Goal: Task Accomplishment & Management: Complete application form

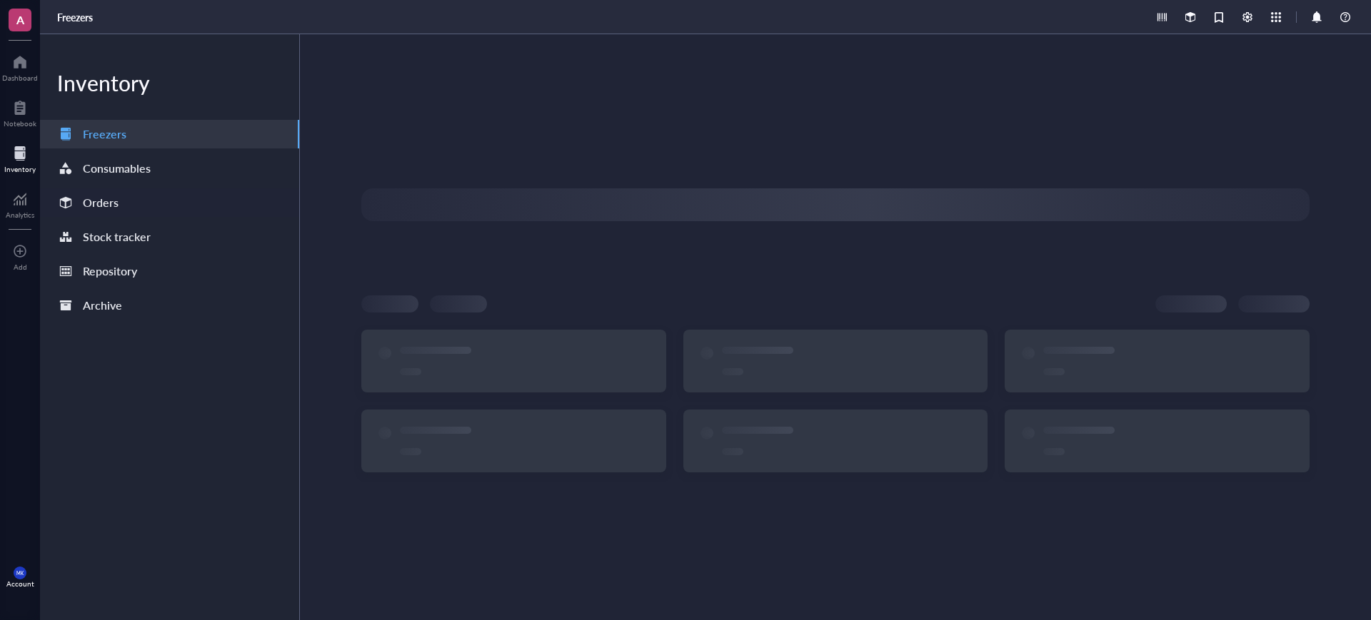
click at [134, 210] on div "Orders" at bounding box center [169, 202] width 259 height 29
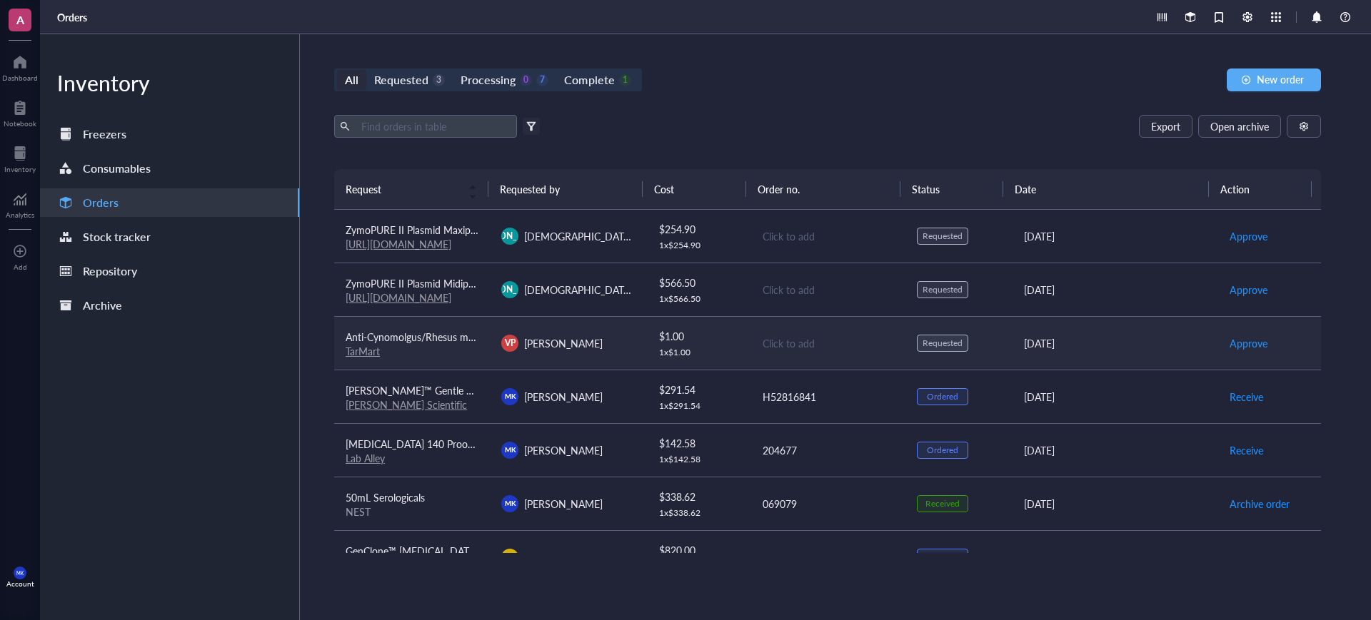
click at [630, 336] on td "VP [PERSON_NAME]" at bounding box center [568, 343] width 156 height 54
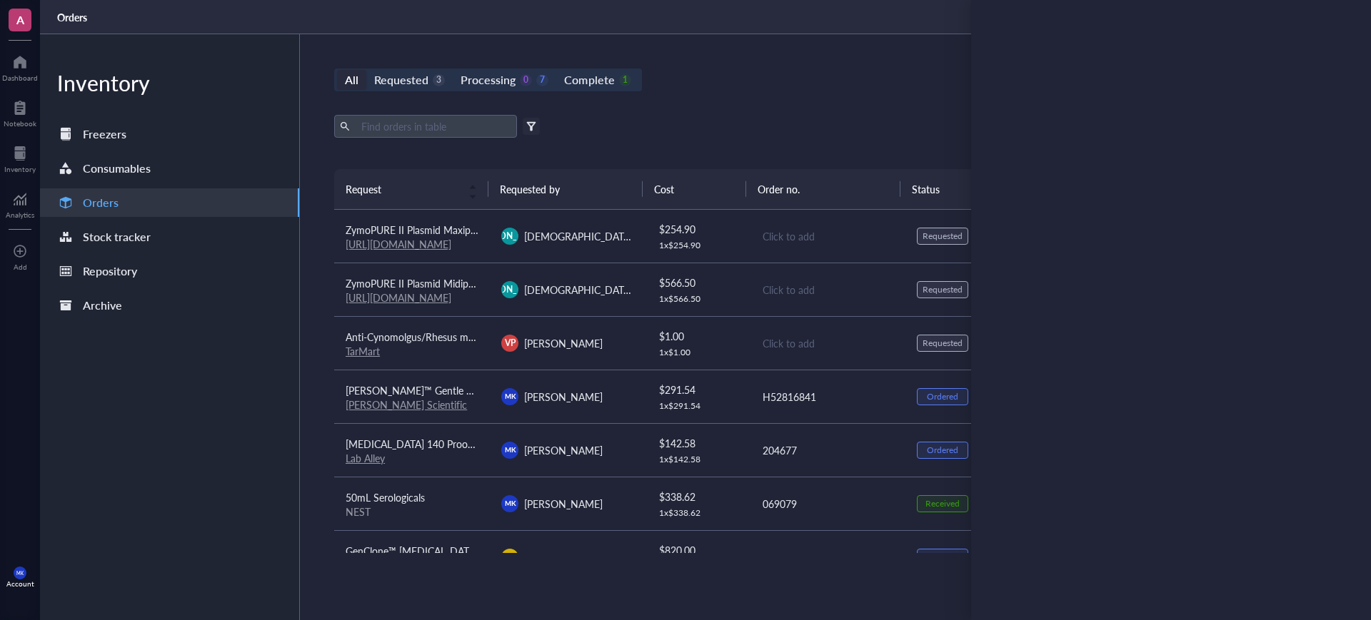
click at [674, 109] on div "All Requested 3 Processing 0 7 Complete 1 New order Export Open archive Filter …" at bounding box center [827, 327] width 1055 height 586
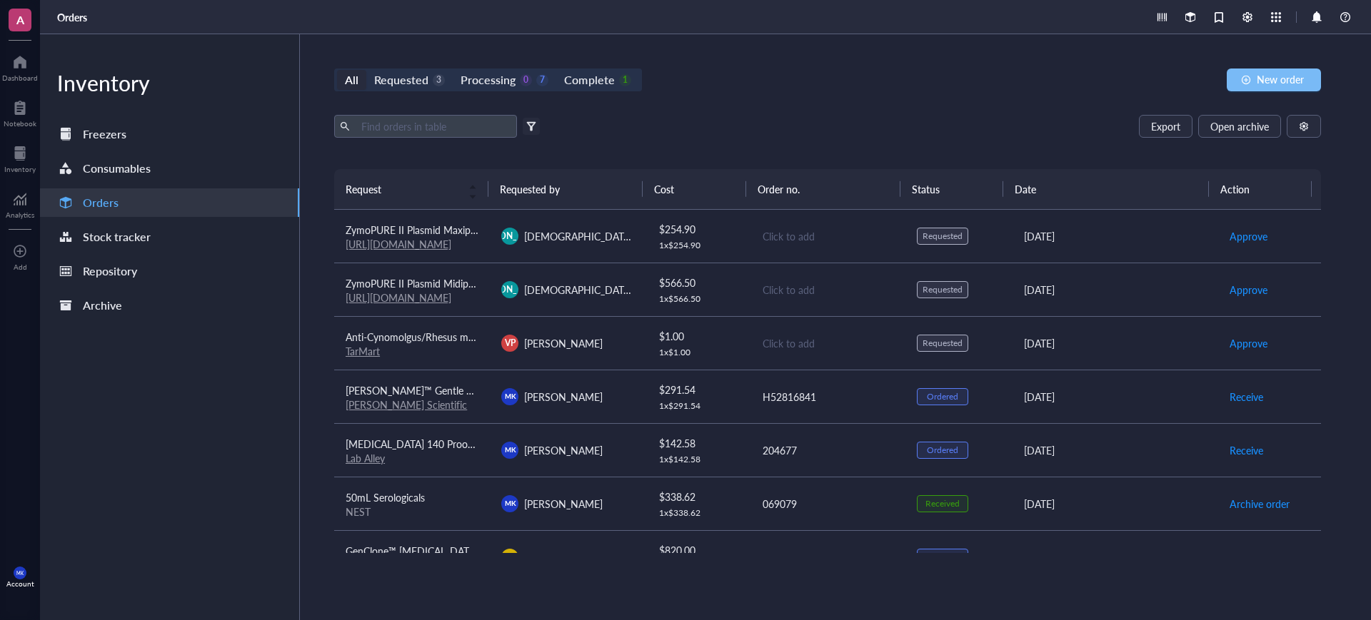
click at [1254, 81] on button "New order" at bounding box center [1274, 80] width 94 height 23
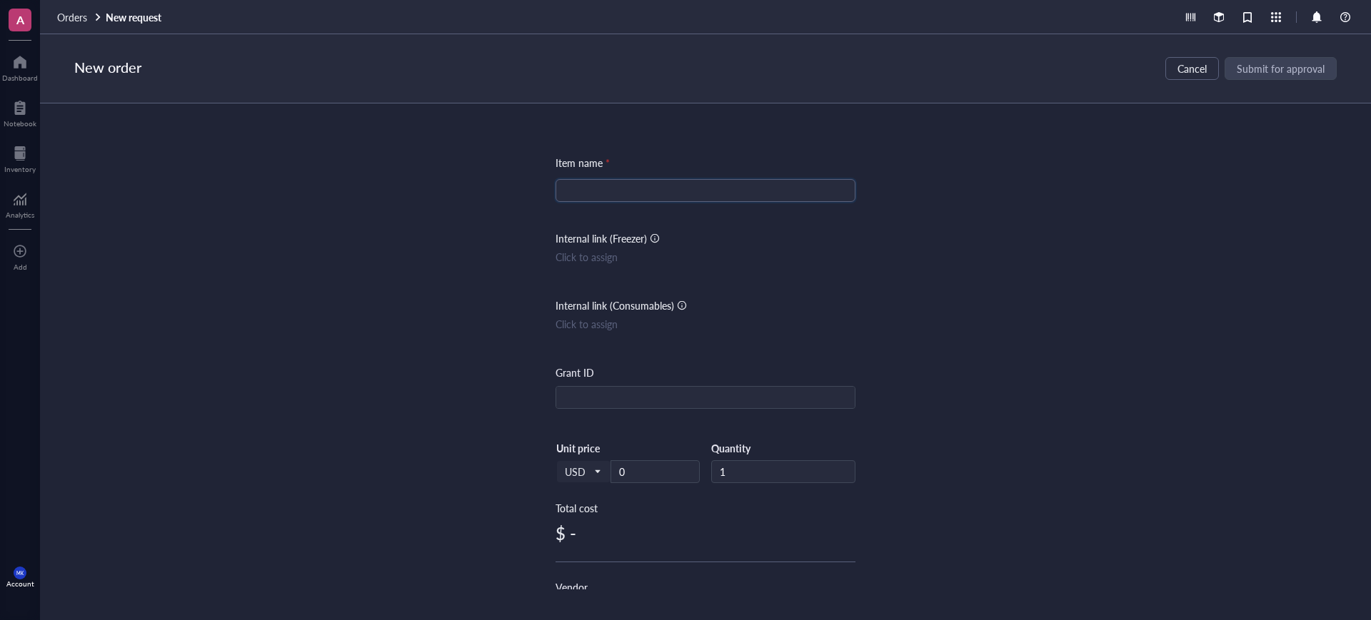
click at [735, 201] on input "search" at bounding box center [705, 190] width 283 height 21
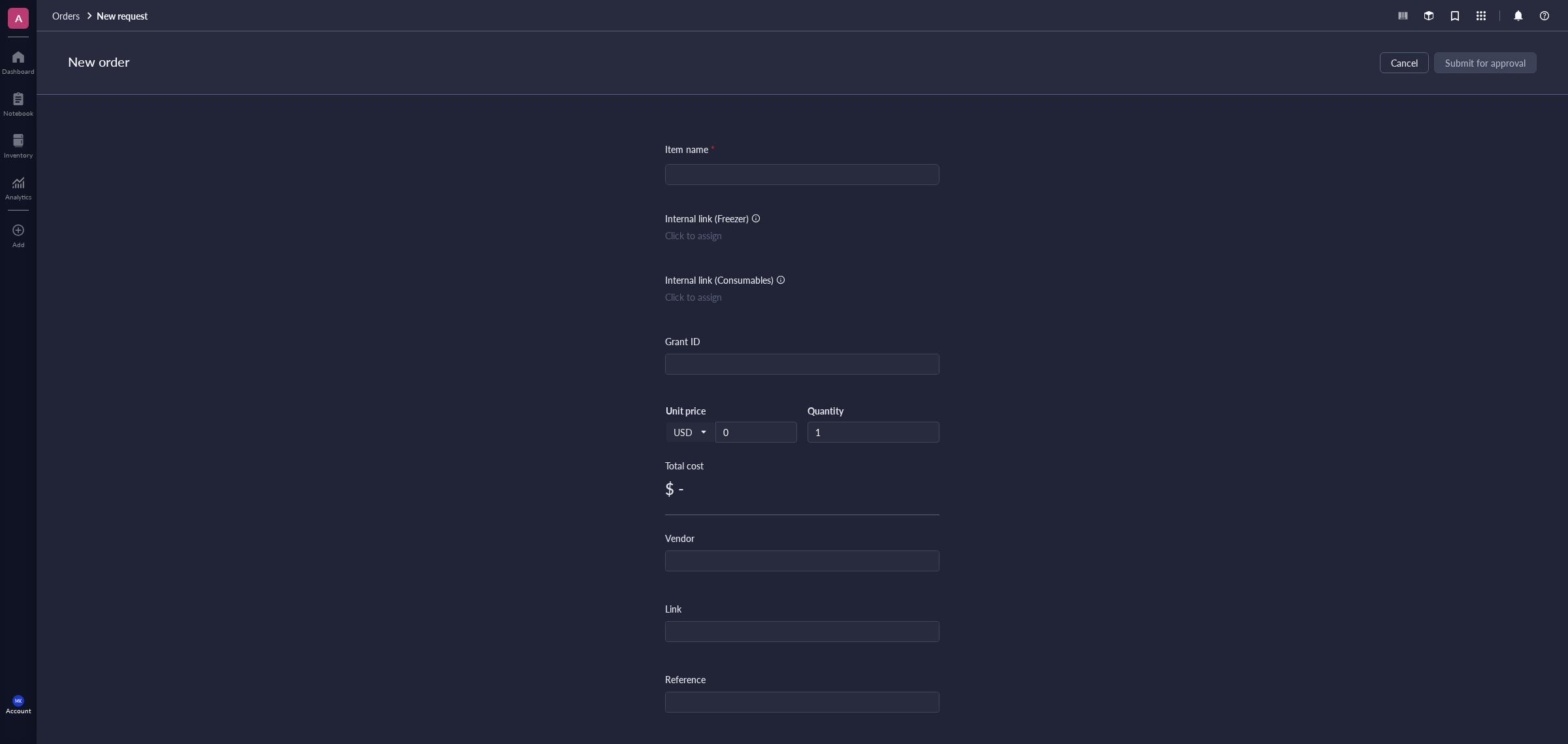
click at [837, 184] on div at bounding box center [802, 174] width 274 height 21
paste input "Axygen™ LTS Compatible Pipet Tip, Filtered"
click at [814, 180] on input "Axygen™ LTS Compatible Pipet Tip, Filtered" at bounding box center [801, 174] width 259 height 19
click at [811, 180] on input "Axygen™ LTS Compatible Pipet Tip, Filtered" at bounding box center [801, 174] width 259 height 19
click at [778, 178] on input "Axygen™ LTS Compatible Pipet Tip, Filtered" at bounding box center [801, 174] width 259 height 19
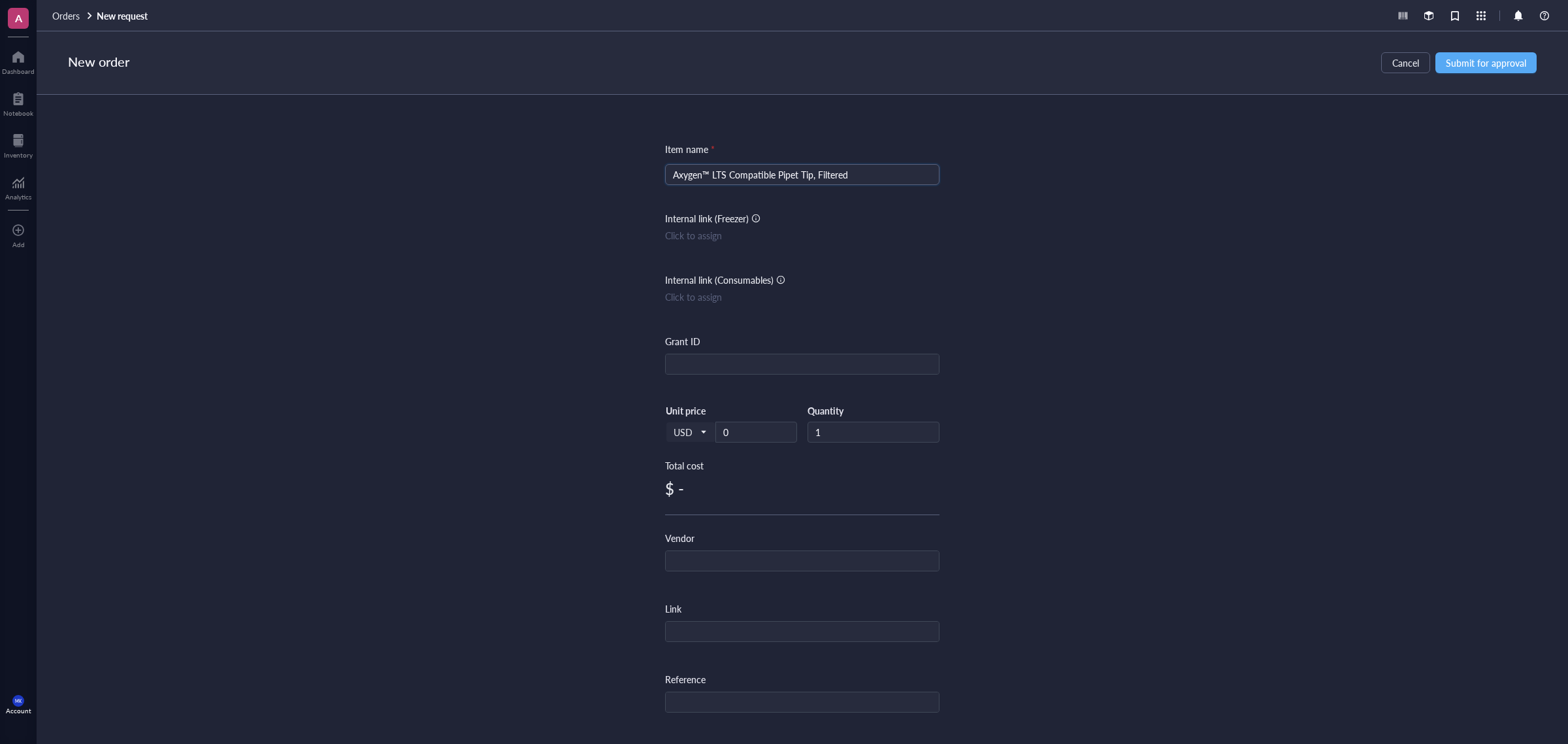
click at [751, 178] on input "Axygen™ LTS Compatible Pipet Tip, Filtered" at bounding box center [801, 174] width 259 height 19
click at [751, 179] on input "Axygen™ LTS Compatible Pipet Tip, Filtered" at bounding box center [801, 174] width 259 height 19
paste input "200 μL"
type input "Axygen™ LTS 200 μL Pipet Tip, Filtered"
click at [813, 201] on div "Item name * Axygen™ LTS 200 μL Pipet Tip, Filtered Axygen™ LTS 200 μL Pipet Tip…" at bounding box center [802, 547] width 274 height 812
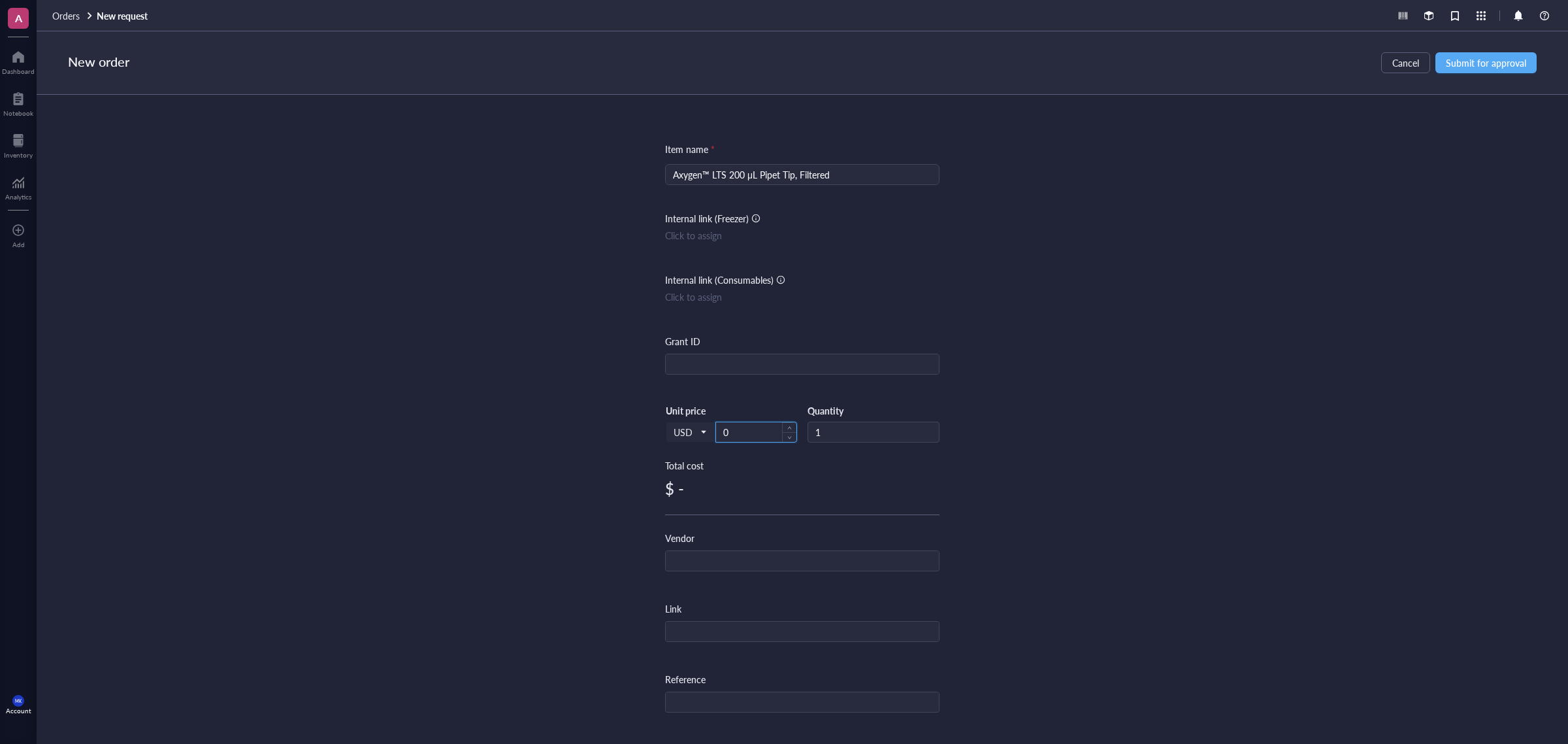
click at [738, 435] on input "0" at bounding box center [757, 431] width 81 height 19
click at [791, 550] on div "Vendor" at bounding box center [802, 551] width 274 height 40
click at [741, 567] on input "text" at bounding box center [802, 631] width 273 height 21
paste input "https://www.fishersci.com/store1/cart/?language=en&countryCode=US"
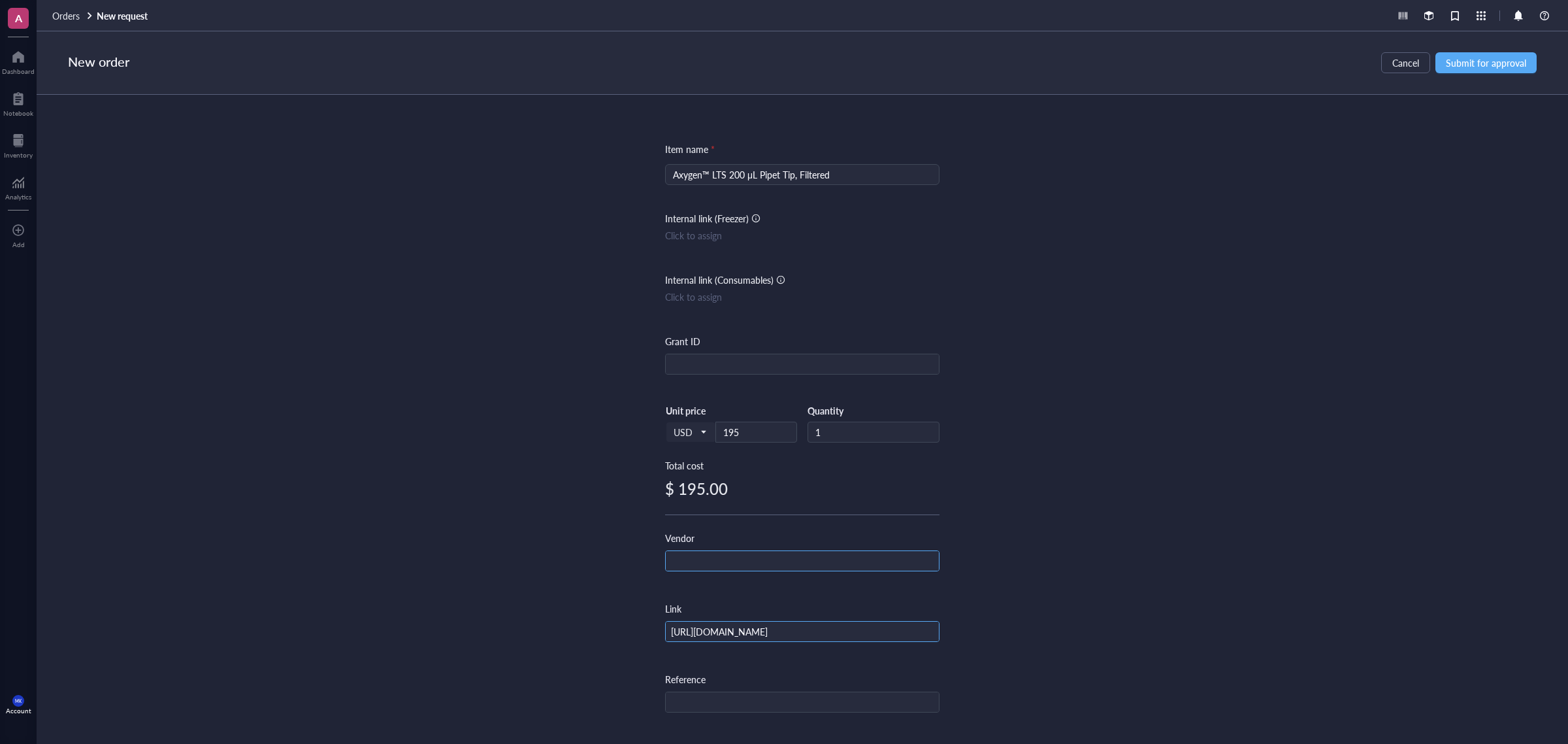
type input "https://www.fishersci.com/store1/cart/?language=en&countryCode=US"
click at [736, 566] on input "text" at bounding box center [802, 561] width 273 height 21
click at [734, 566] on input "F" at bounding box center [802, 561] width 273 height 21
click at [734, 566] on input "Fi" at bounding box center [802, 561] width 273 height 21
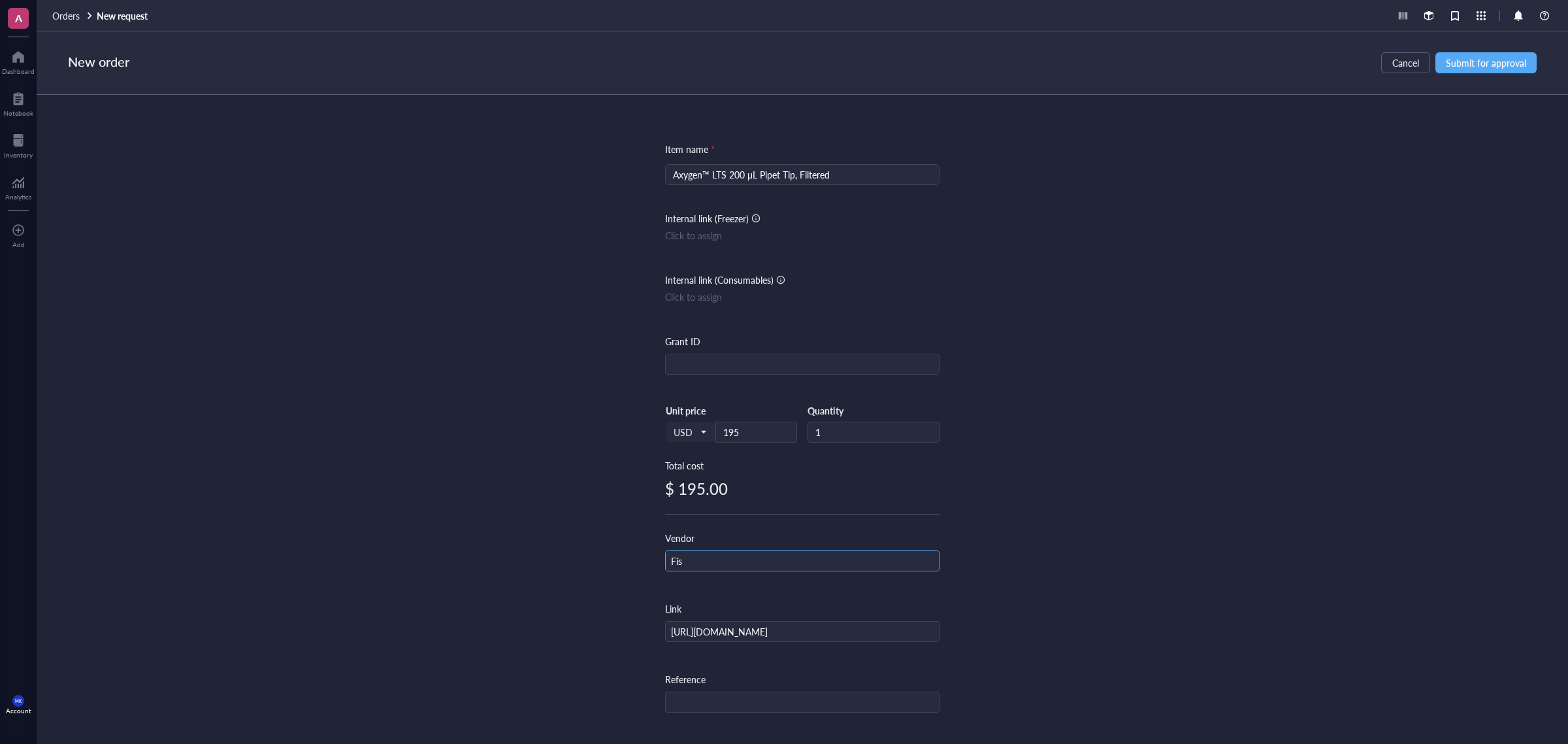
click at [752, 557] on input "Fis" at bounding box center [802, 561] width 273 height 21
click at [752, 563] on input "Fish" at bounding box center [802, 561] width 273 height 21
click at [752, 563] on input "Fishe" at bounding box center [802, 561] width 273 height 21
click at [976, 554] on div "Item name * Axygen™ LTS 200 μL Pipet Tip, Filtered Internal link (Freezer) Clic…" at bounding box center [802, 405] width 1531 height 620
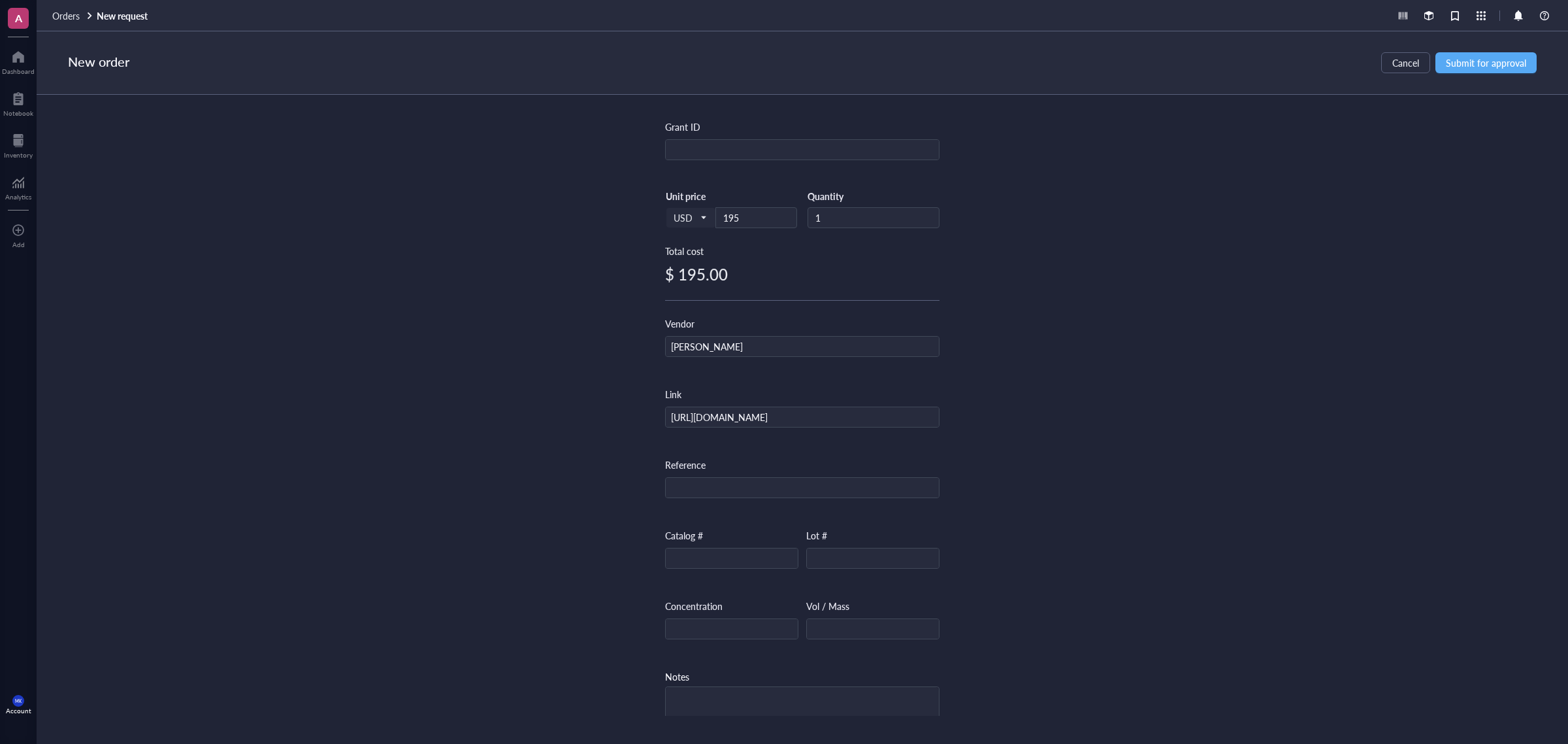
scroll to position [245, 0]
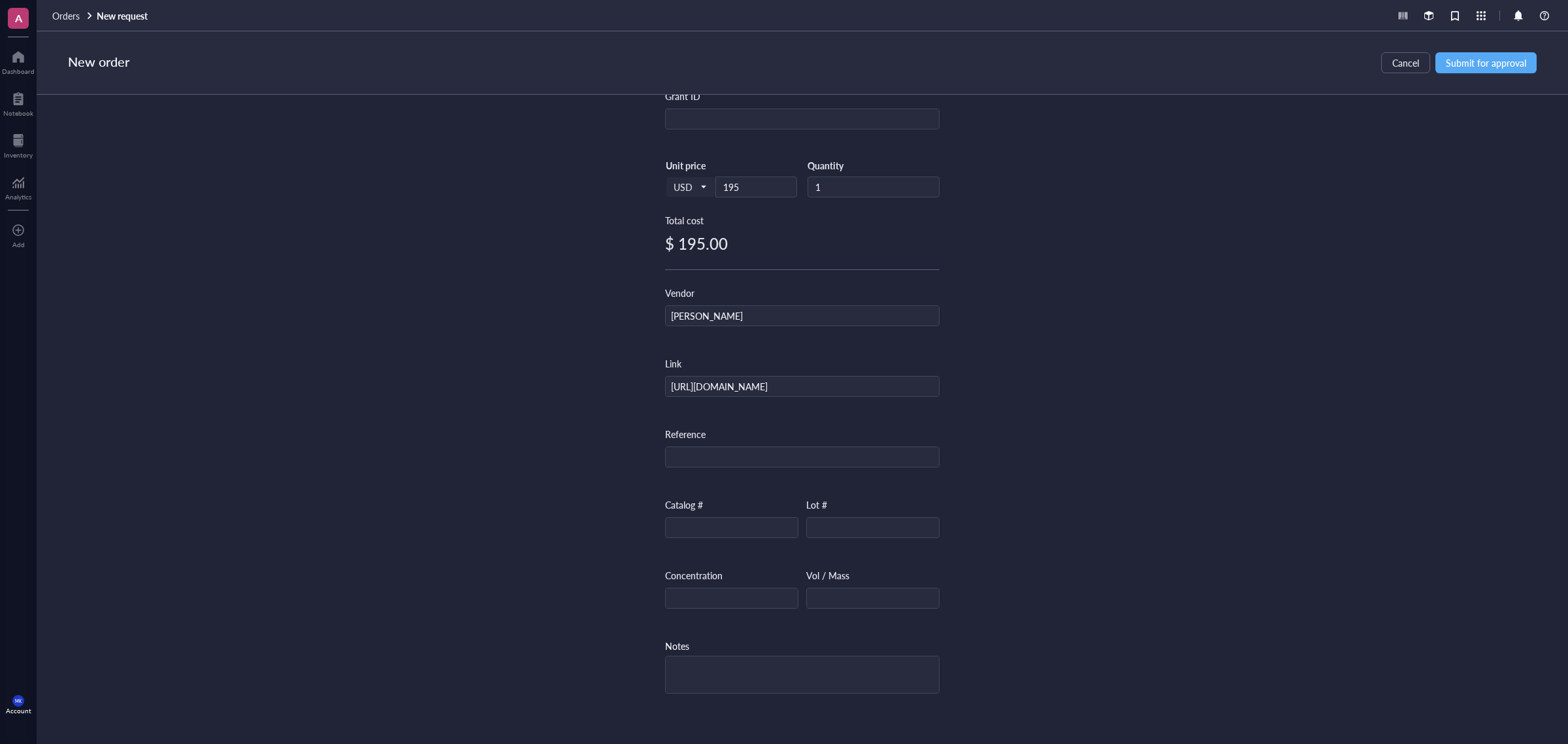
click at [735, 514] on div "Catalog #" at bounding box center [732, 517] width 134 height 40
click at [739, 527] on input "text" at bounding box center [732, 527] width 132 height 21
click at [1050, 384] on div "Item name * Axygen™ LTS 200 μL Pipet Tip, Filtered Internal link (Freezer) Clic…" at bounding box center [802, 405] width 1531 height 620
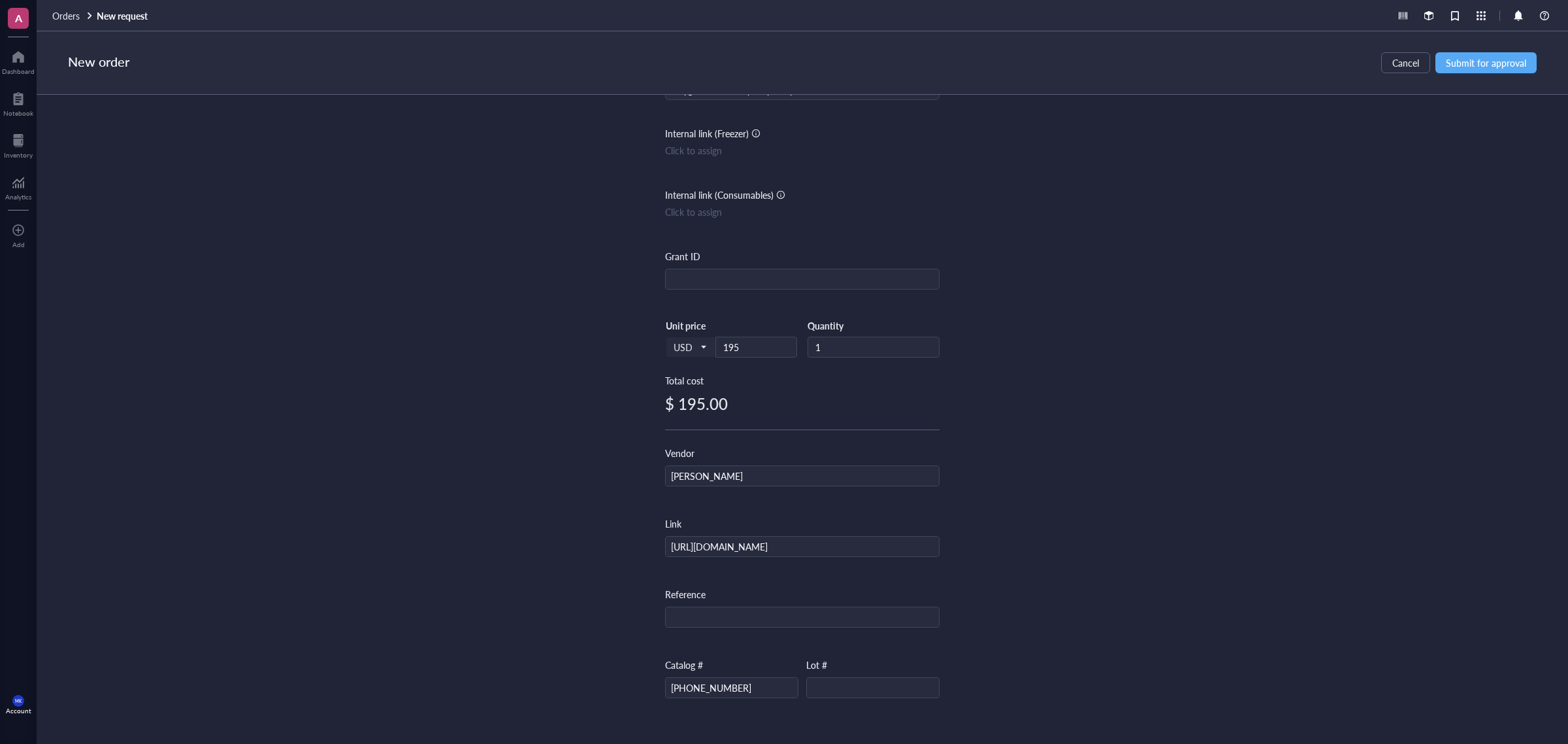
scroll to position [0, 0]
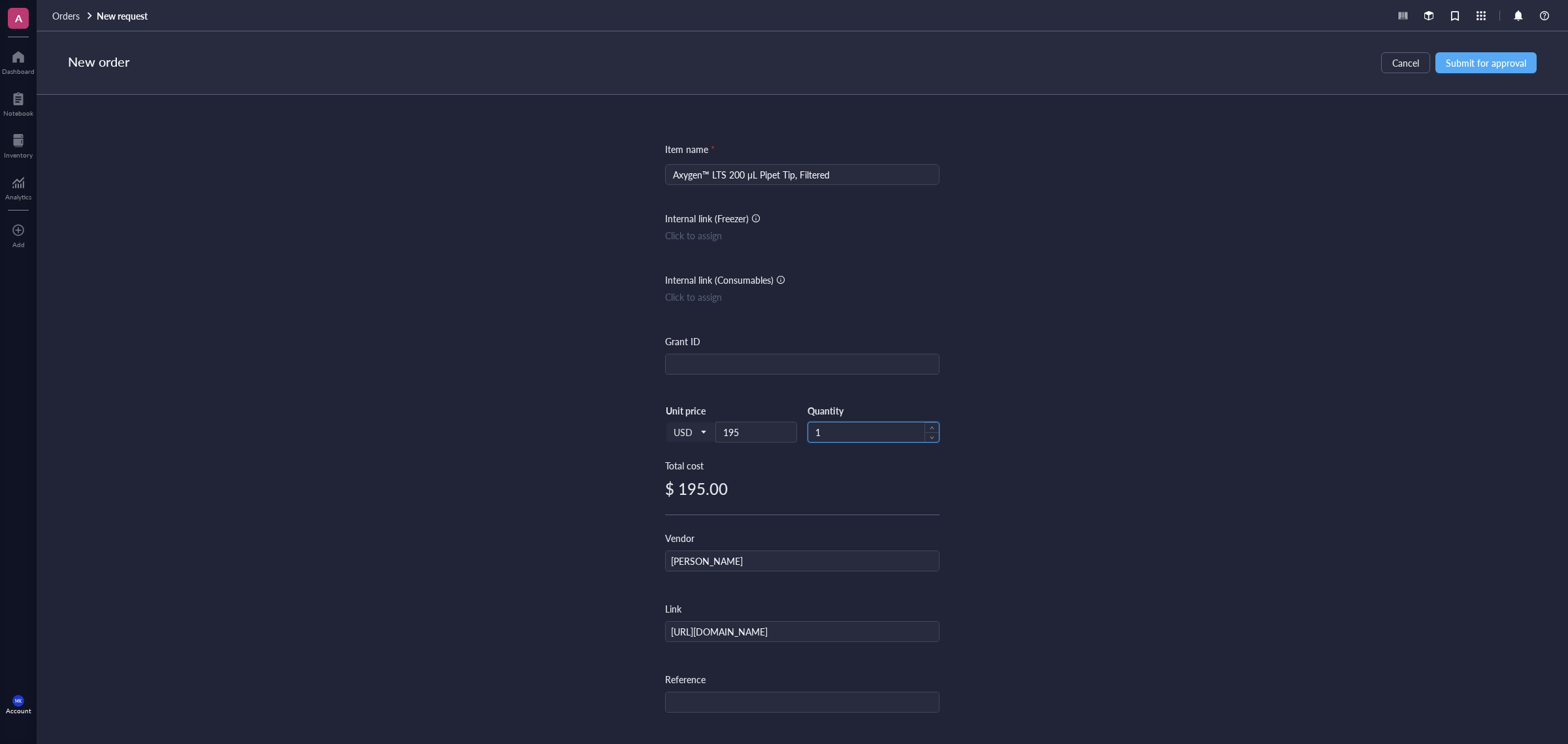
click at [854, 439] on input "1" at bounding box center [873, 431] width 131 height 19
drag, startPoint x: 821, startPoint y: 431, endPoint x: 810, endPoint y: 436, distance: 12.1
click at [810, 436] on input "5" at bounding box center [873, 431] width 131 height 19
click at [1207, 453] on div "Item name * Axygen™ LTS 200 μL Pipet Tip, Filtered Internal link (Freezer) Clic…" at bounding box center [802, 405] width 1531 height 620
click at [1253, 58] on span "Submit for approval" at bounding box center [1486, 62] width 81 height 10
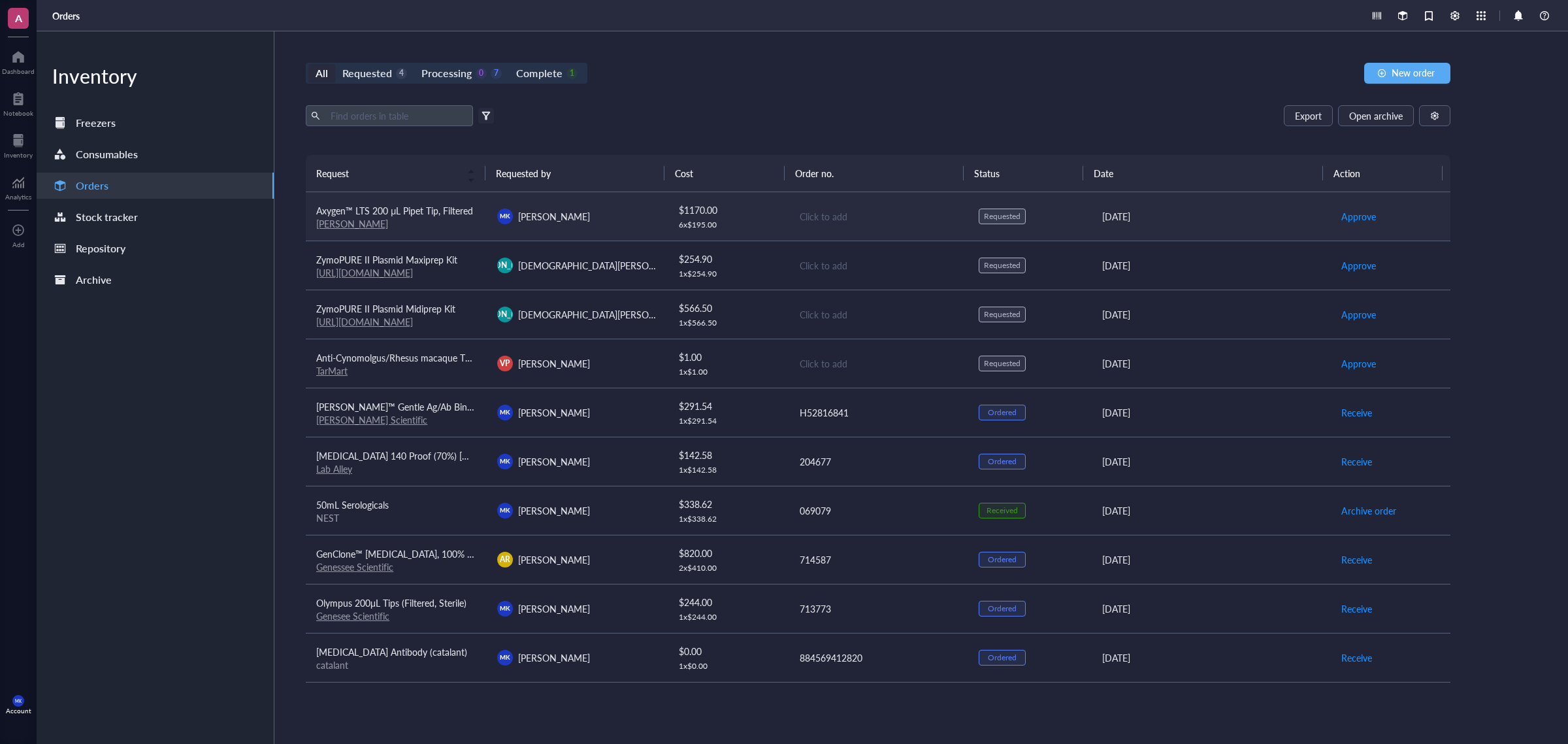
click at [636, 220] on div "MK Mason King" at bounding box center [576, 216] width 160 height 16
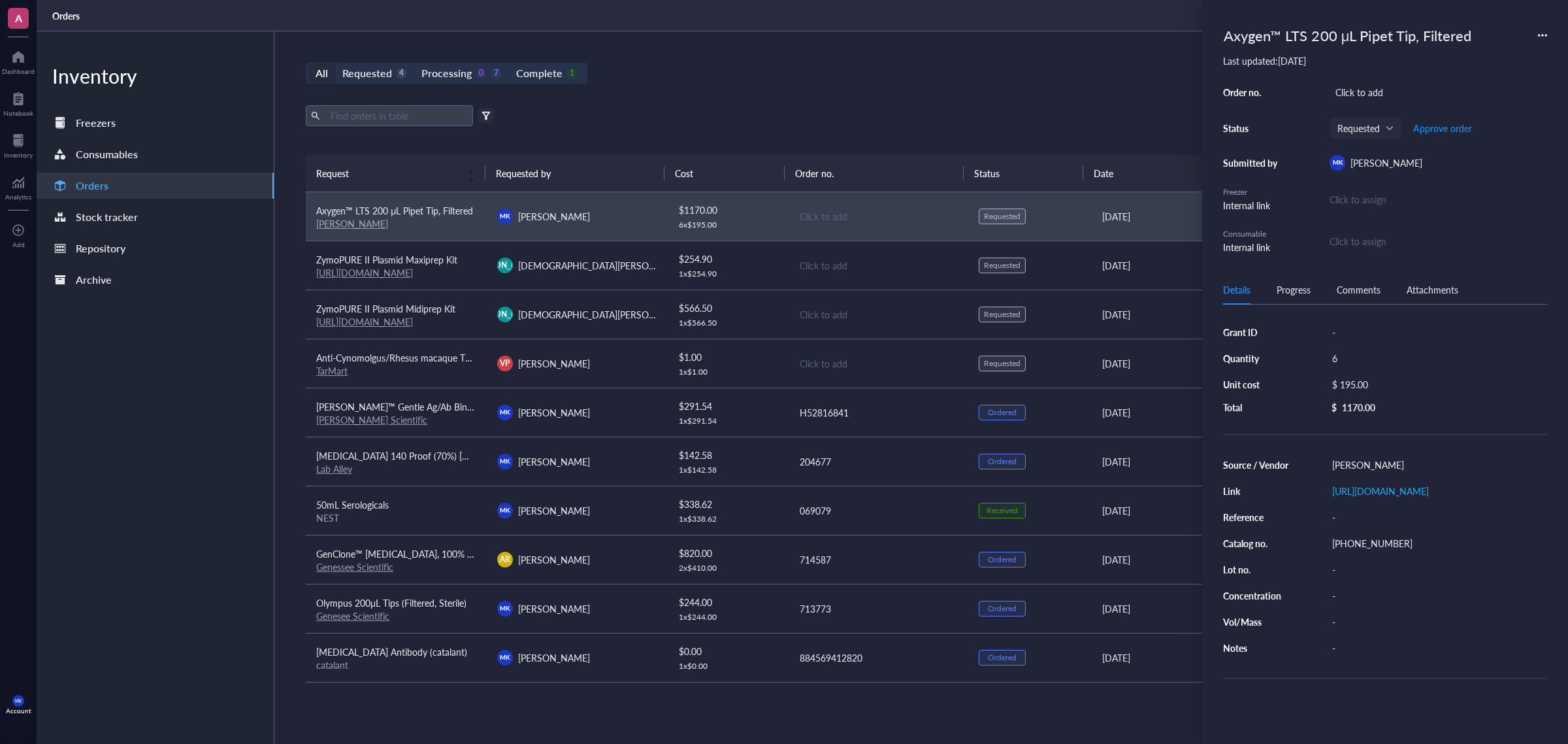
click at [700, 123] on div "Export Open archive" at bounding box center [877, 115] width 1144 height 21
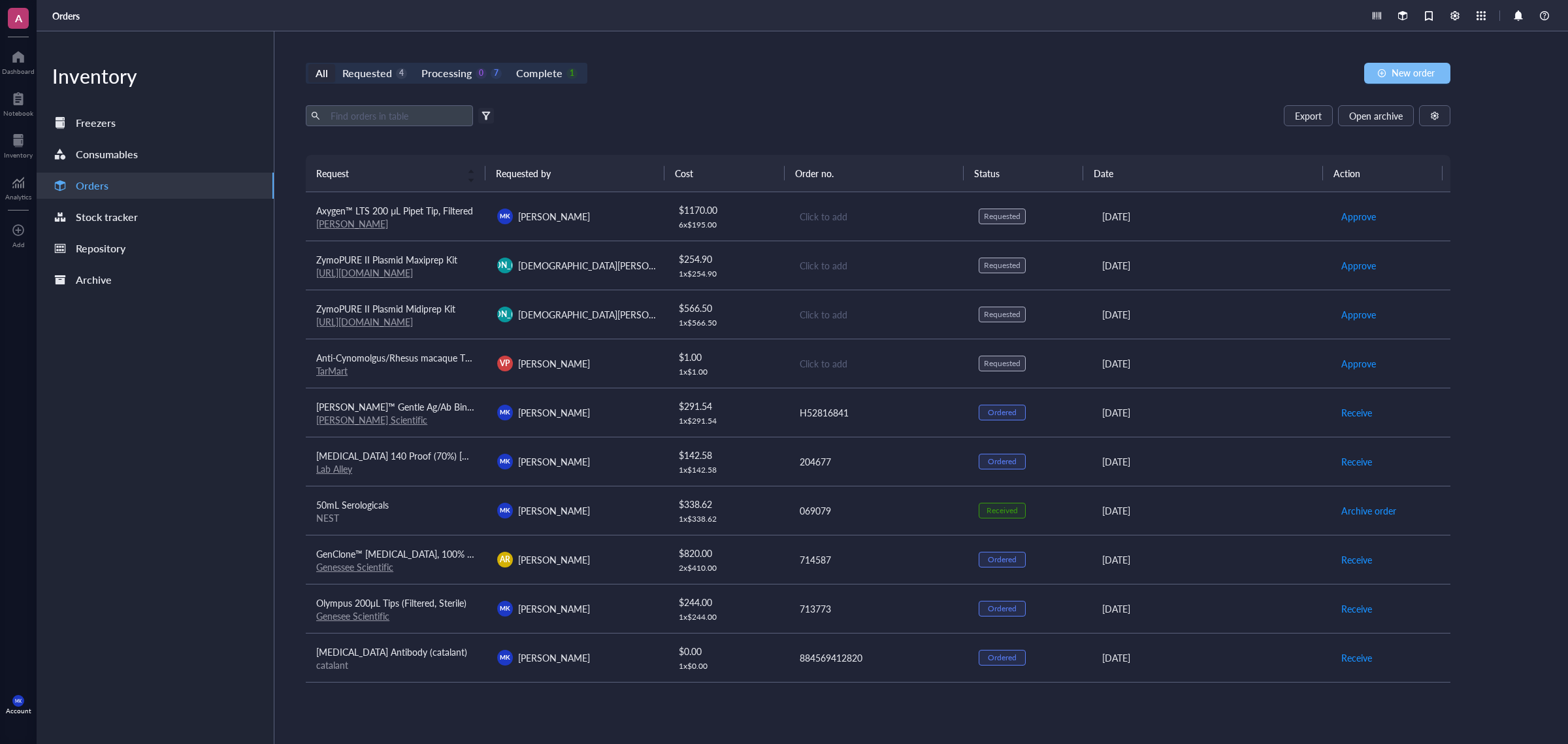
click at [1253, 69] on span "New order" at bounding box center [1412, 72] width 43 height 10
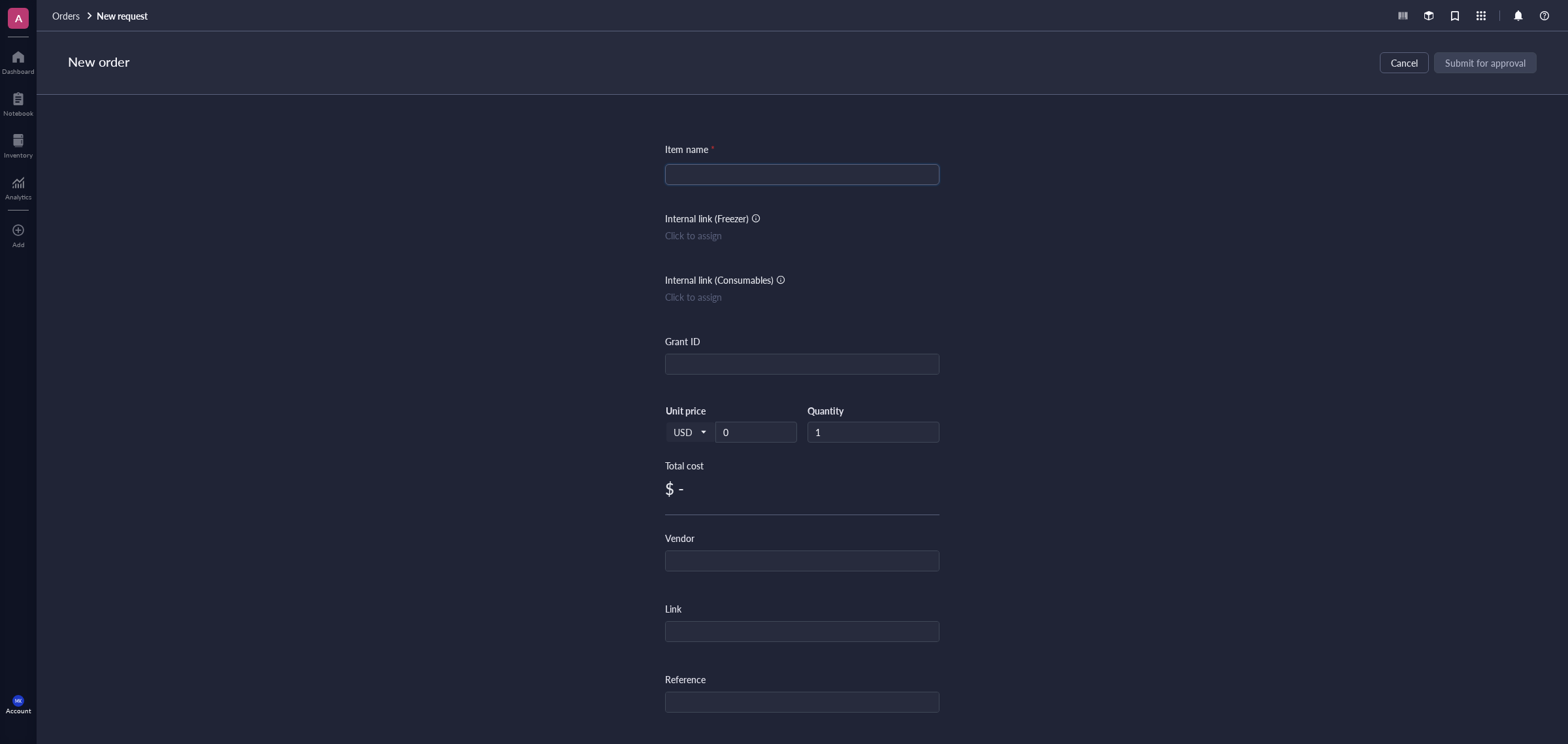
click at [759, 181] on input "search" at bounding box center [801, 174] width 259 height 19
paste input "Axygen™ LTS Compatible Pipet Tip"
click at [836, 175] on input "Axygen™ LTS Compatible Pipet Tip" at bounding box center [801, 174] width 259 height 19
click at [743, 179] on input "Axygen™ LTS Compatible Pipet Tip" at bounding box center [801, 174] width 259 height 19
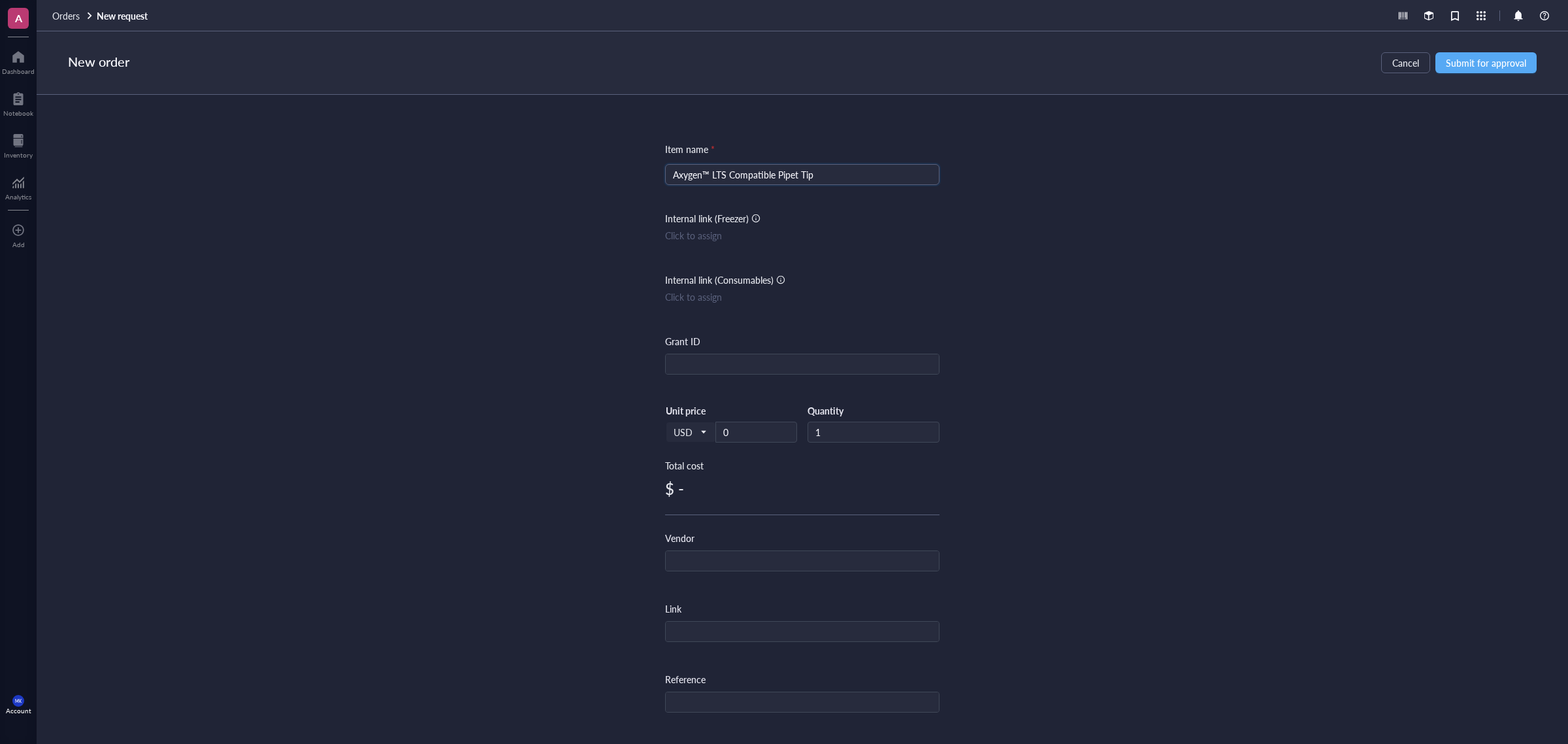
paste input "200 μL"
click at [808, 177] on input "Axygen™ LTS 200 μL Pipet Tip" at bounding box center [801, 174] width 259 height 19
type input "Axygen™ LTS 200 μL Pipet Tip, Reload"
click at [1134, 185] on div "Item name * Axygen™ LTS 200 μL Pipet Tip, Reload Axygen™ LTS 200 μL Pipet Tip, …" at bounding box center [802, 405] width 1531 height 620
drag, startPoint x: 736, startPoint y: 431, endPoint x: 721, endPoint y: 435, distance: 15.5
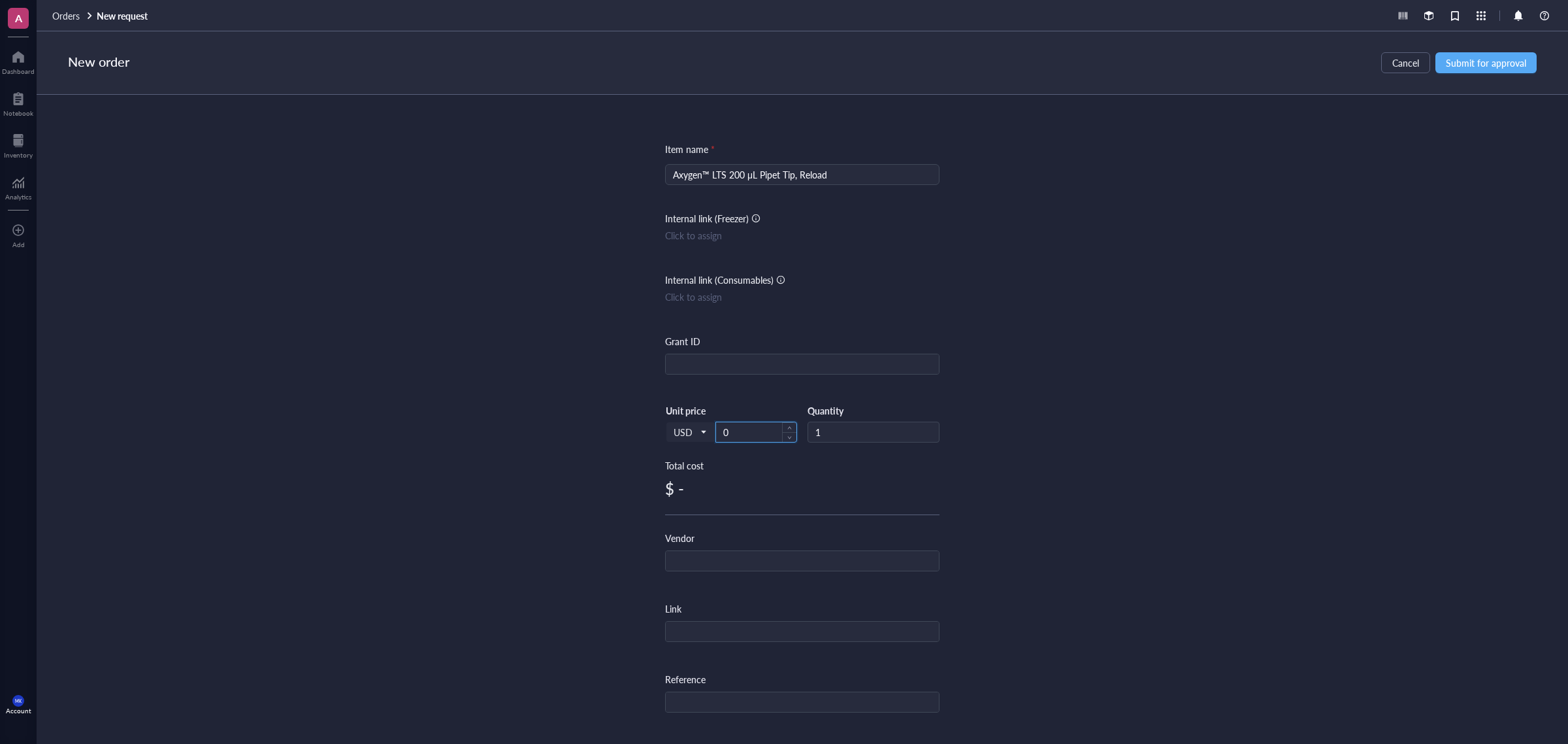
click at [721, 435] on input "0" at bounding box center [757, 431] width 81 height 19
click at [1021, 466] on div "Item name * Axygen™ LTS 200 μL Pipet Tip, Reload Internal link (Freezer) Click …" at bounding box center [802, 405] width 1531 height 620
drag, startPoint x: 734, startPoint y: 431, endPoint x: 721, endPoint y: 432, distance: 13.0
click at [721, 432] on input "9" at bounding box center [757, 431] width 81 height 19
click at [745, 480] on div "$ 9.00" at bounding box center [802, 488] width 274 height 21
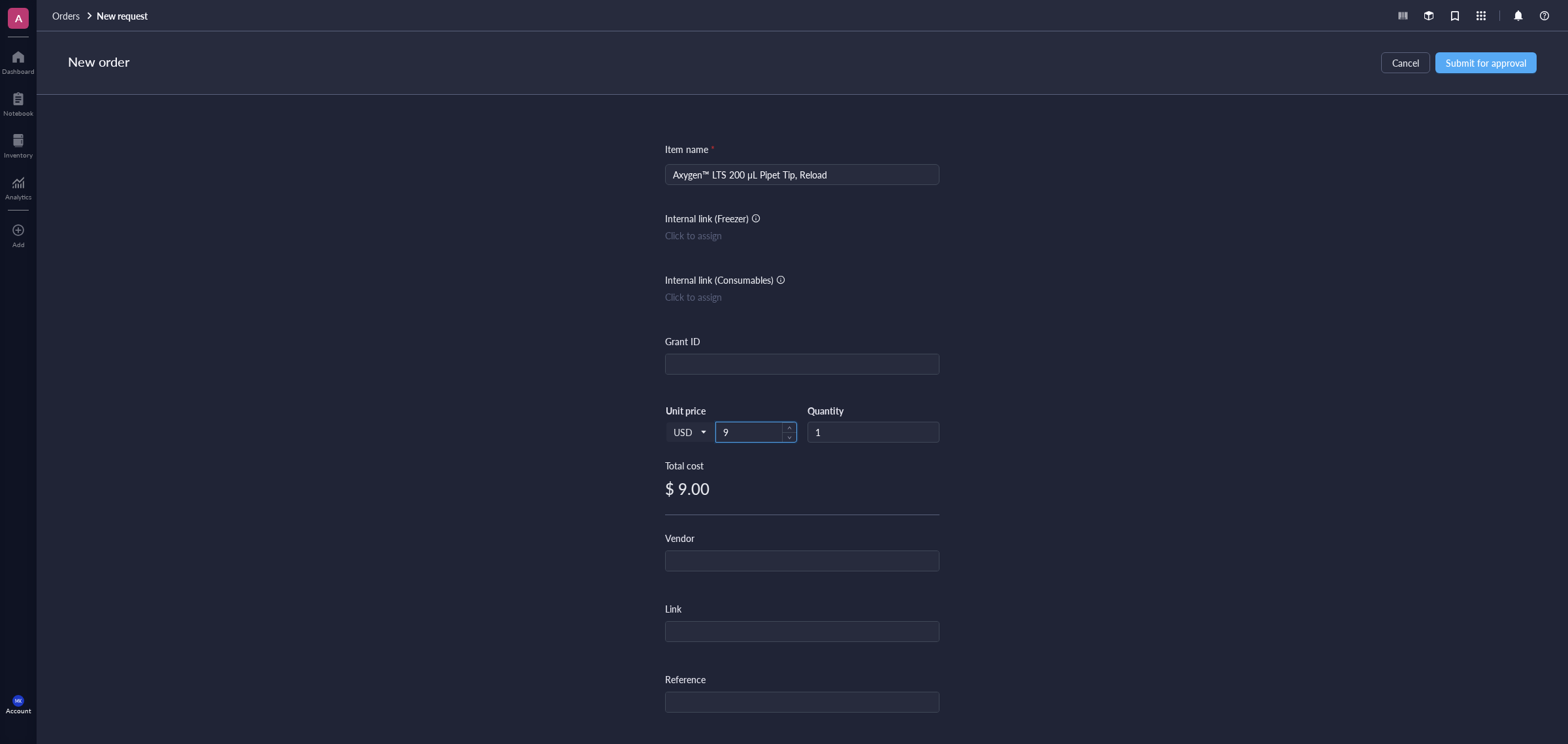
click at [742, 436] on input "9" at bounding box center [757, 431] width 81 height 19
click at [1127, 389] on div "Item name * Axygen™ LTS 200 μL Pipet Tip, Reload Internal link (Freezer) Click …" at bounding box center [802, 405] width 1531 height 620
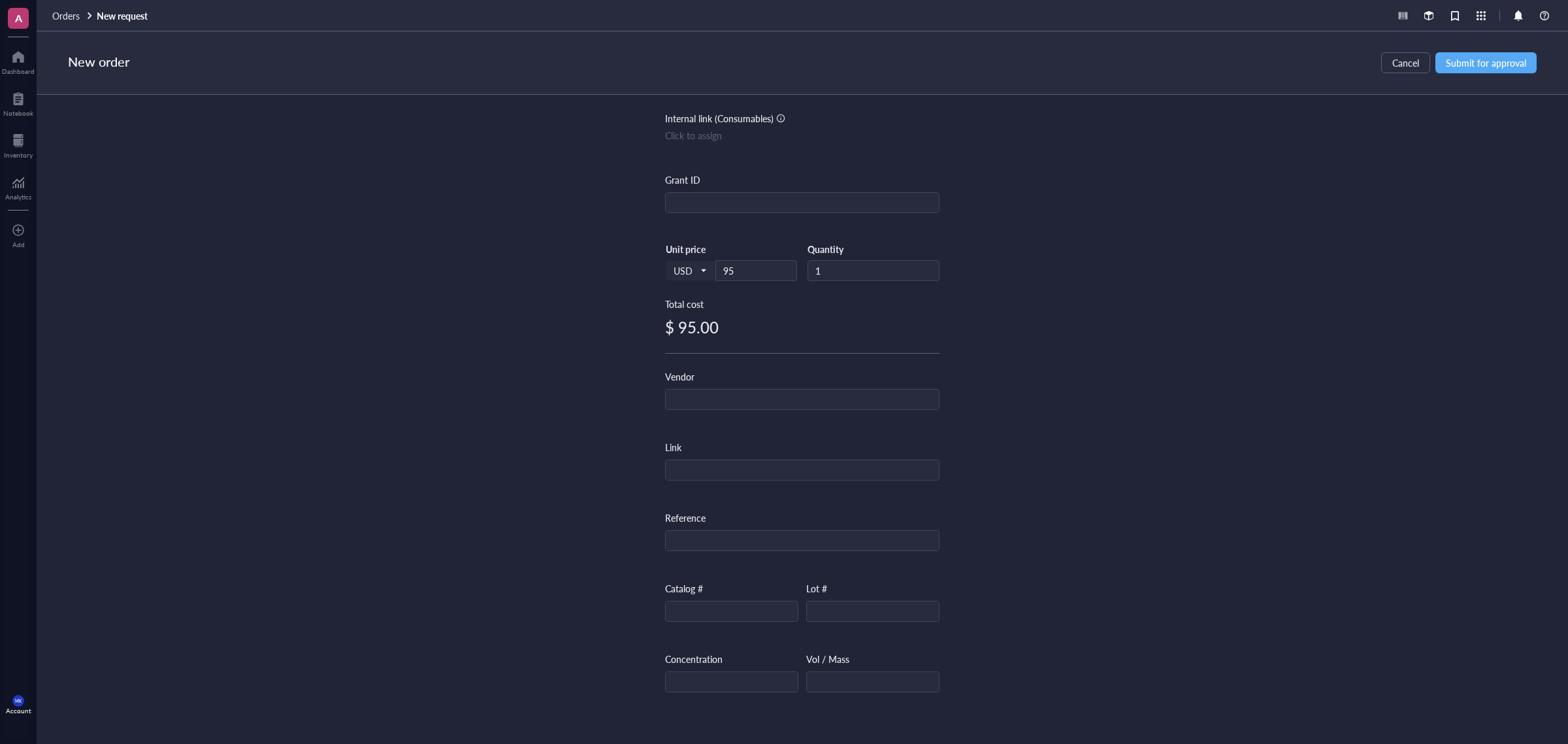
scroll to position [163, 0]
click at [851, 396] on input "text" at bounding box center [802, 397] width 273 height 21
click at [790, 487] on div "Link" at bounding box center [802, 468] width 274 height 61
click at [782, 464] on input "text" at bounding box center [802, 469] width 273 height 21
paste input "https://www.fishersci.com/store1/cart/?language=en&countryCode=US"
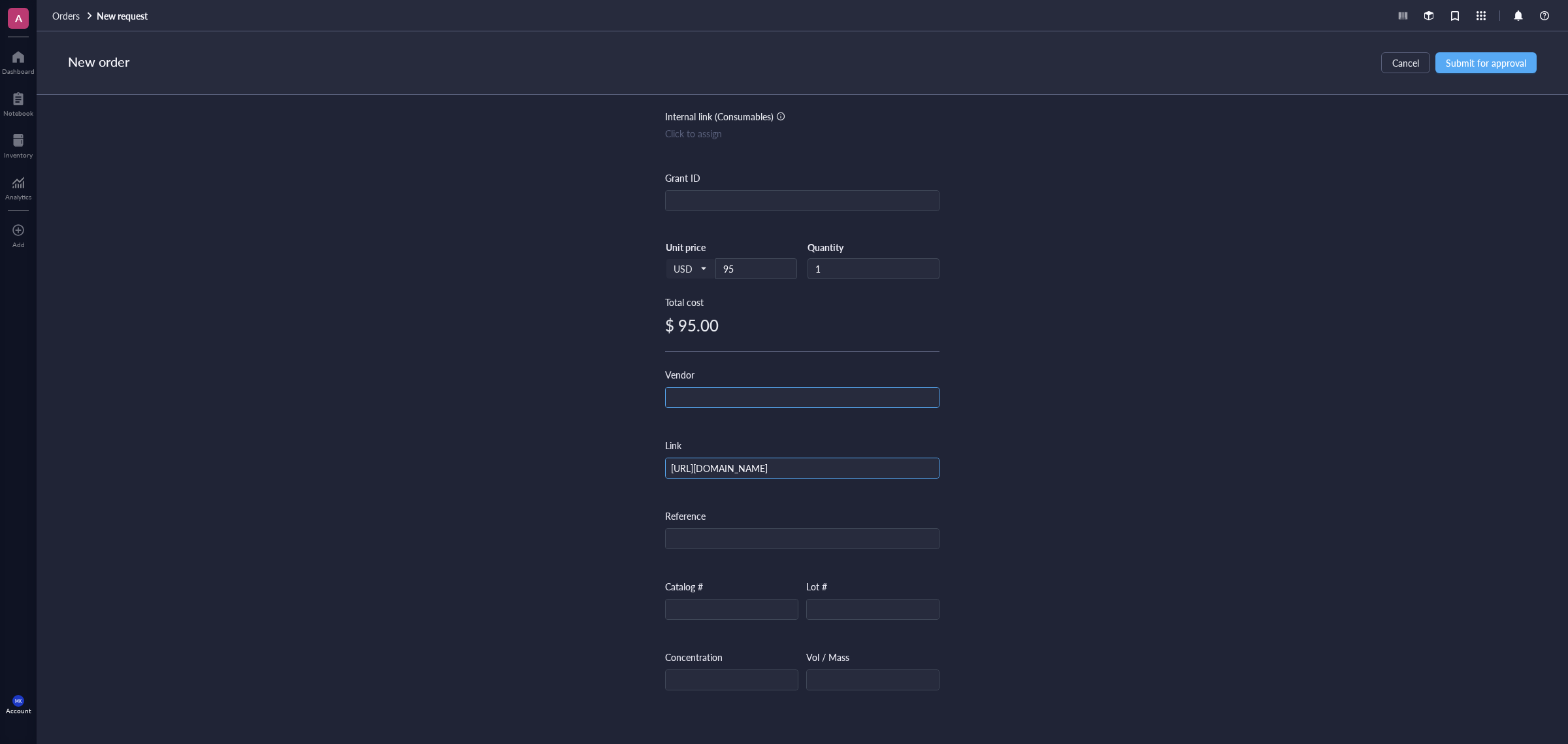
scroll to position [0, 31]
type input "https://www.fishersci.com/store1/cart/?language=en&countryCode=US"
click at [742, 387] on div at bounding box center [802, 397] width 274 height 21
click at [739, 392] on input "text" at bounding box center [802, 397] width 273 height 21
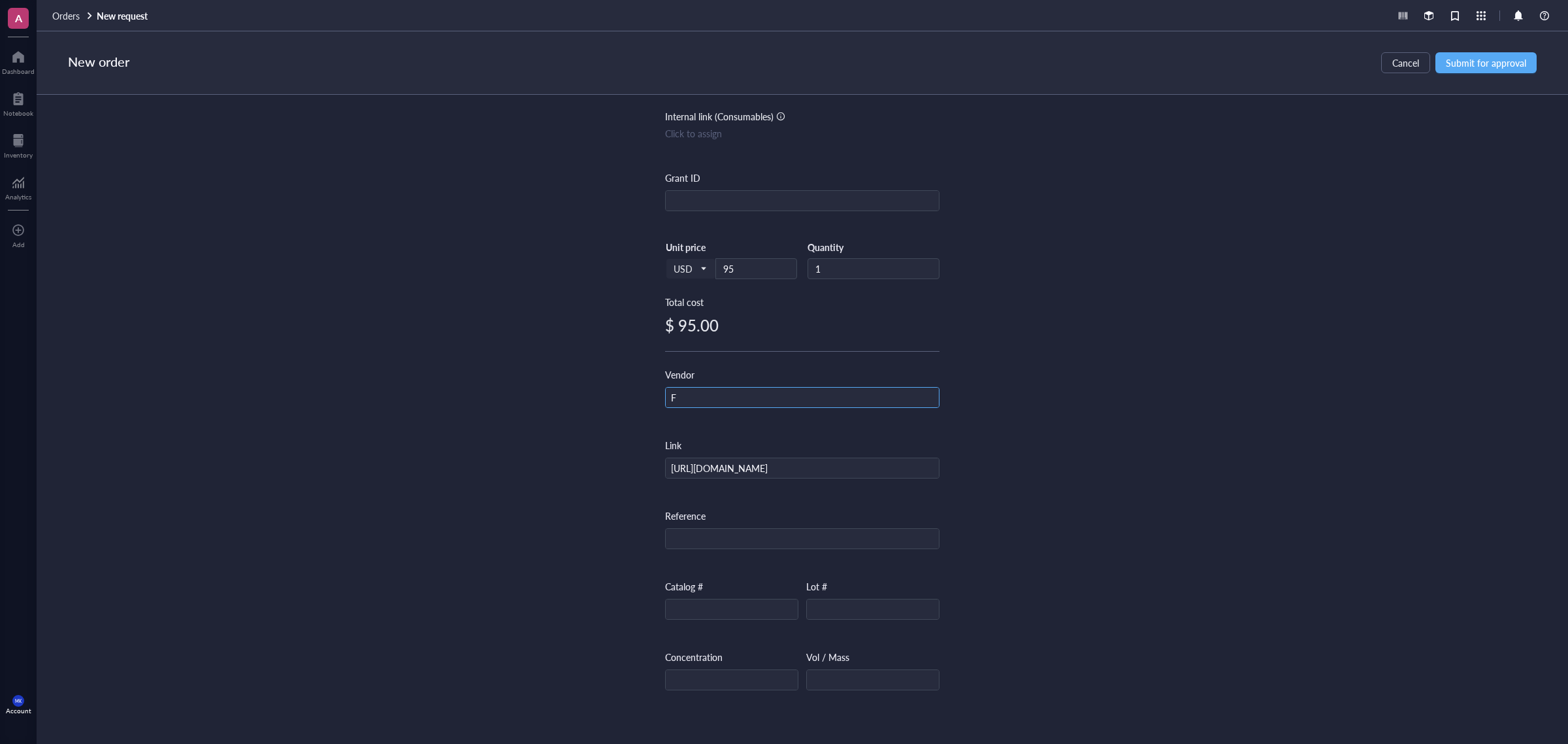
click at [726, 396] on input "F" at bounding box center [802, 397] width 273 height 21
click at [726, 396] on input "Fi" at bounding box center [802, 397] width 273 height 21
click at [739, 405] on input "Fis" at bounding box center [802, 397] width 273 height 21
click at [762, 392] on input "Fissc" at bounding box center [802, 397] width 273 height 21
click at [761, 393] on input "Fisscc" at bounding box center [802, 397] width 273 height 21
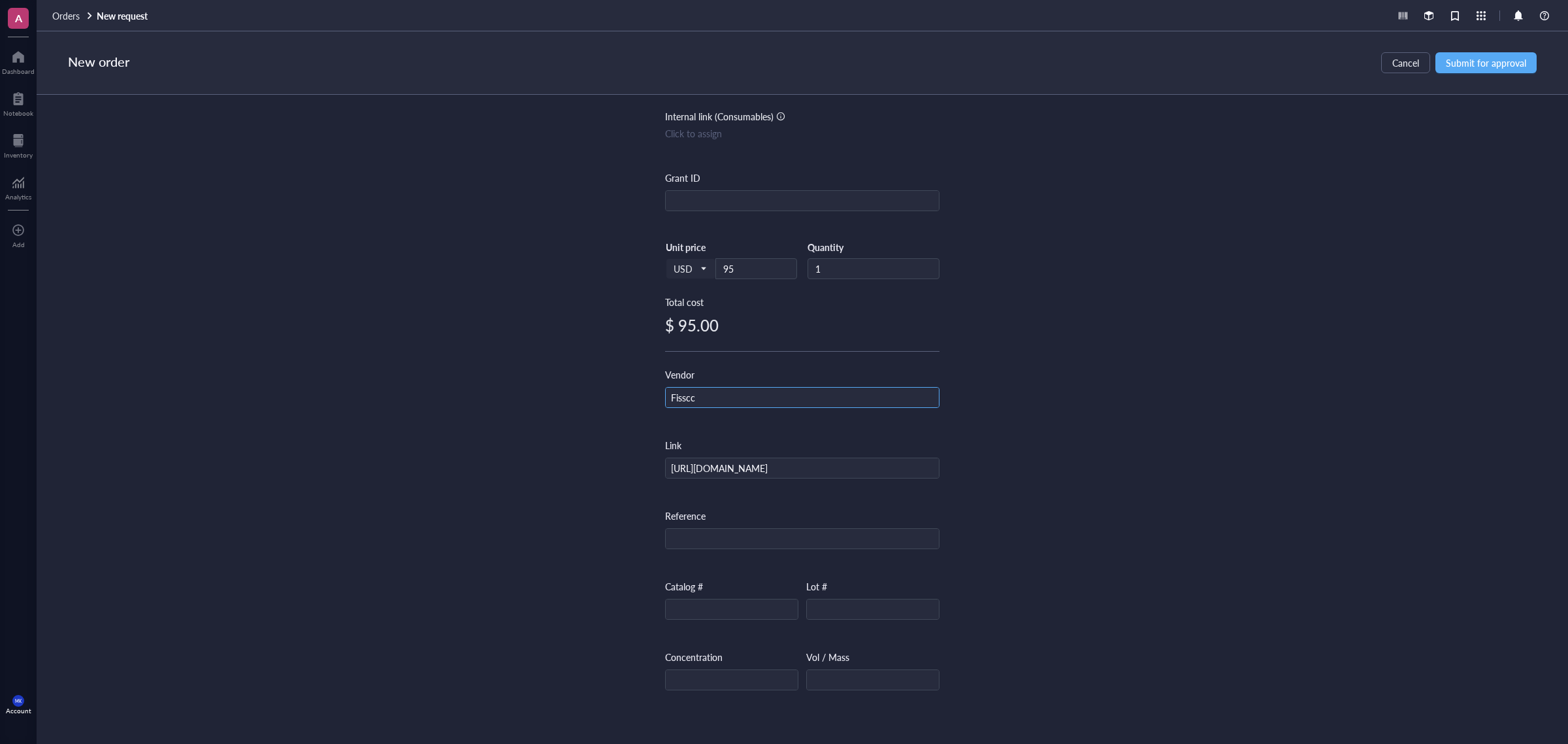
drag, startPoint x: 730, startPoint y: 399, endPoint x: 680, endPoint y: 402, distance: 50.1
click at [680, 402] on input "Fisscc" at bounding box center [802, 397] width 273 height 21
click at [716, 399] on input "Fis" at bounding box center [802, 397] width 273 height 21
click at [716, 399] on input "Fish" at bounding box center [802, 397] width 273 height 21
click at [716, 399] on input "Fishe" at bounding box center [802, 397] width 273 height 21
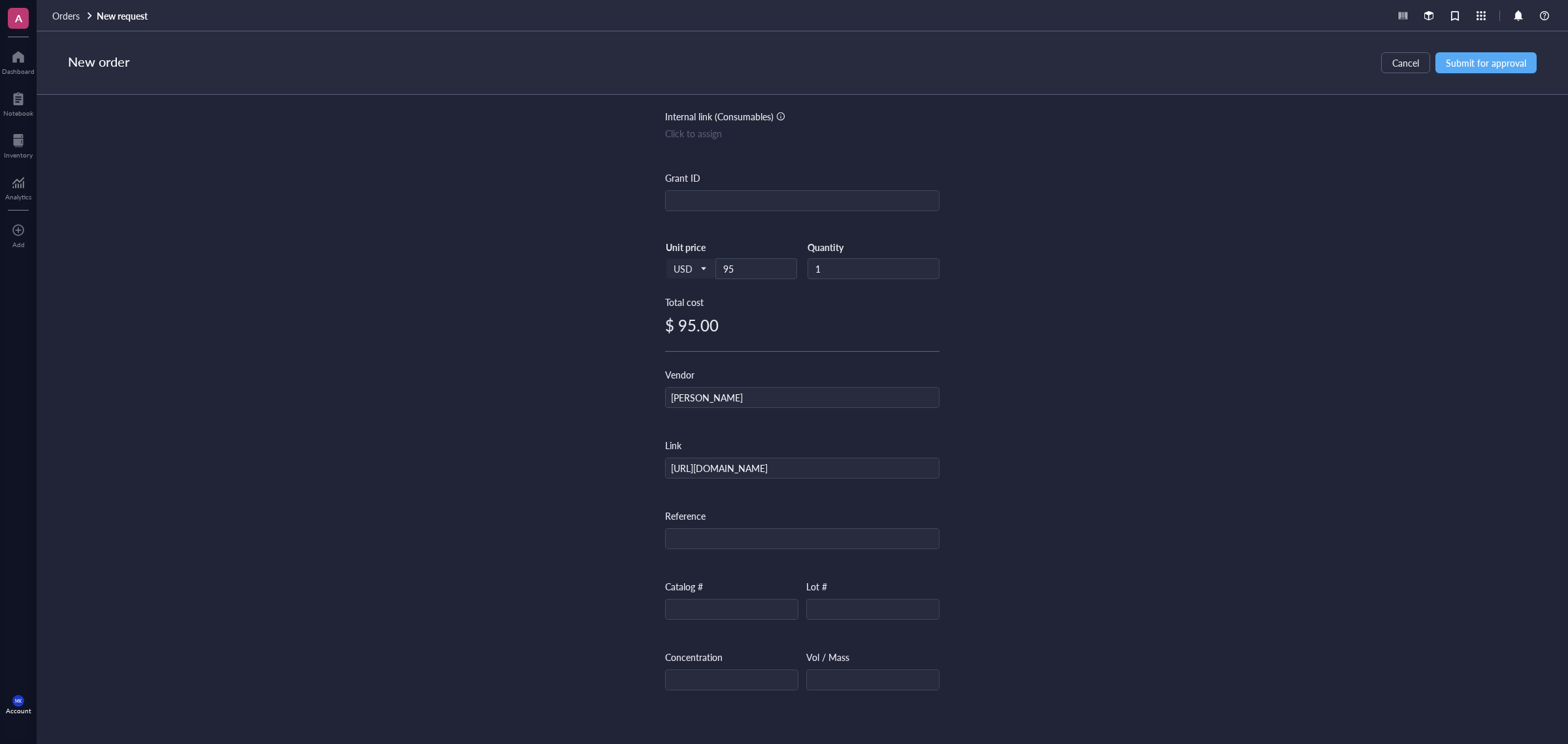
click at [1067, 340] on div "Item name * Axygen™ LTS 200 μL Pipet Tip, Reload Internal link (Freezer) Click …" at bounding box center [802, 405] width 1531 height 620
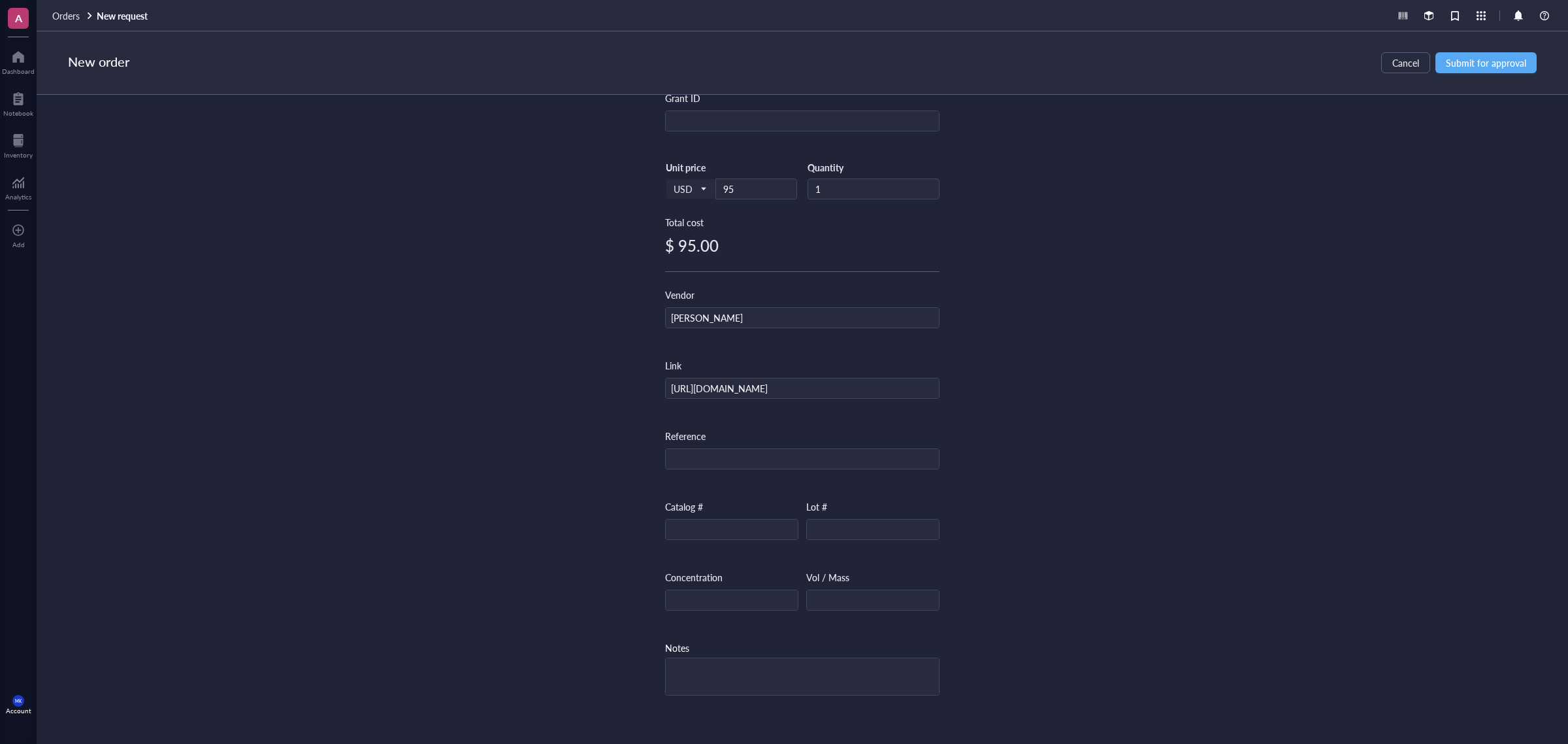
scroll to position [245, 0]
click at [1055, 409] on div "Item name * Axygen™ LTS 200 μL Pipet Tip, Reload Internal link (Freezer) Click …" at bounding box center [802, 405] width 1531 height 620
click at [703, 521] on input "text" at bounding box center [732, 527] width 132 height 21
click at [730, 520] on input "text" at bounding box center [732, 527] width 132 height 21
click at [1066, 399] on div "Item name * Axygen™ LTS 200 μL Pipet Tip, Reload Internal link (Freezer) Click …" at bounding box center [802, 405] width 1531 height 620
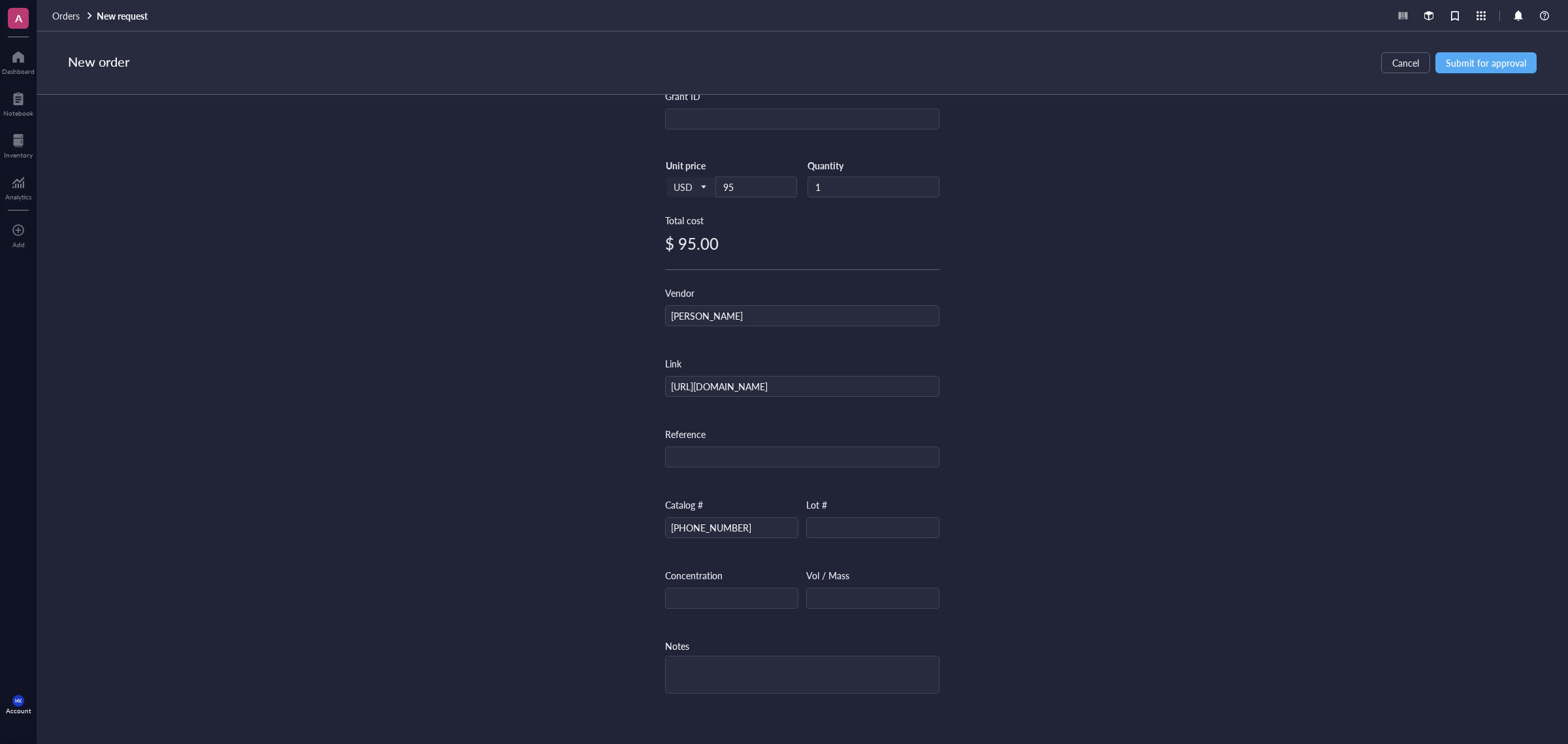
click at [1046, 564] on div "Item name * Axygen™ LTS 200 μL Pipet Tip, Reload Internal link (Freezer) Click …" at bounding box center [802, 405] width 1531 height 620
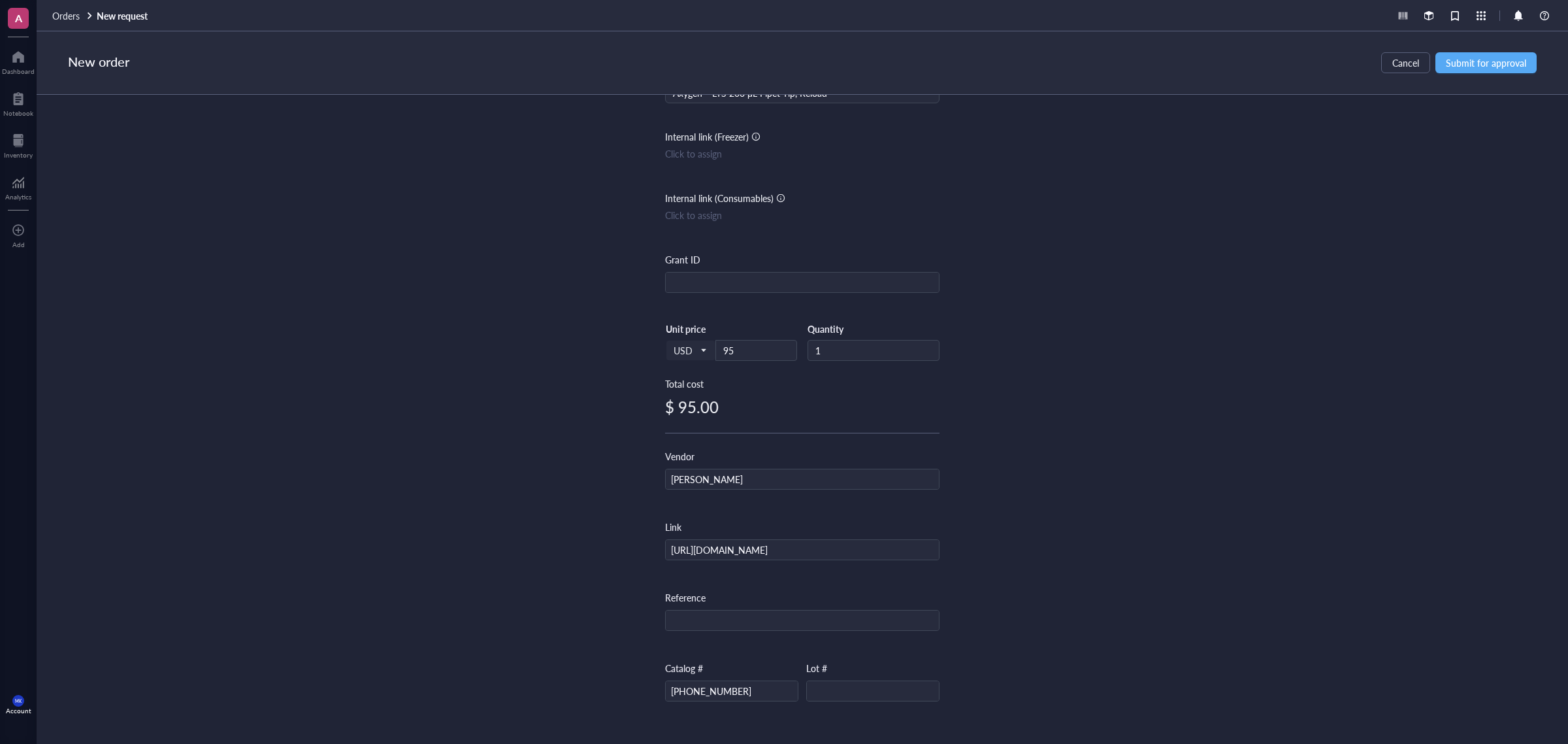
scroll to position [0, 0]
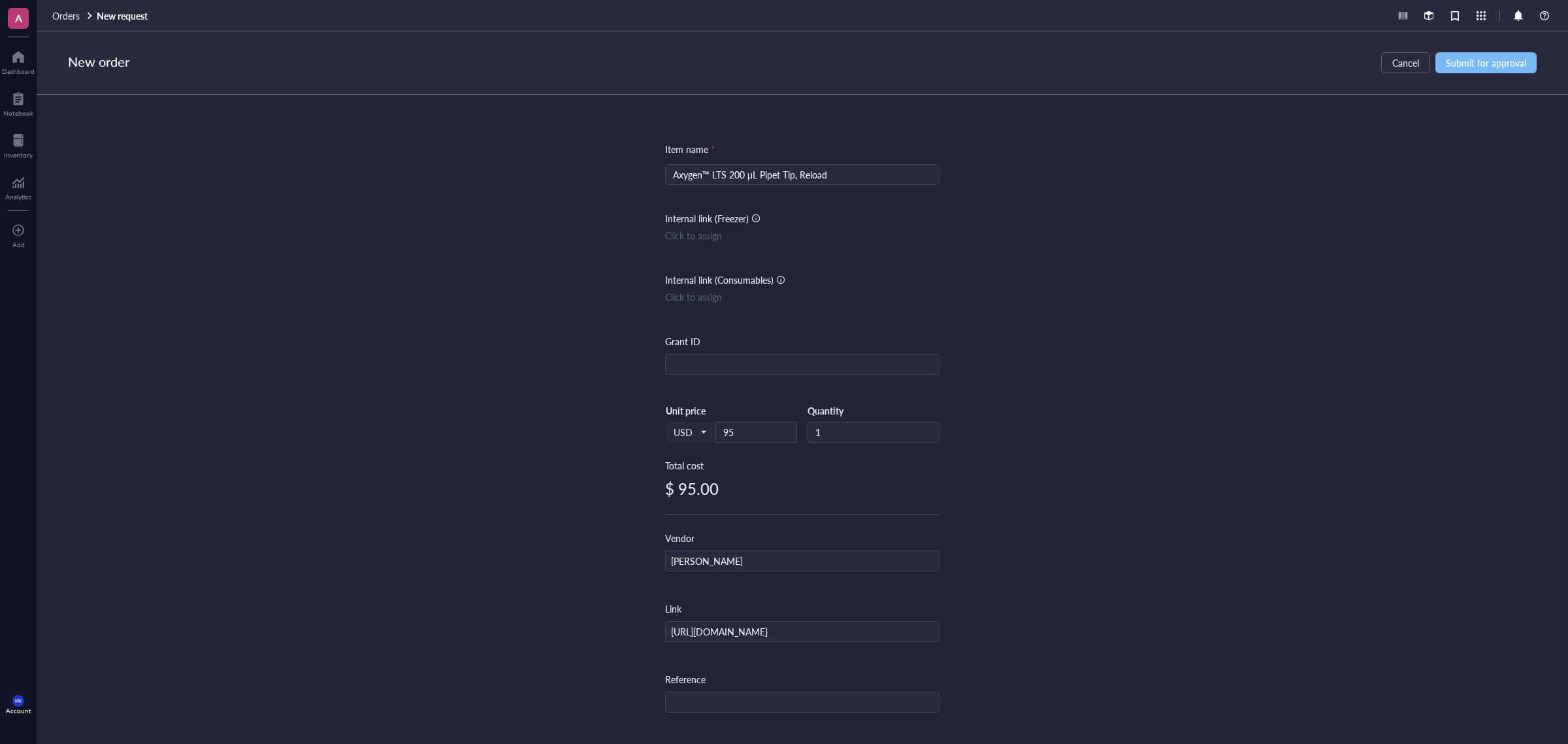
click at [1253, 70] on button "Submit for approval" at bounding box center [1486, 62] width 102 height 21
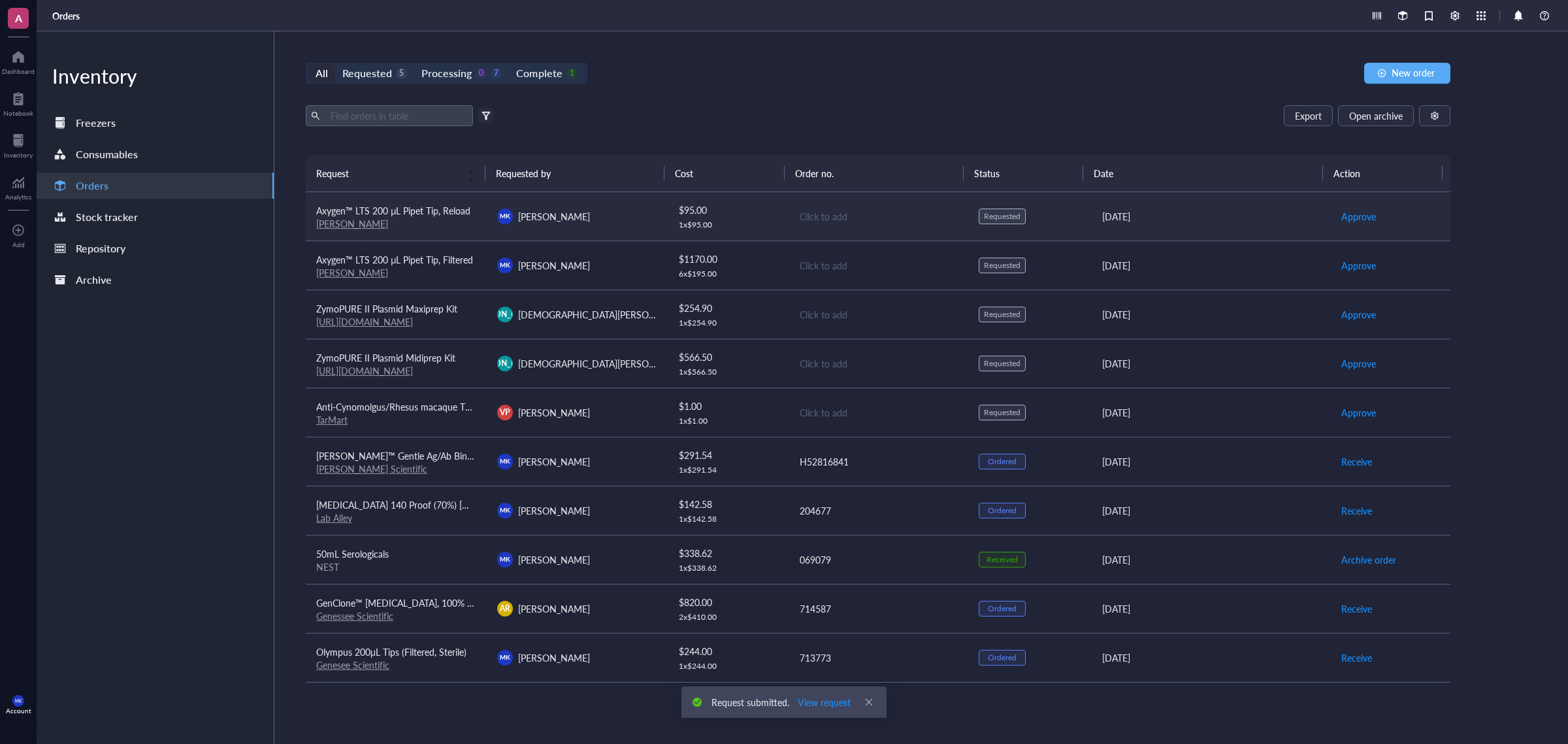
click at [748, 220] on div "1 x $ 95.00" at bounding box center [727, 224] width 98 height 10
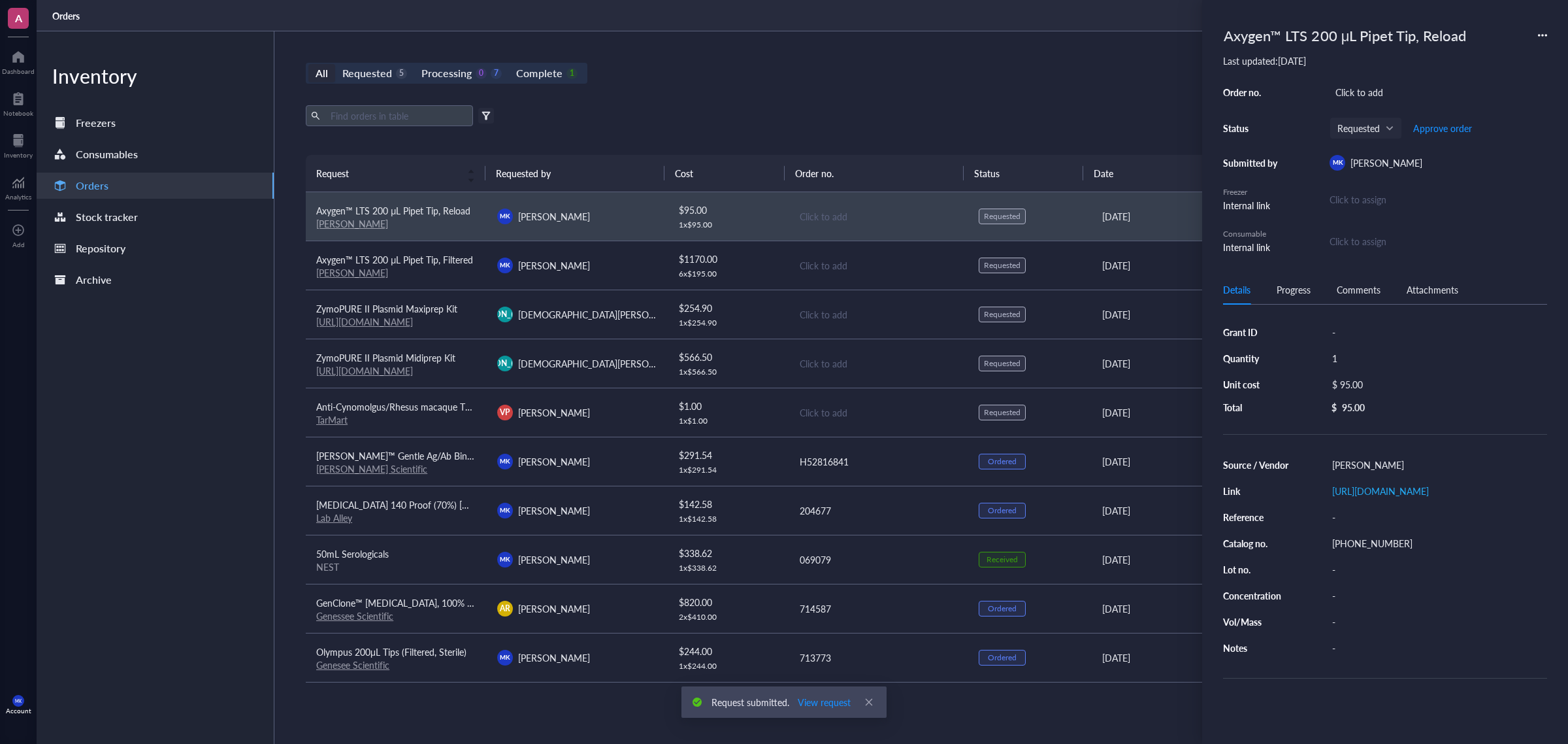
click at [1253, 362] on div "1" at bounding box center [1435, 358] width 220 height 18
type input "2"
click at [939, 92] on div "All Requested 5 Processing 0 7 Complete 1 New order Export Open archive Filter …" at bounding box center [877, 387] width 1207 height 712
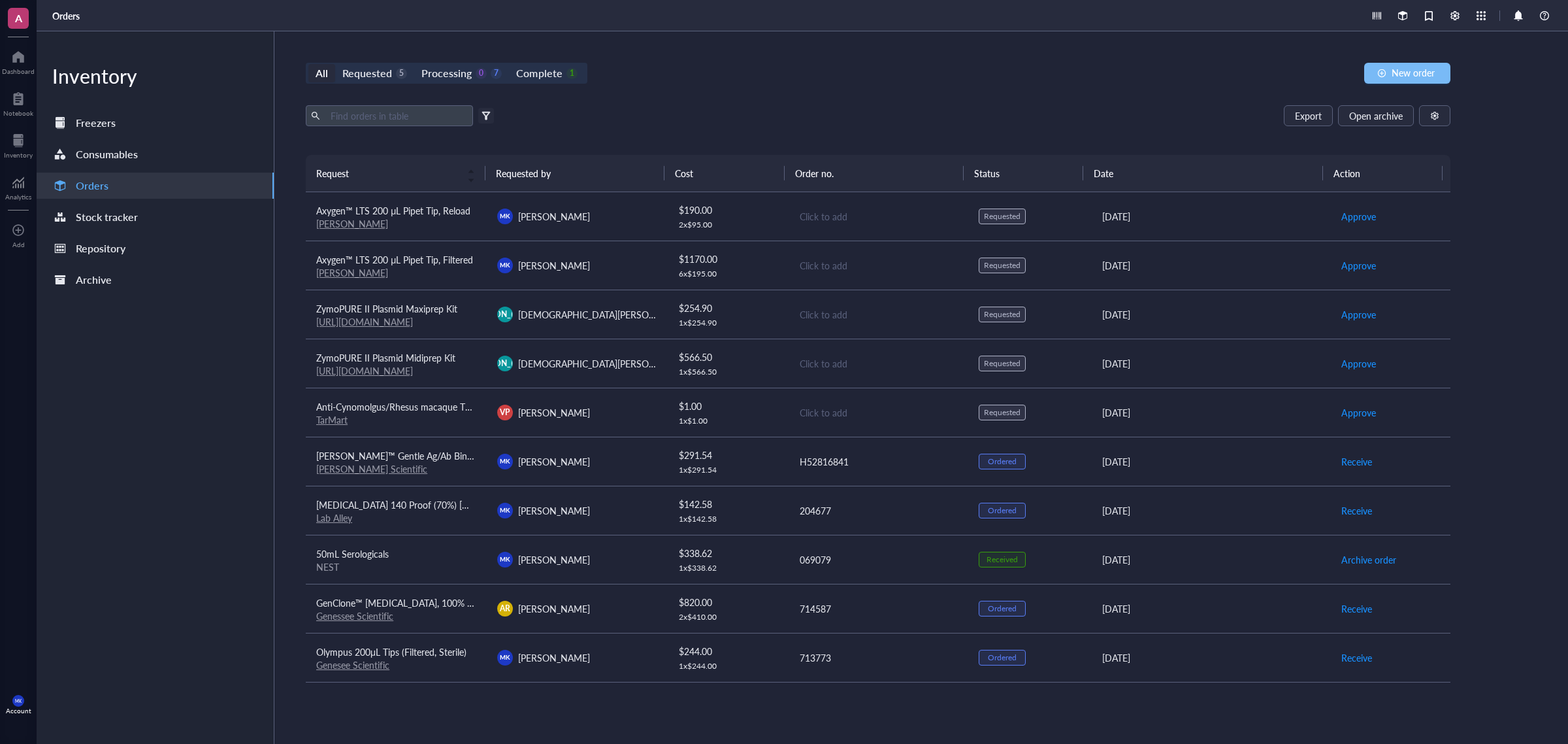
click at [1253, 65] on button "New order" at bounding box center [1407, 73] width 86 height 21
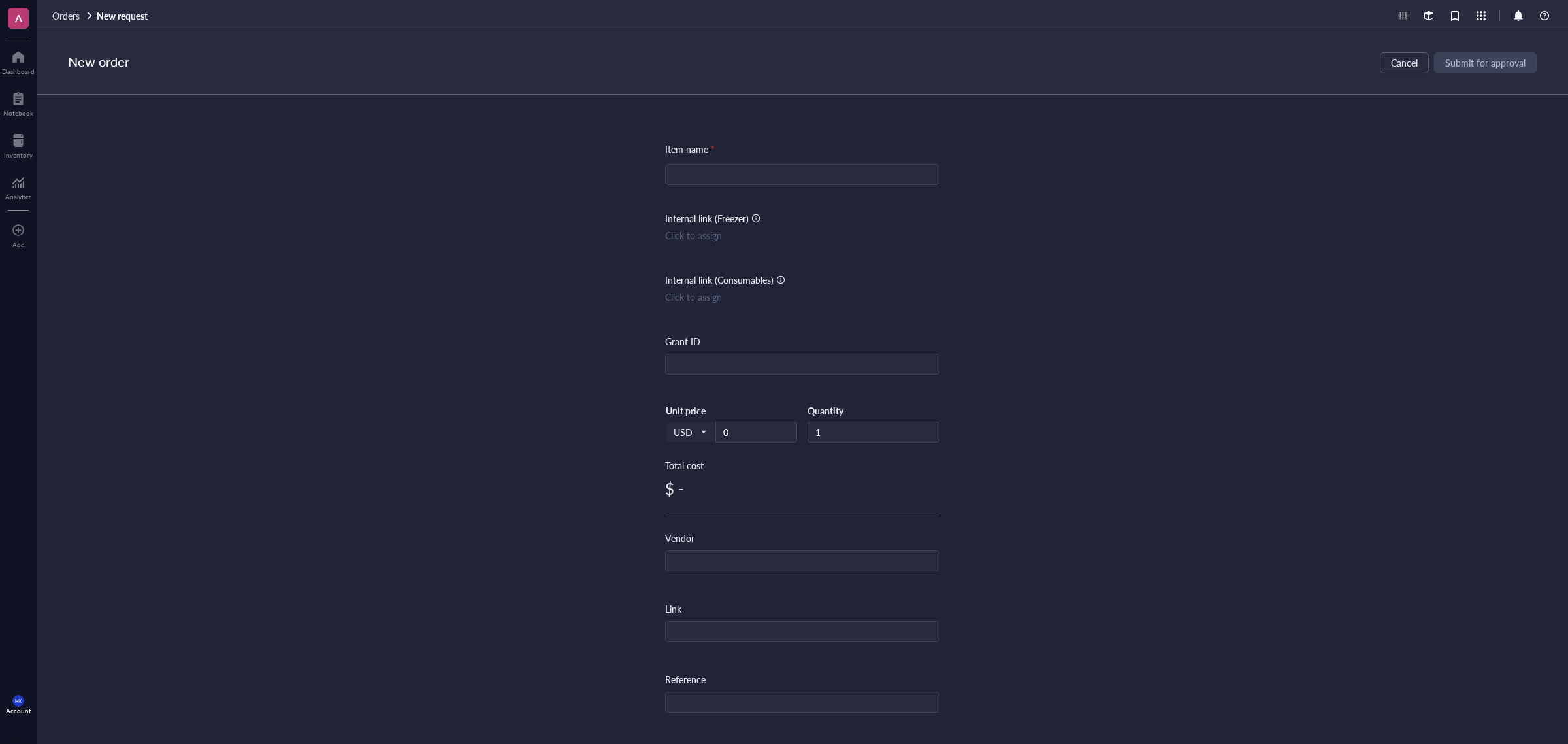
click at [823, 178] on input "search" at bounding box center [801, 174] width 259 height 19
paste input "384 Well Plate, TC Surface, Pack of 10"
type input "384 Well Plate, TC Surface, Pack of 10"
click at [997, 173] on div "Item name * 384 Well Plate, TC Surface, Pack of 10 384 Well Plate, TC Surface, …" at bounding box center [802, 405] width 1531 height 620
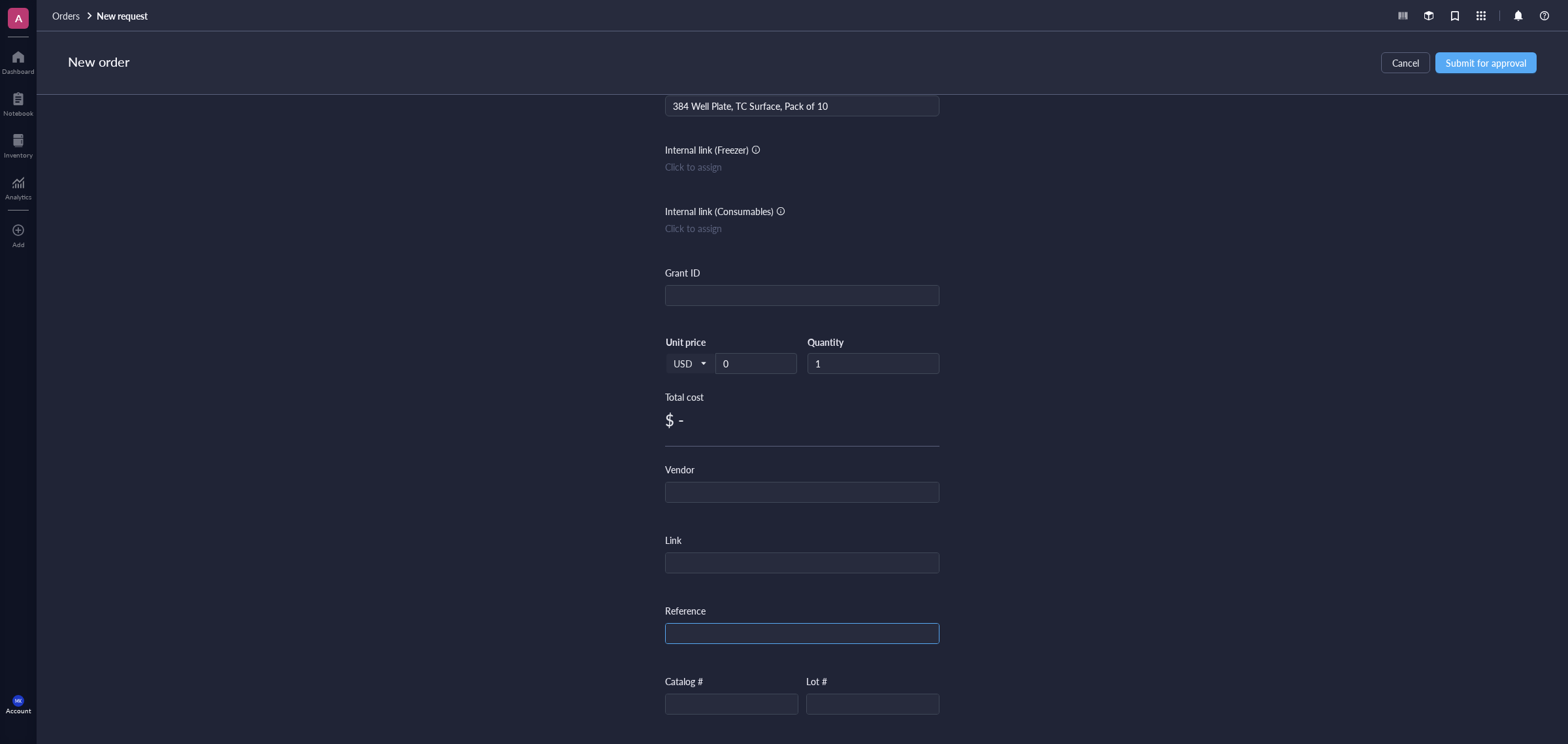
scroll to position [163, 0]
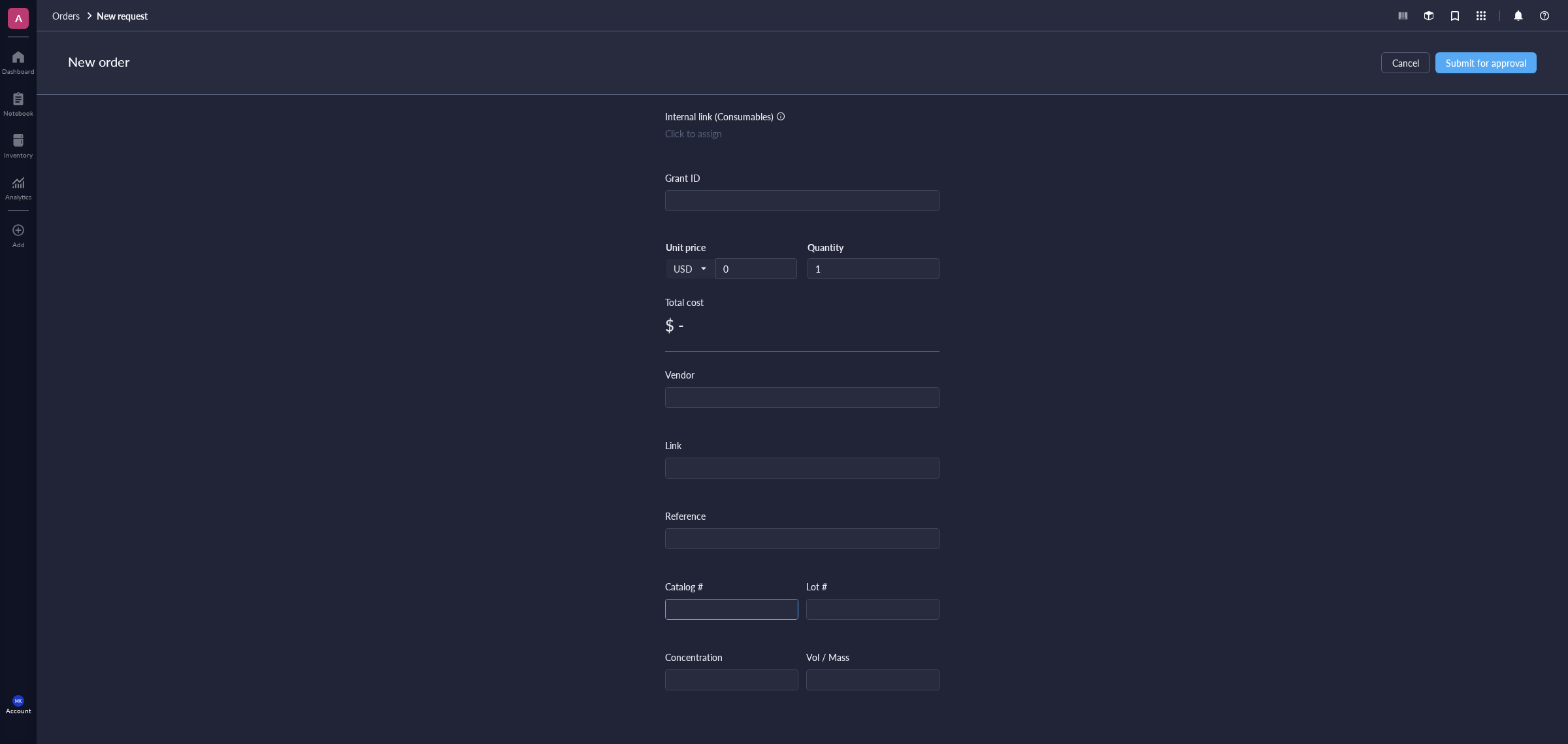
click at [707, 567] on input "text" at bounding box center [732, 609] width 132 height 21
click at [986, 562] on div "Item name * 384 Well Plate, TC Surface, Pack of 10 Internal link (Freezer) Clic…" at bounding box center [802, 405] width 1531 height 620
click at [695, 390] on input "text" at bounding box center [802, 397] width 273 height 21
drag, startPoint x: 643, startPoint y: 414, endPoint x: 673, endPoint y: 429, distance: 33.5
click at [671, 429] on div "Item name * 384 Well Plate, TC Surface, Pack of 10 Internal link (Freezer) Clic…" at bounding box center [802, 405] width 1531 height 620
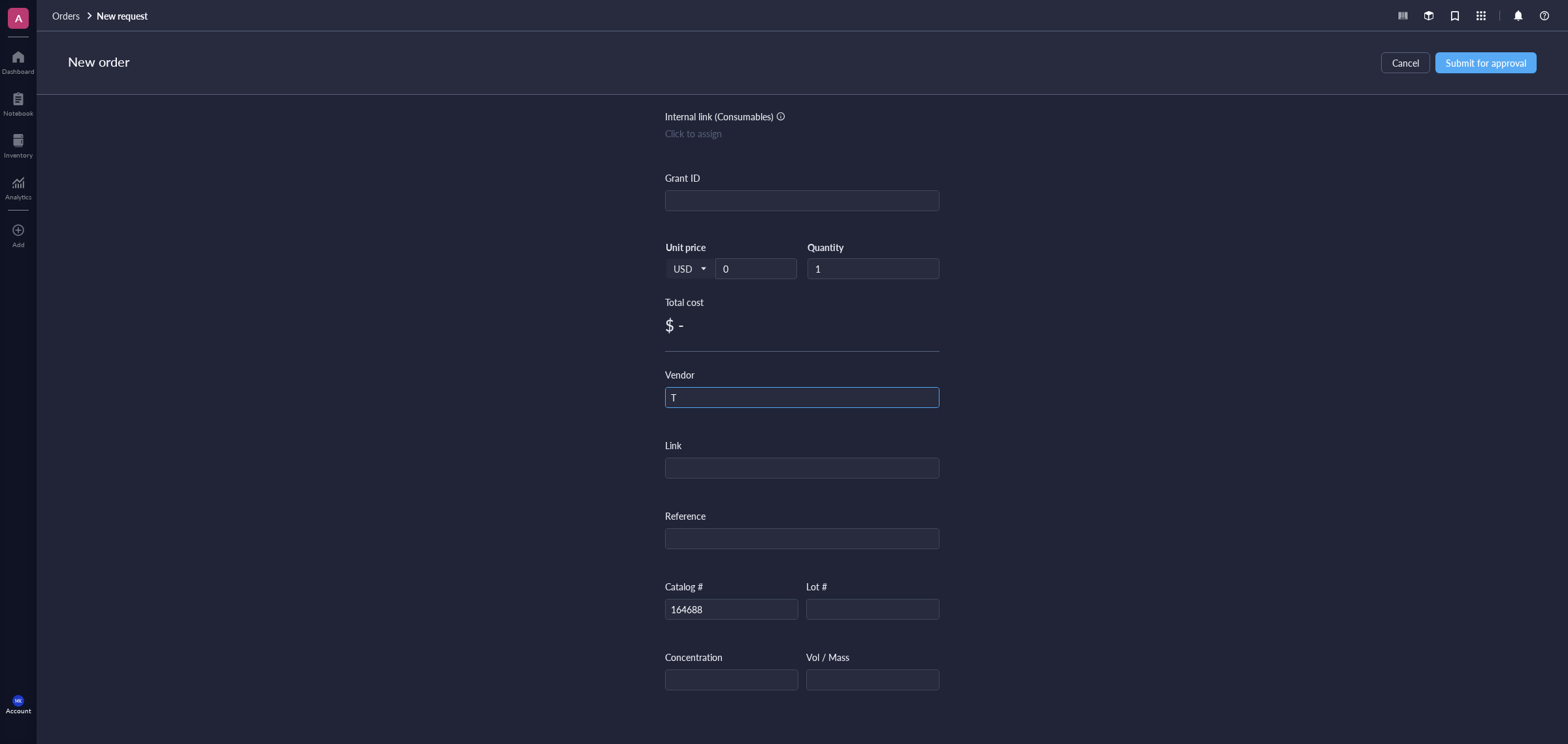
click at [705, 399] on input "T" at bounding box center [802, 397] width 273 height 21
drag, startPoint x: 753, startPoint y: 405, endPoint x: 526, endPoint y: 380, distance: 228.4
click at [526, 380] on div "Item name * 384 Well Plate, TC Surface, Pack of 10 Internal link (Freezer) Clic…" at bounding box center [802, 405] width 1531 height 620
click at [746, 461] on input "text" at bounding box center [802, 469] width 273 height 21
paste input "[URL][DOMAIN_NAME]"
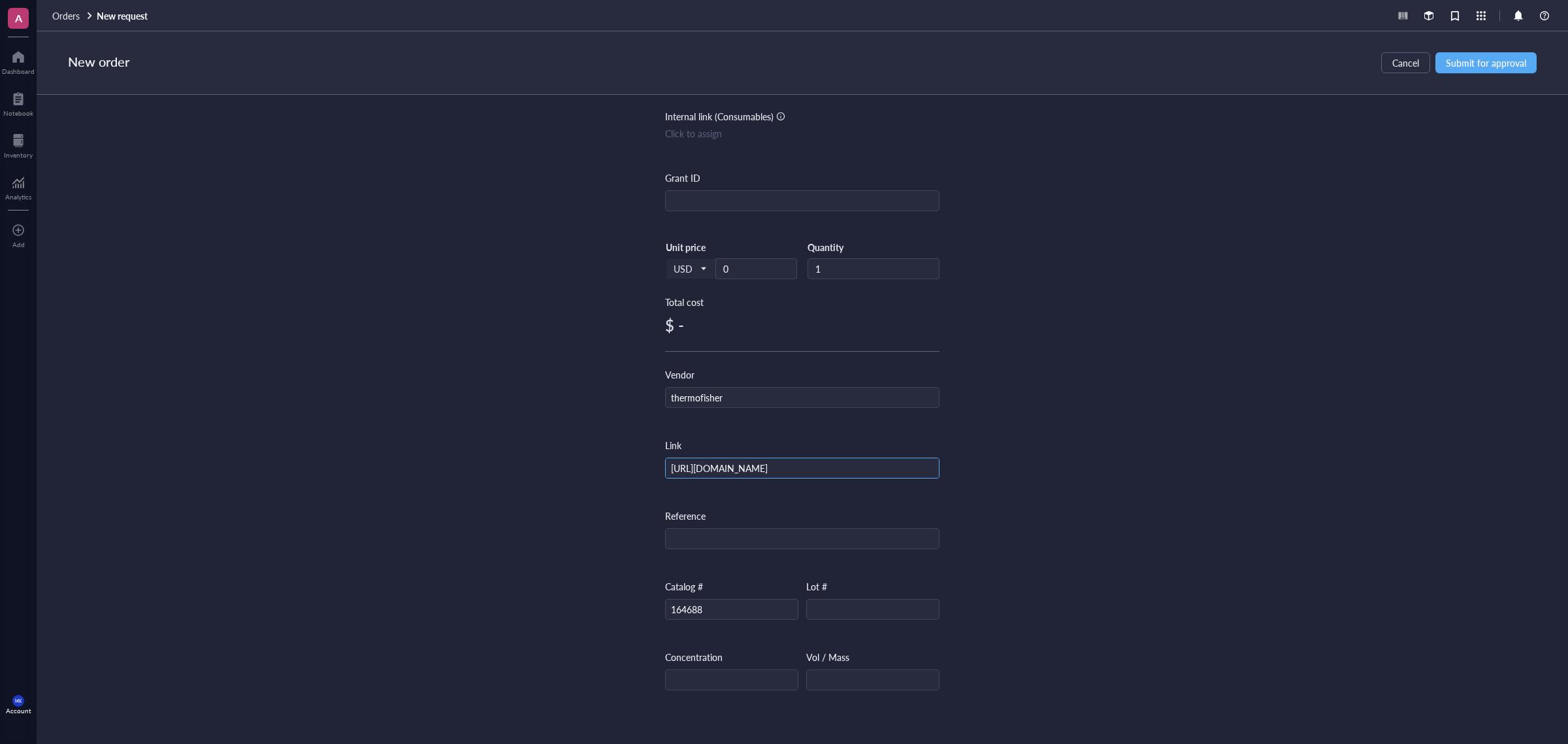
type input "[URL][DOMAIN_NAME]"
click at [1085, 429] on div "Item name * 384 Well Plate, TC Surface, Pack of 10 Internal link (Freezer) Clic…" at bounding box center [802, 405] width 1531 height 620
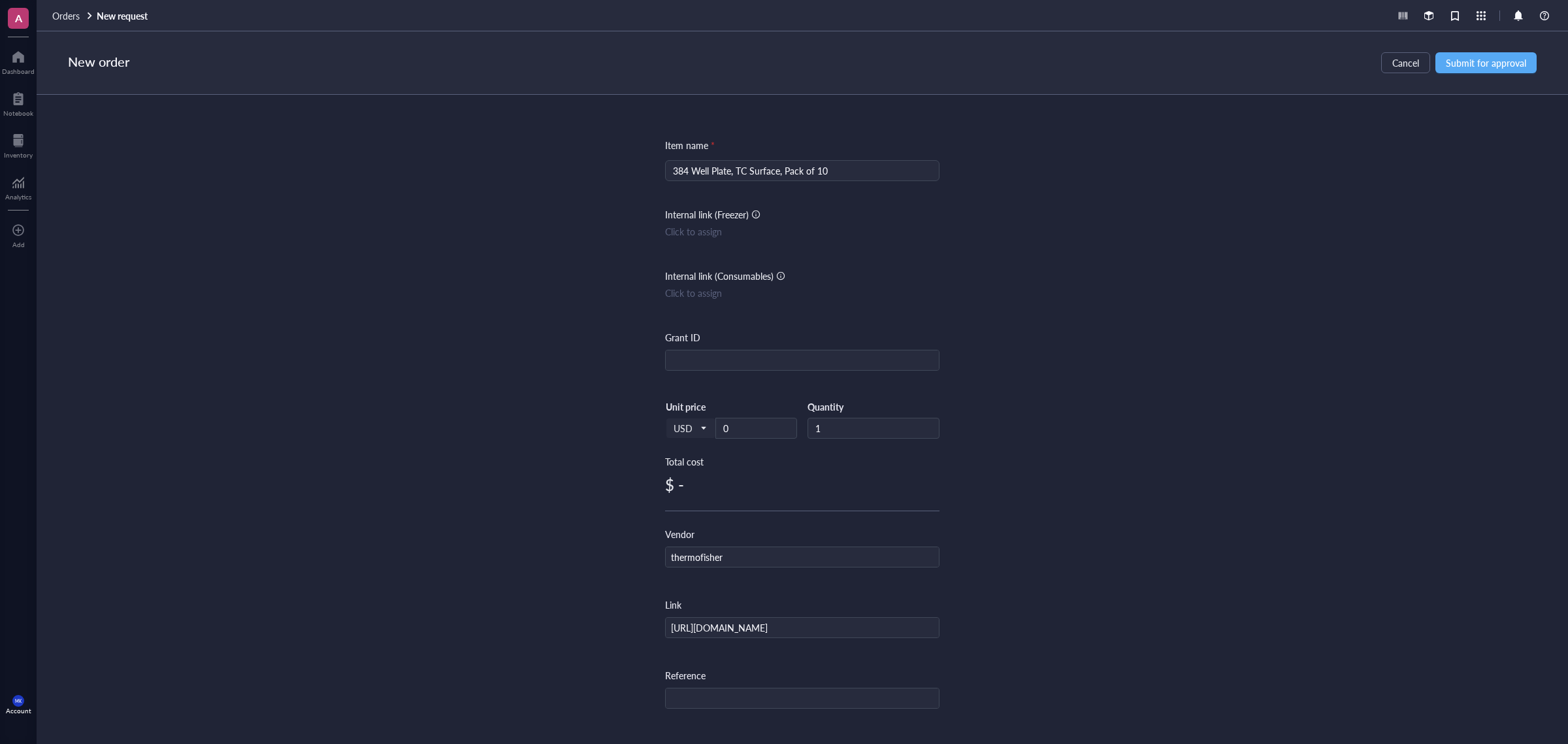
scroll to position [0, 0]
drag, startPoint x: 748, startPoint y: 430, endPoint x: 642, endPoint y: 438, distance: 106.3
click at [642, 438] on div "Item name * 384 Well Plate, TC Surface, Pack of 10 Internal link (Freezer) Clic…" at bounding box center [802, 405] width 1531 height 620
click at [1202, 428] on div "Item name * 384 Well Plate, TC Surface, Pack of 10 Internal link (Freezer) Clic…" at bounding box center [802, 405] width 1531 height 620
click at [1253, 59] on span "Submit for approval" at bounding box center [1486, 62] width 81 height 10
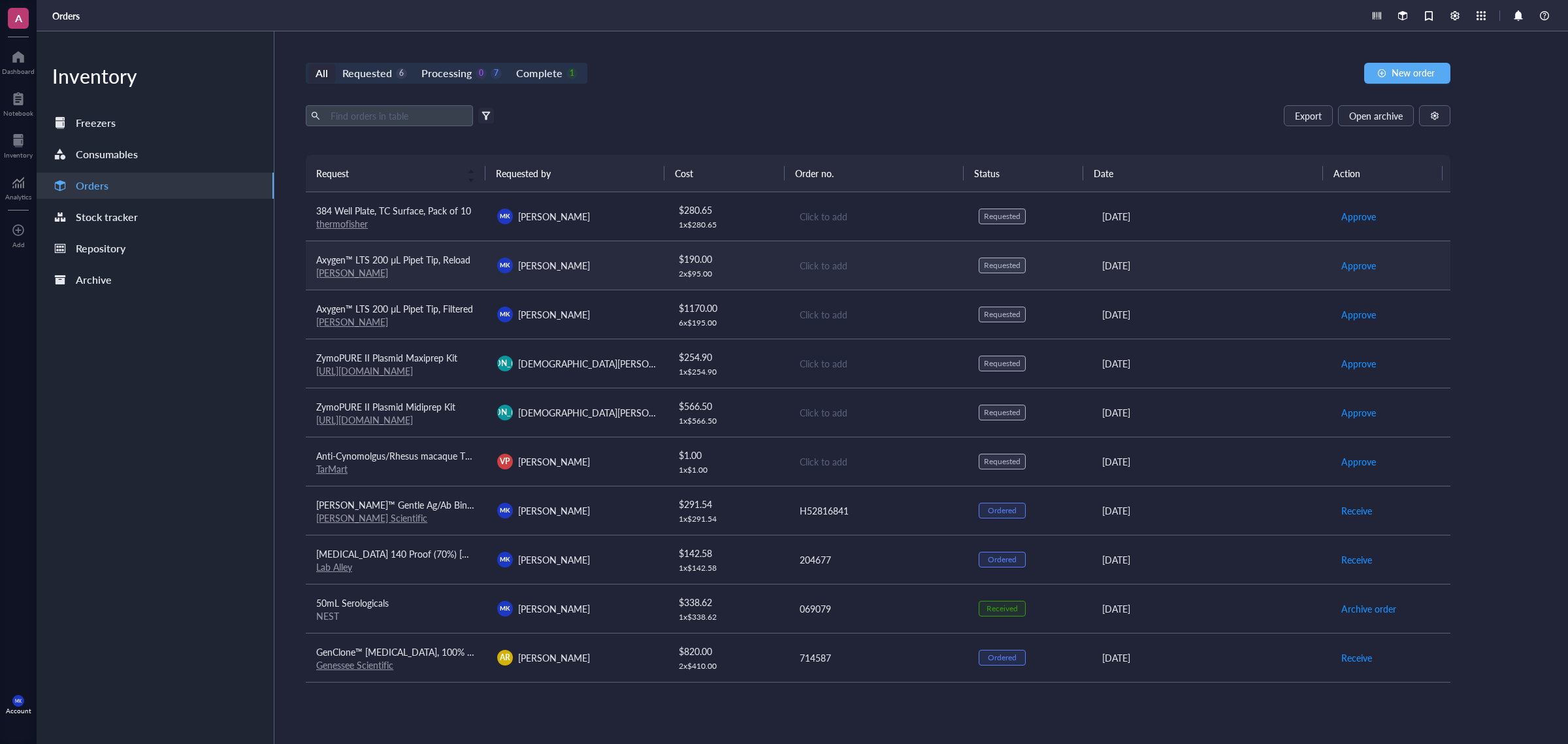
click at [588, 253] on td "MK Mason King" at bounding box center [577, 265] width 181 height 49
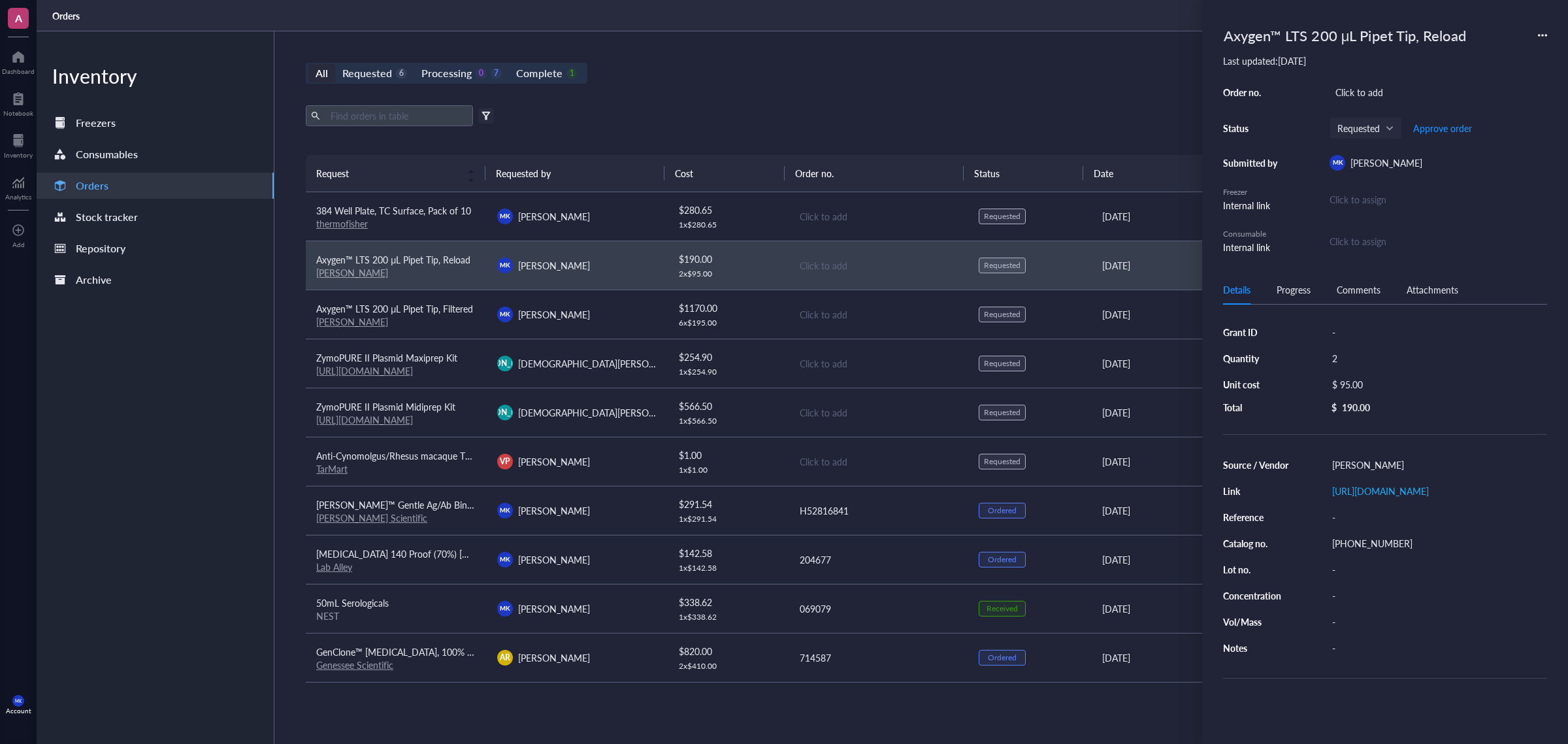
click at [1253, 500] on div "https://www.fishersci.com/store1/cart/?language=en&countryCode=US" at bounding box center [1435, 491] width 220 height 18
type input "[URL][DOMAIN_NAME]"
click at [658, 327] on td "MK Mason King" at bounding box center [577, 314] width 181 height 49
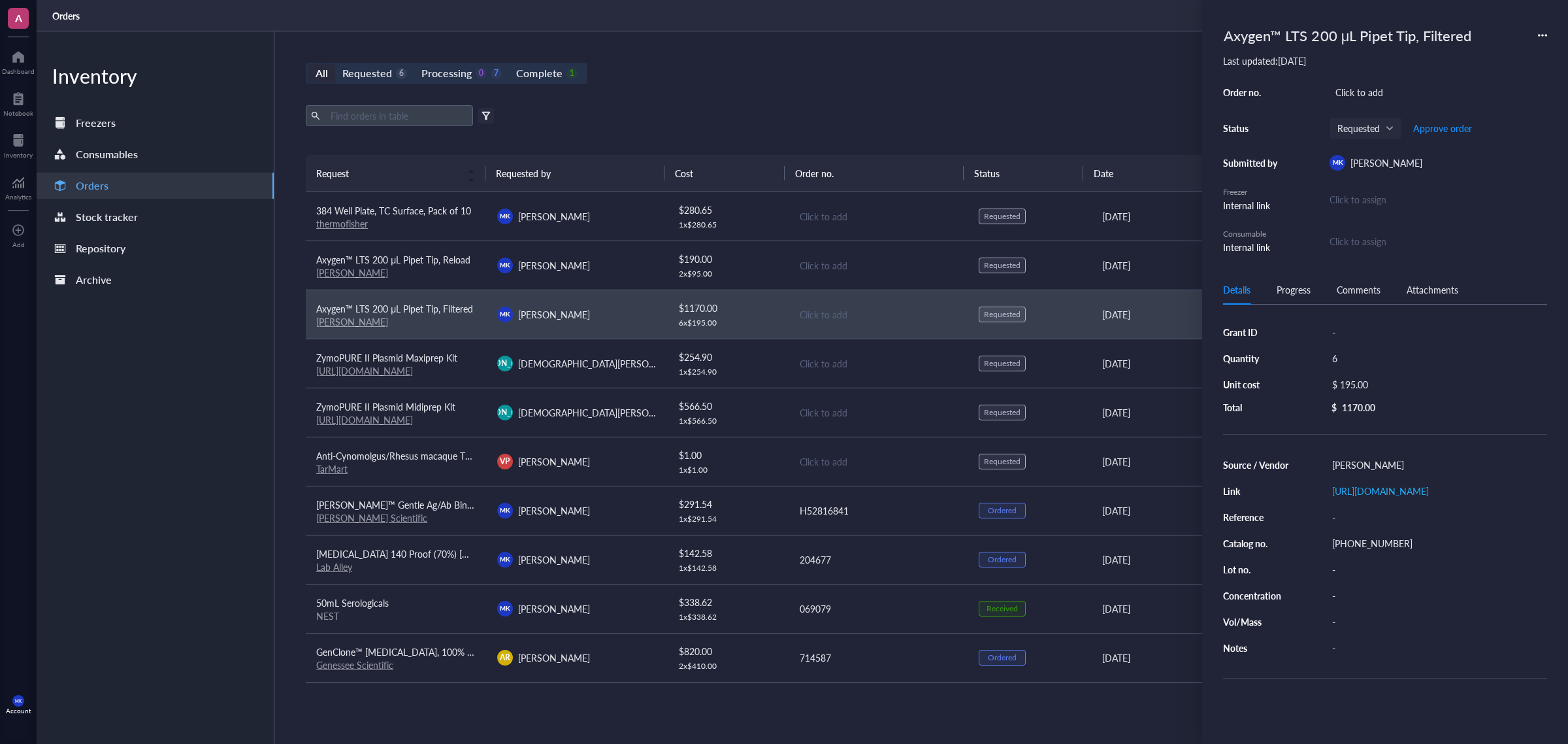
click at [1253, 500] on div "https://www.fishersci.com/store1/cart/?language=en&countryCode=US" at bounding box center [1435, 491] width 220 height 18
type input "[URL][DOMAIN_NAME]"
click at [804, 63] on div "All Requested 6 Processing 0 7 Complete 1 New order" at bounding box center [877, 73] width 1144 height 21
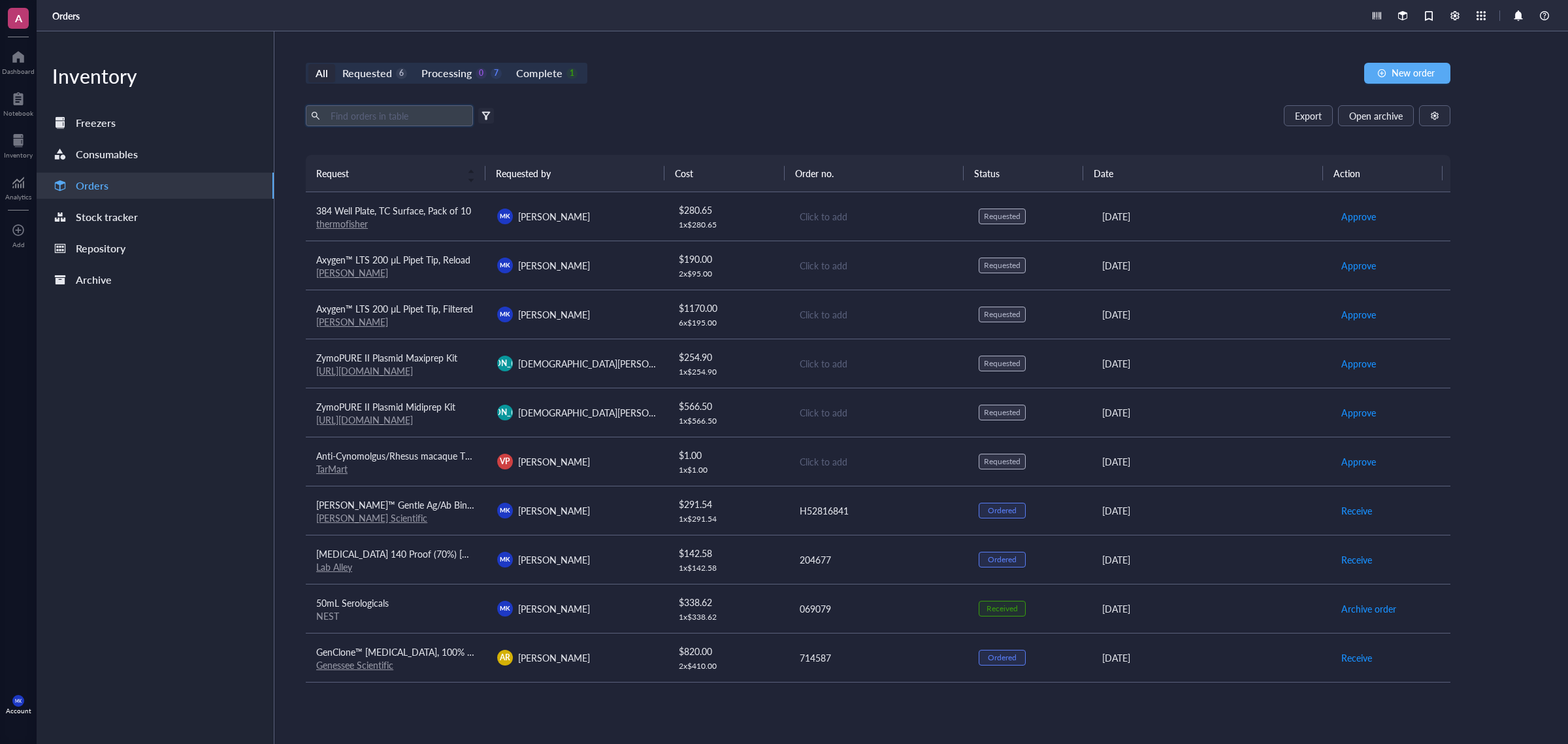
click at [428, 123] on input "text" at bounding box center [397, 115] width 143 height 19
click at [1253, 116] on span "Open archive" at bounding box center [1375, 115] width 54 height 10
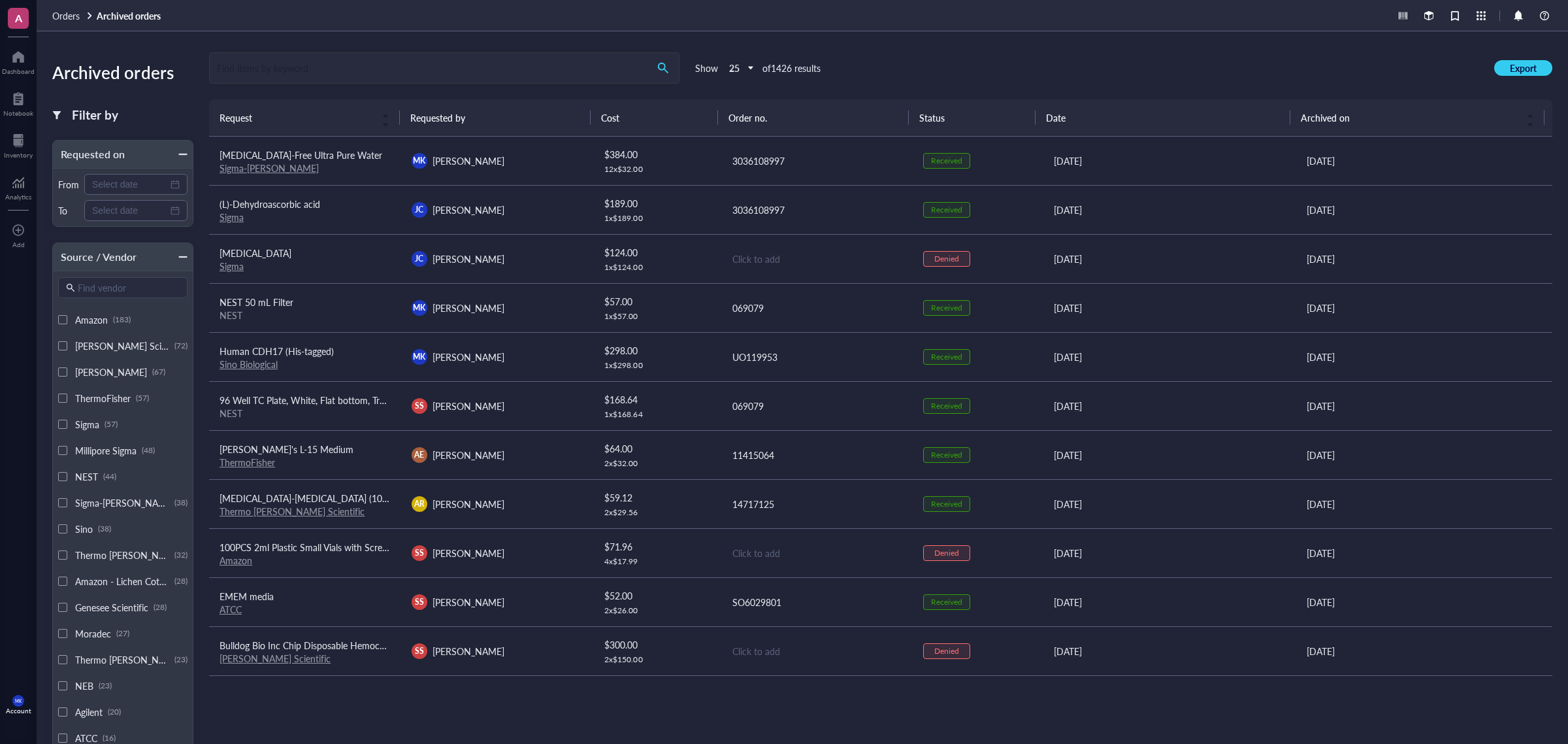
click at [513, 72] on input "search" at bounding box center [428, 68] width 437 height 30
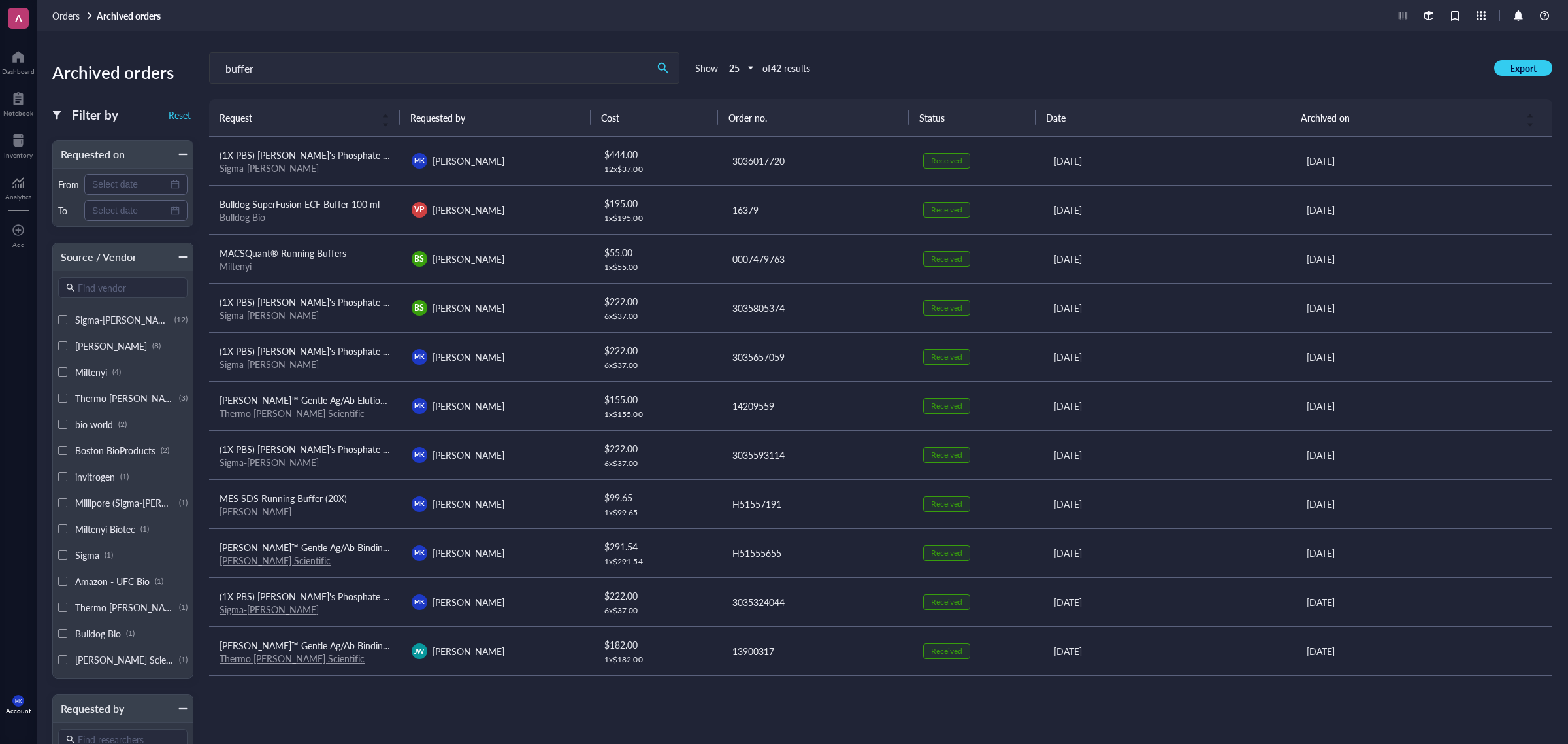
click at [191, 63] on div "Archived orders Filter by Reset Requested on From To Source / Vendor Find vendo…" at bounding box center [802, 387] width 1531 height 712
click at [294, 63] on input "buffer" at bounding box center [428, 68] width 437 height 30
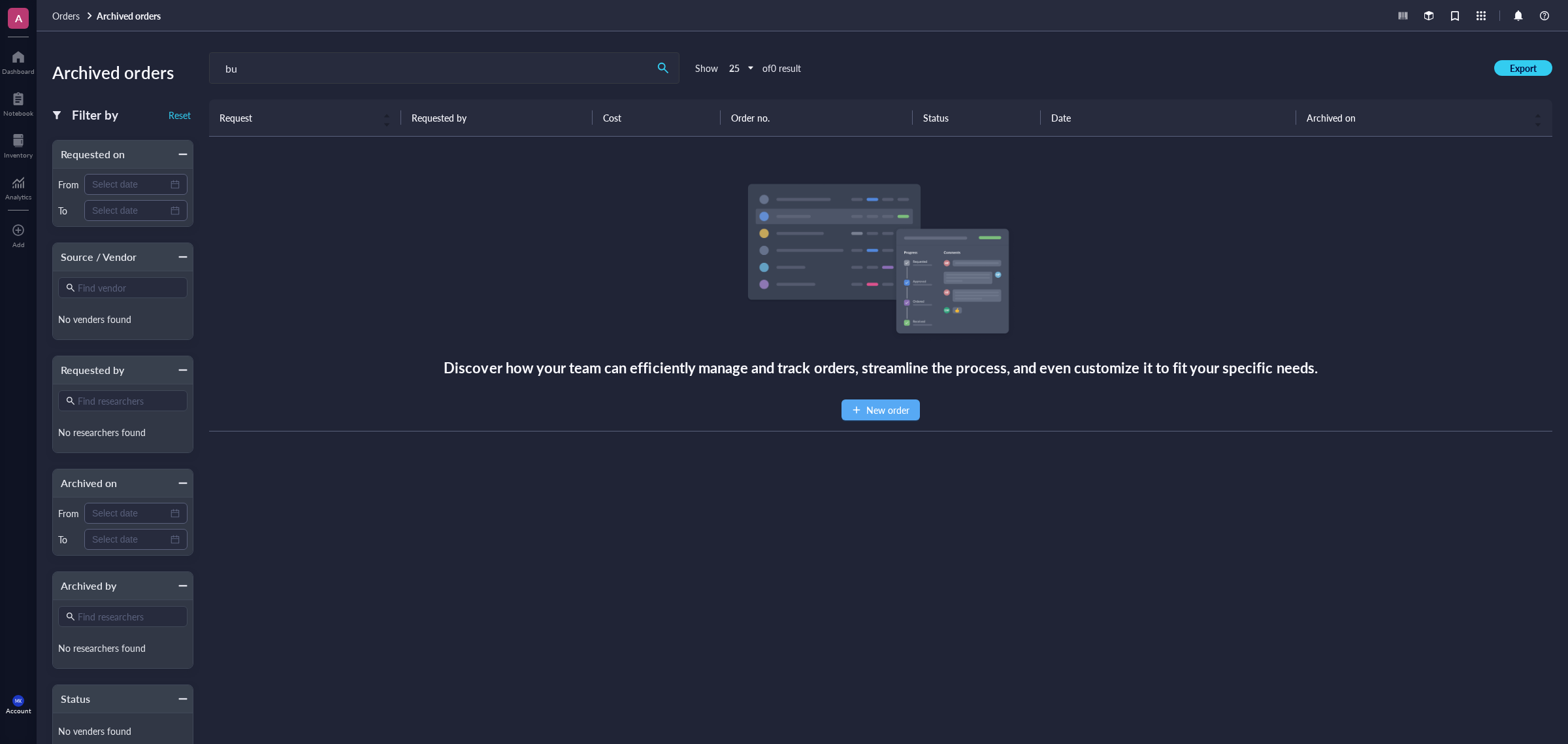
type input "b"
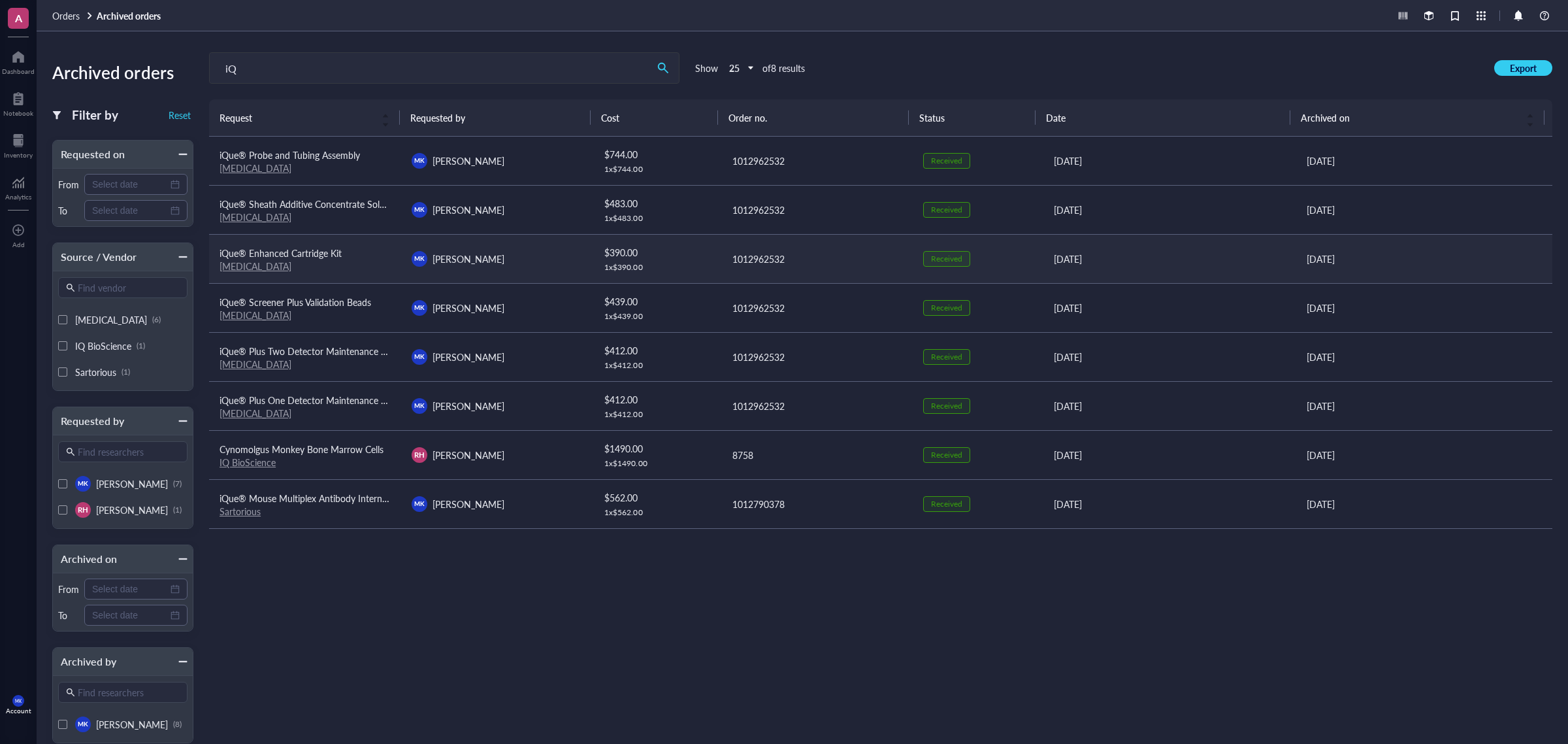
type input "iQ"
click at [316, 263] on div "[MEDICAL_DATA]" at bounding box center [305, 265] width 171 height 12
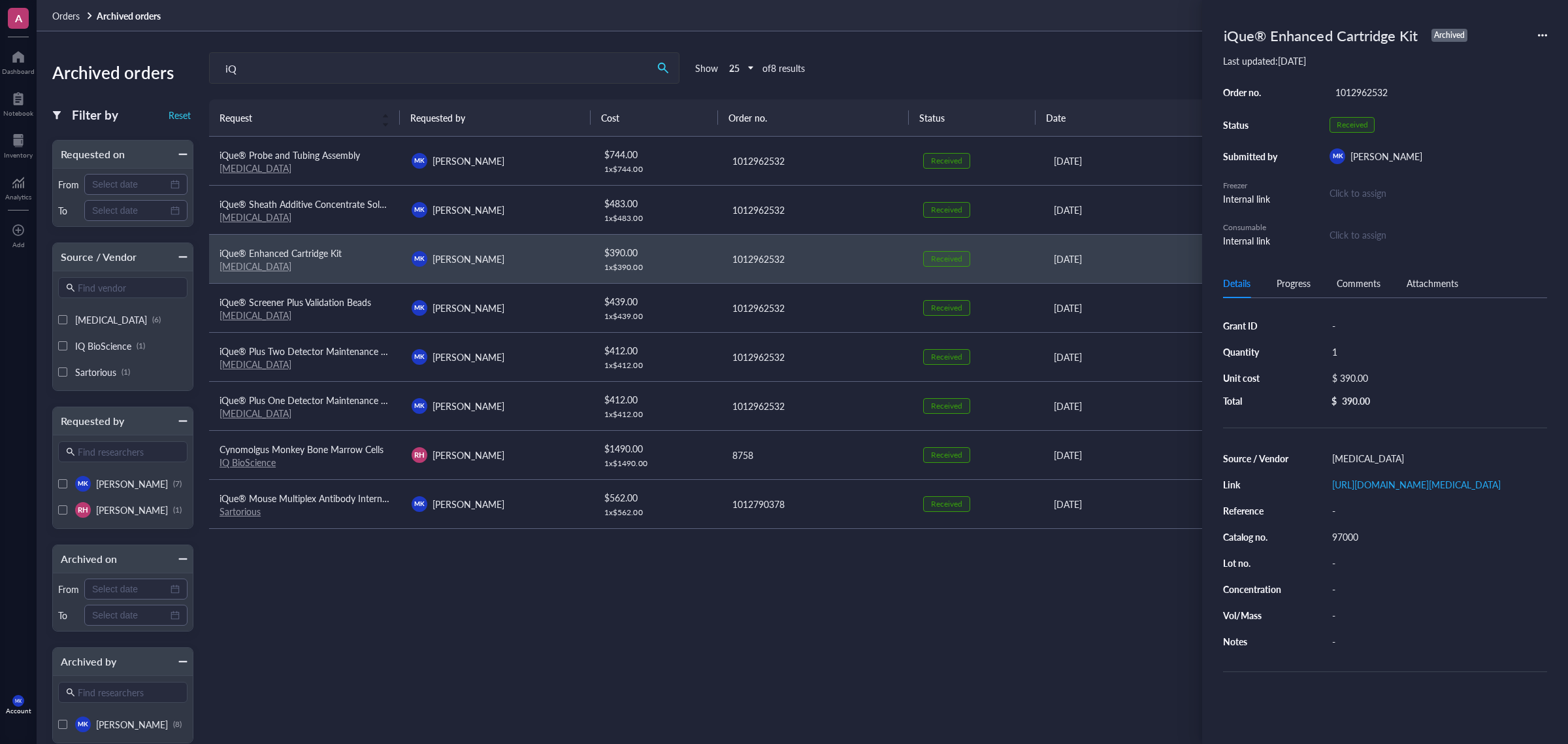
click at [1253, 493] on div "[URL][DOMAIN_NAME][MEDICAL_DATA]" at bounding box center [1435, 484] width 220 height 18
click at [1253, 490] on link "[URL][DOMAIN_NAME][MEDICAL_DATA]" at bounding box center [1416, 484] width 168 height 13
click at [930, 41] on div "Archived orders Filter by Reset Requested on From To Source / Vendor Find vendo…" at bounding box center [802, 387] width 1531 height 712
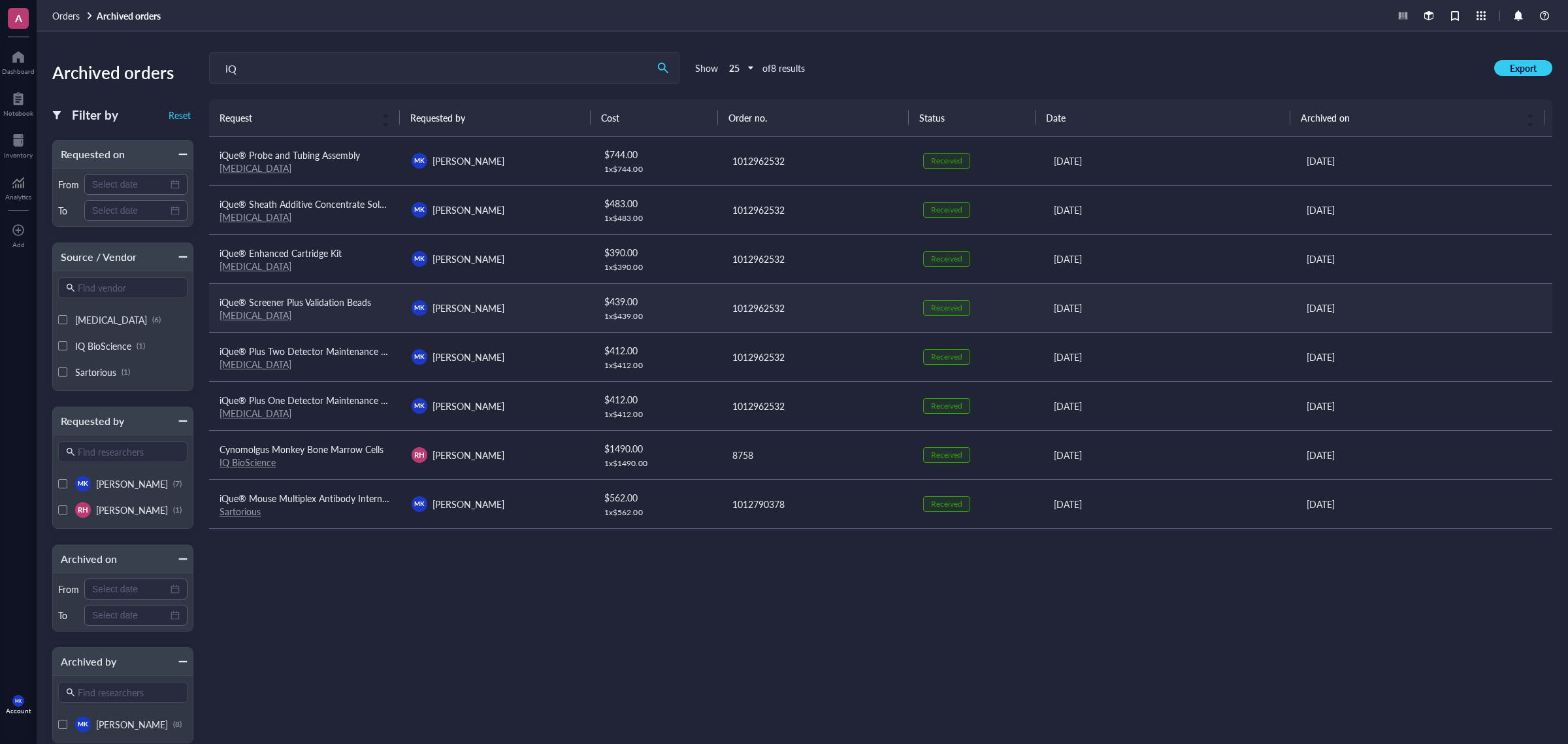
click at [337, 302] on span "iQue® Screener Plus Validation Beads" at bounding box center [295, 302] width 152 height 13
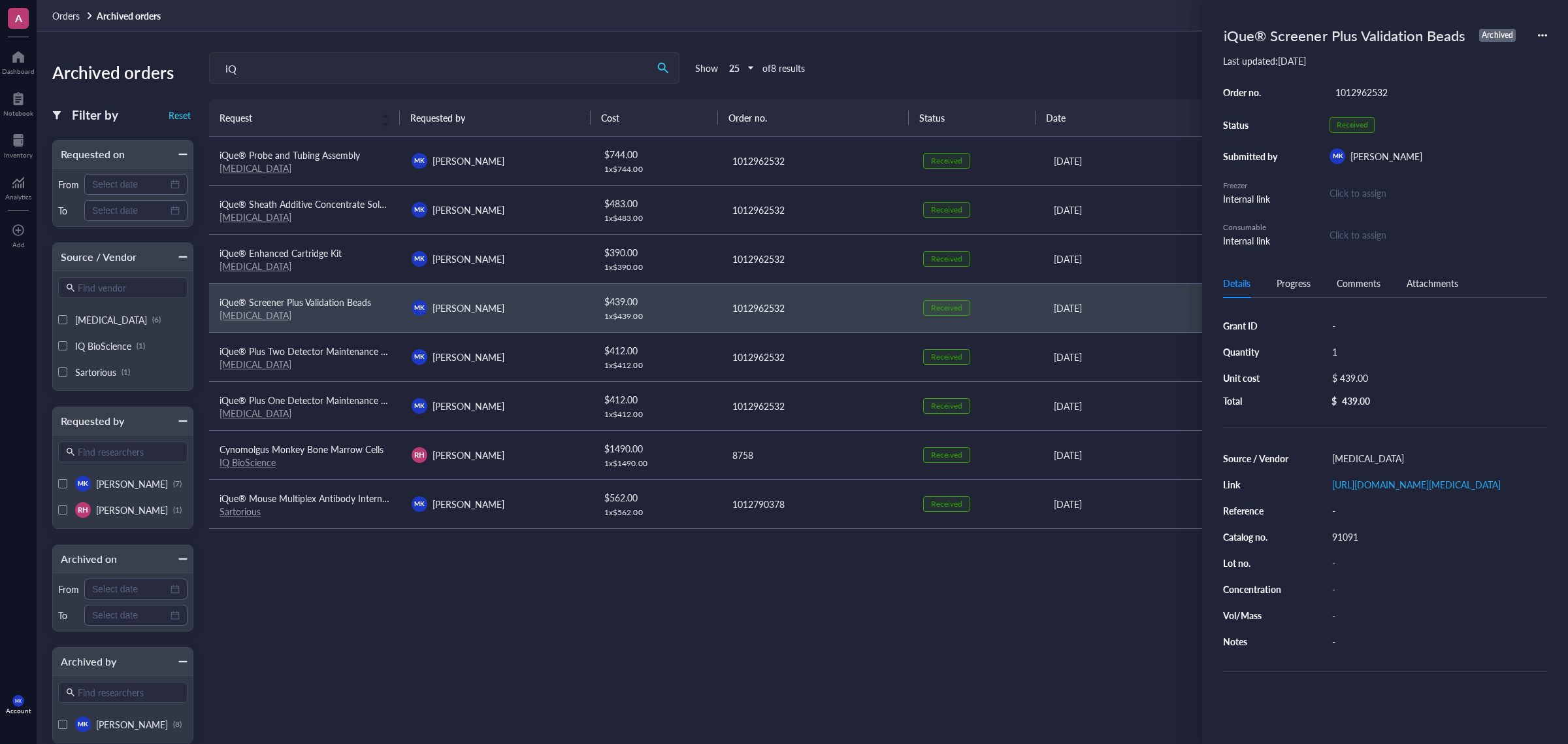
click at [907, 86] on div "iQ Show 25 of 8 results Export Request Requested by Cost Order no. Status Date …" at bounding box center [880, 446] width 1343 height 788
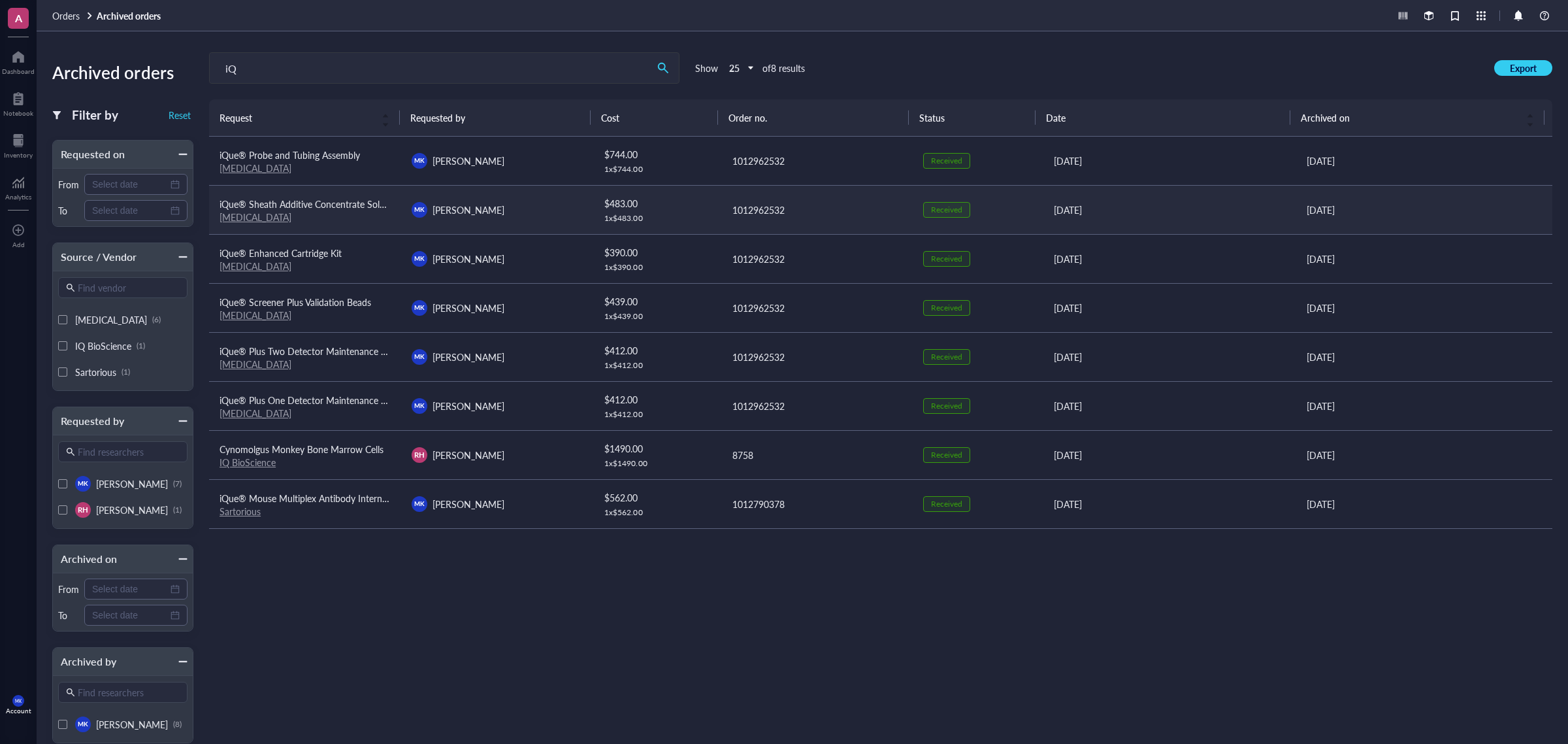
click at [376, 199] on span "iQue® Sheath Additive Concentrate Solution for Sheath Fluid" at bounding box center [344, 204] width 249 height 13
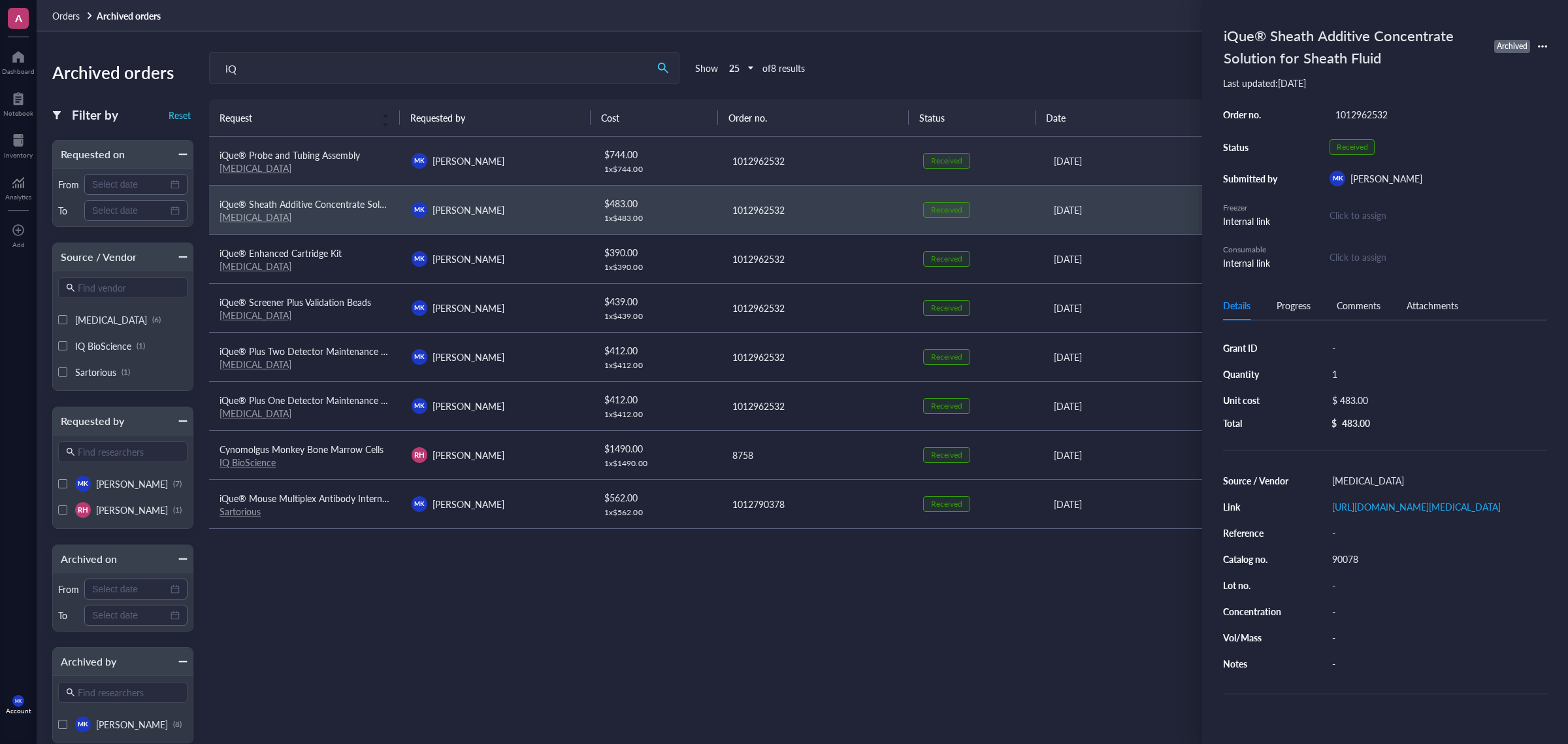
click at [384, 173] on div "[MEDICAL_DATA]" at bounding box center [305, 167] width 171 height 12
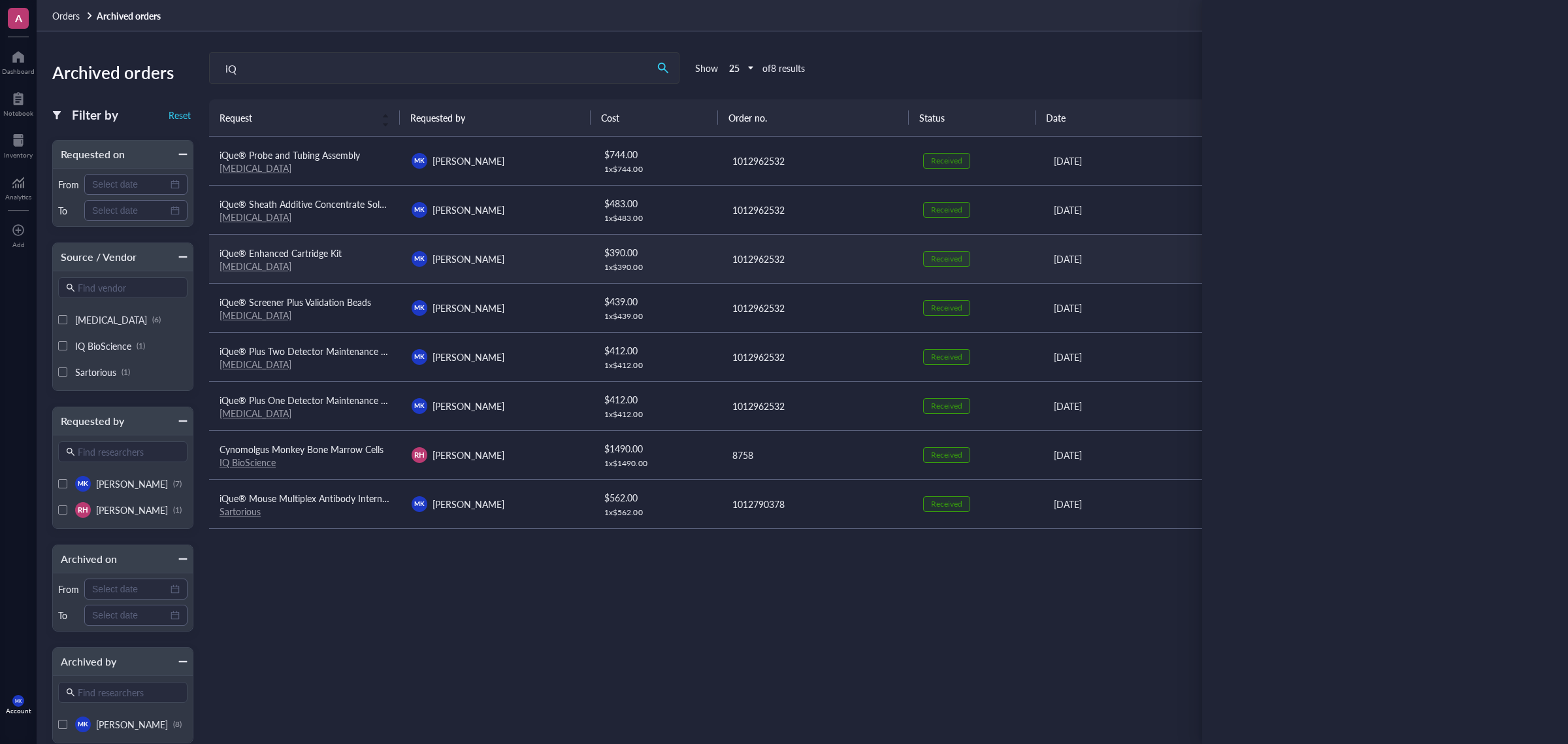
click at [506, 245] on td "MK Mason King" at bounding box center [497, 259] width 192 height 49
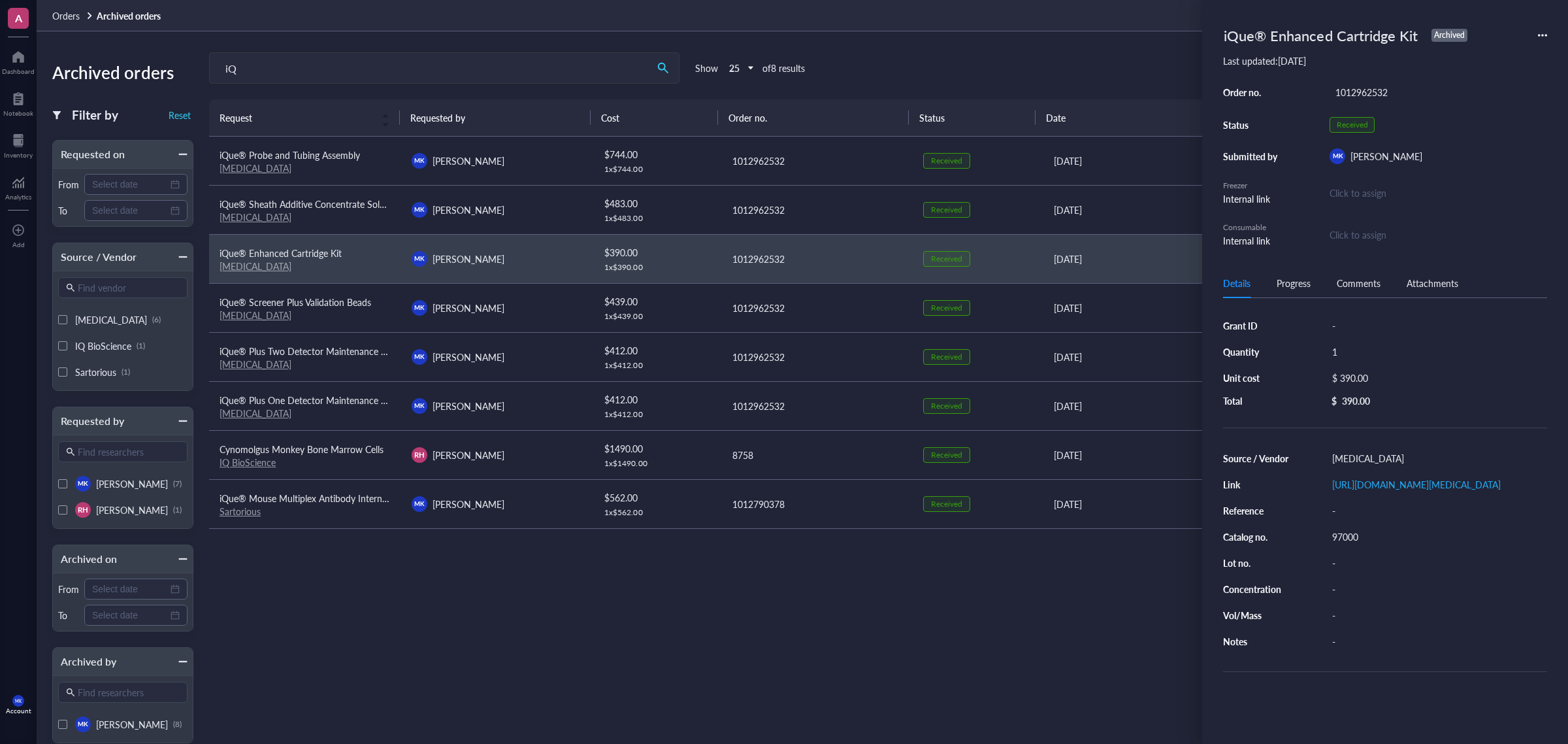
click at [1253, 33] on icon at bounding box center [1542, 36] width 9 height 9
click at [1253, 54] on span "Request again" at bounding box center [1496, 54] width 82 height 15
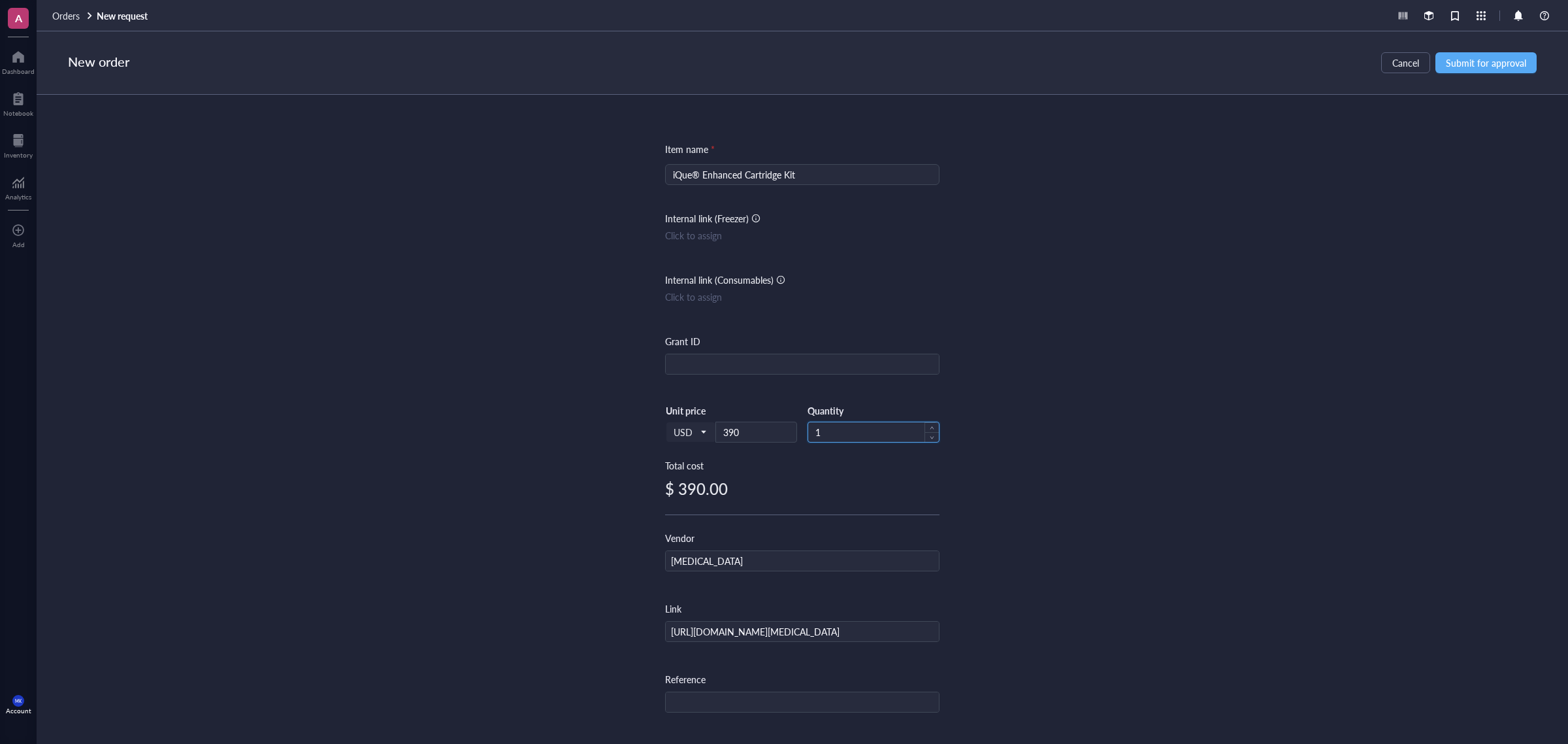
click at [808, 430] on input "1" at bounding box center [873, 431] width 131 height 19
click at [1253, 62] on span "Submit for approval" at bounding box center [1486, 62] width 81 height 10
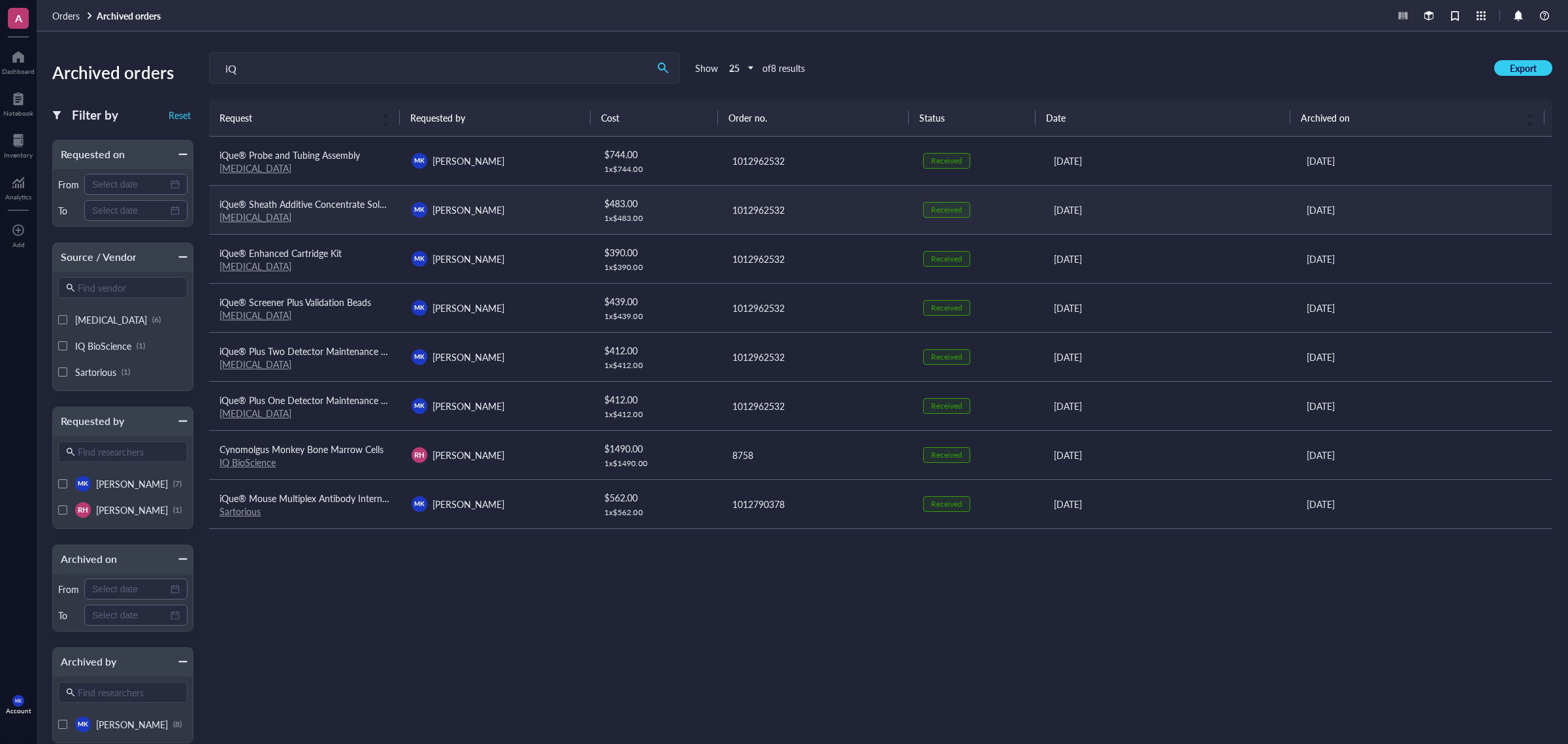
click at [351, 213] on div "[MEDICAL_DATA]" at bounding box center [305, 217] width 171 height 12
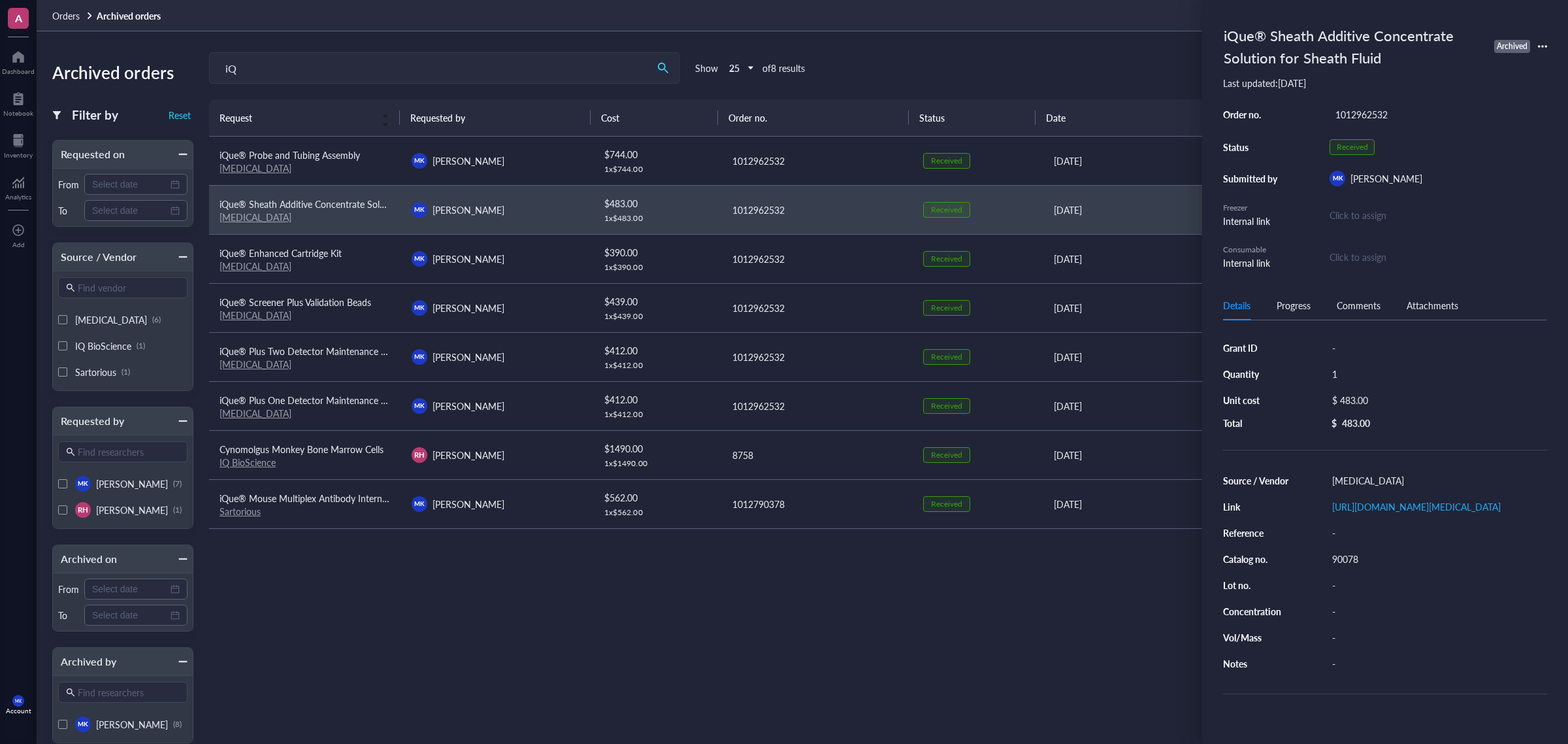
click at [1543, 49] on icon at bounding box center [1542, 47] width 9 height 9
click at [1499, 63] on span "Request again" at bounding box center [1496, 66] width 82 height 15
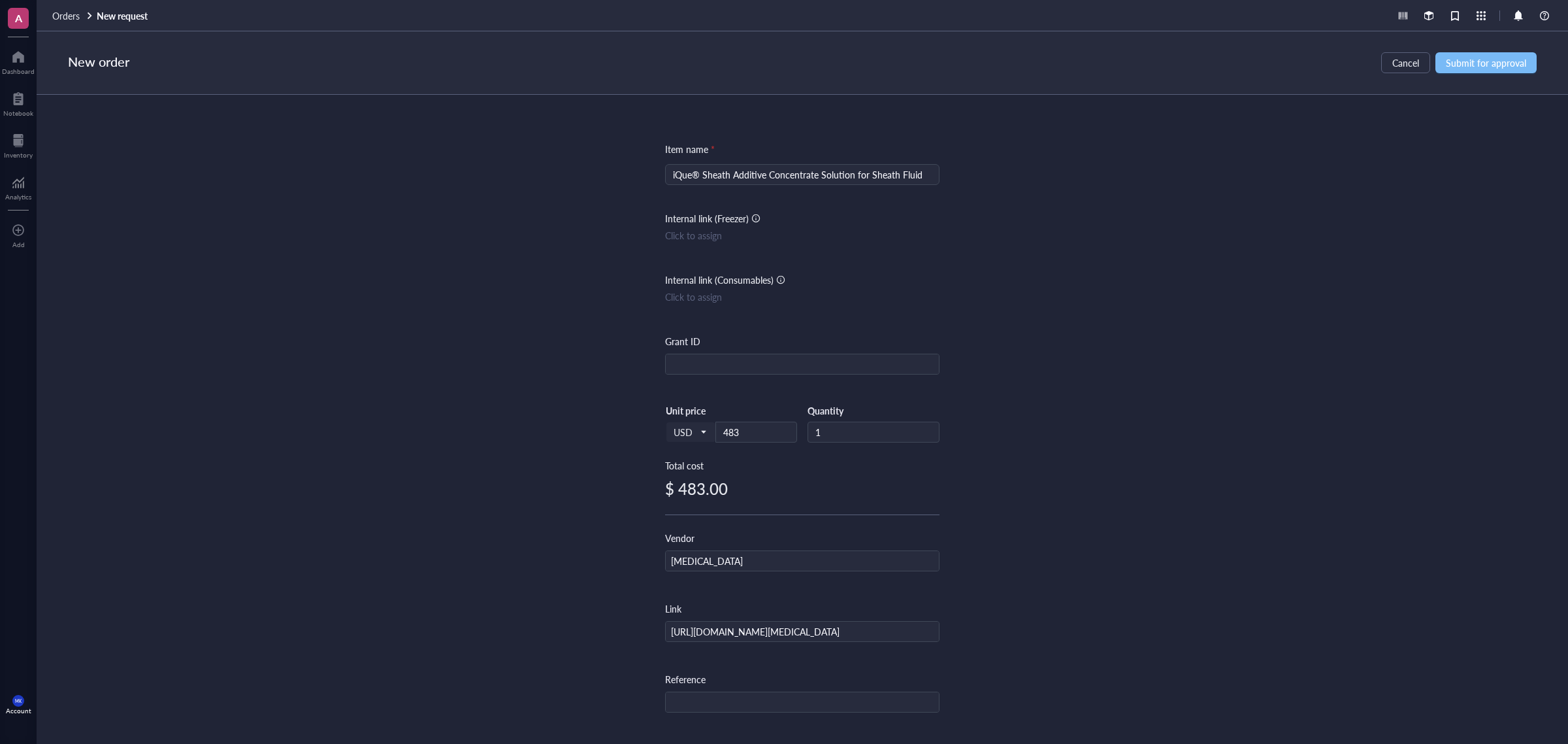
click at [1504, 60] on span "Submit for approval" at bounding box center [1486, 62] width 81 height 10
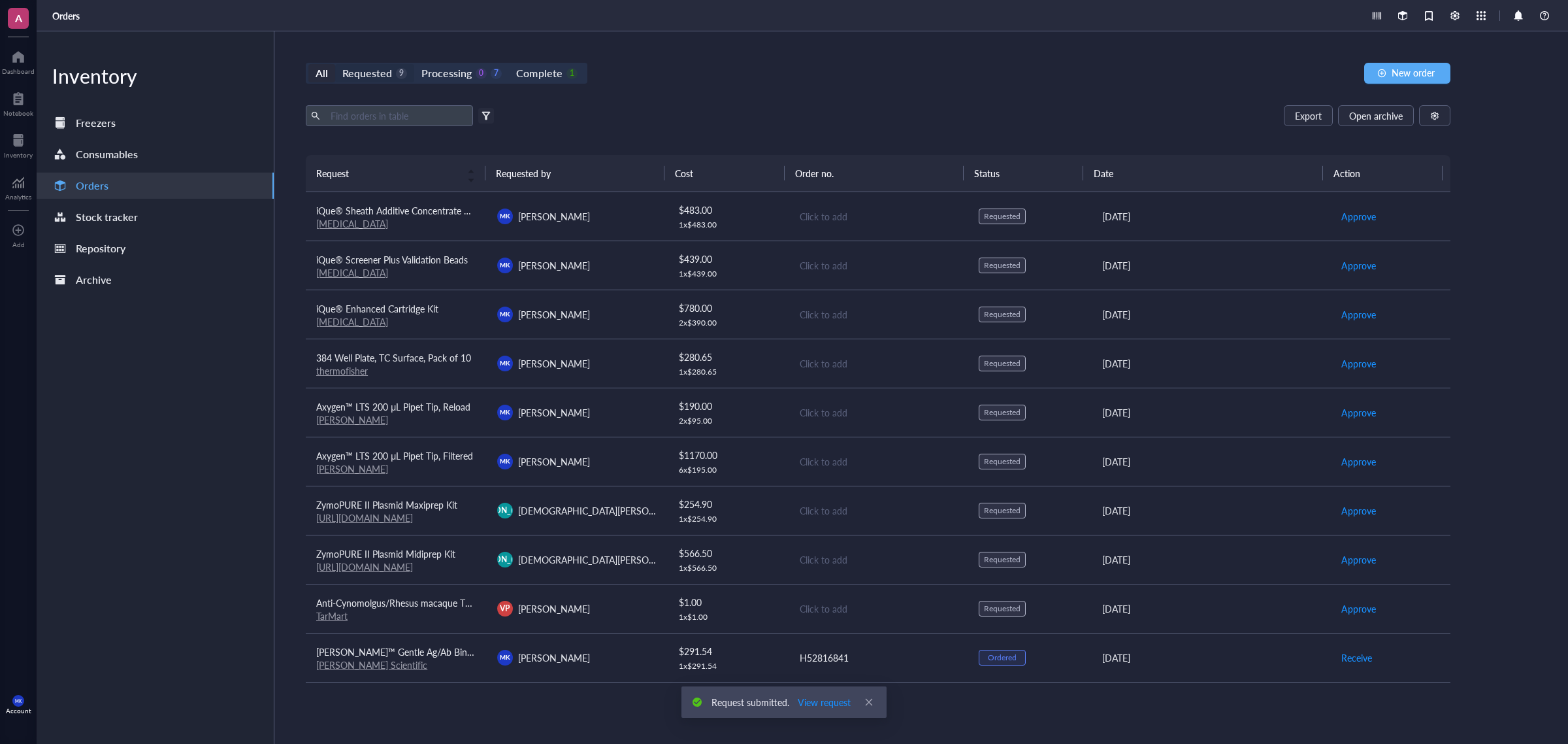
click at [394, 75] on div "Requested 9" at bounding box center [374, 73] width 65 height 18
click at [335, 64] on input "Requested 9" at bounding box center [335, 64] width 0 height 0
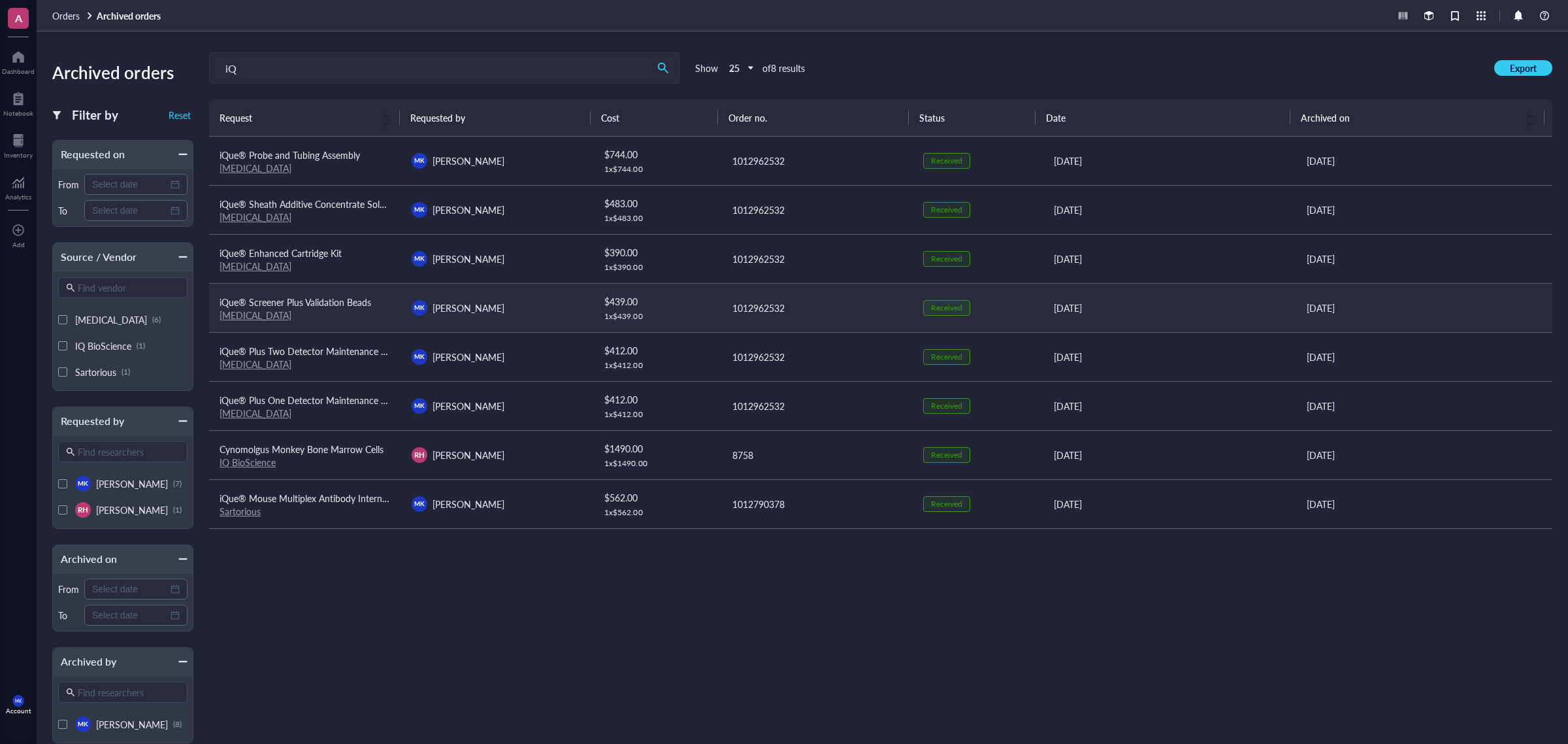
click at [339, 305] on span "iQue® Screener Plus Validation Beads" at bounding box center [295, 302] width 152 height 13
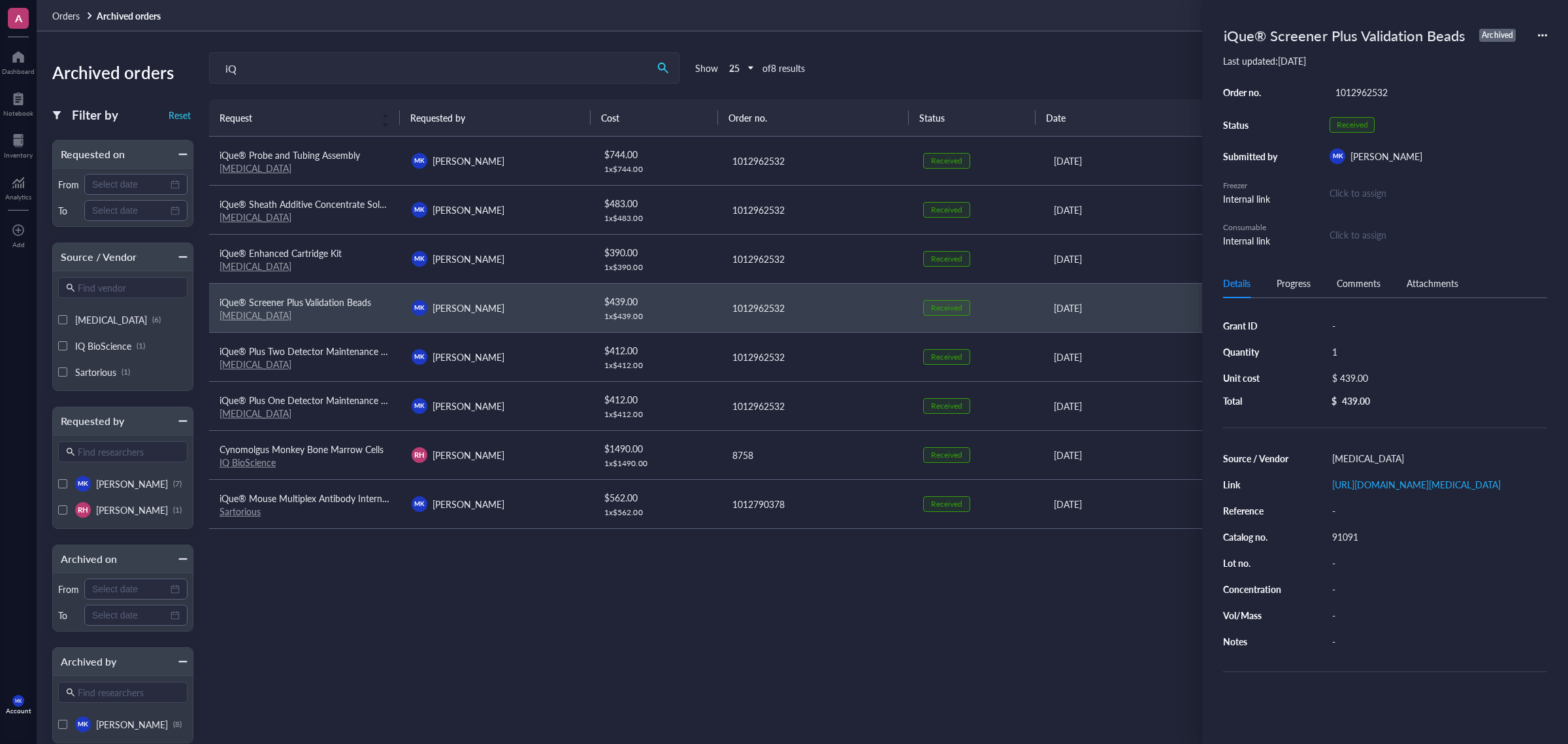
click at [1539, 39] on icon at bounding box center [1542, 36] width 9 height 9
click at [1509, 54] on span "Request again" at bounding box center [1496, 54] width 82 height 15
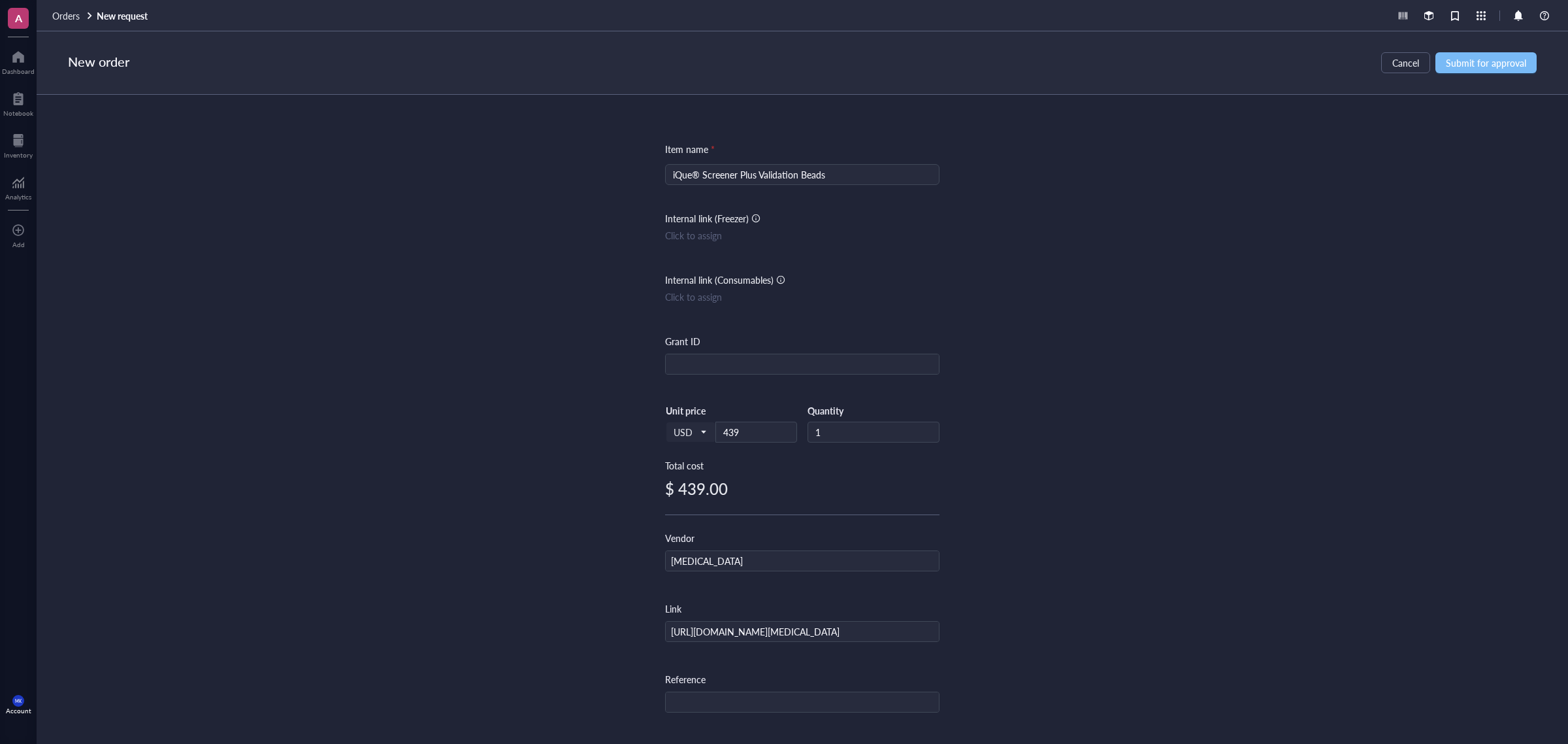
click at [1509, 60] on span "Submit for approval" at bounding box center [1486, 62] width 81 height 10
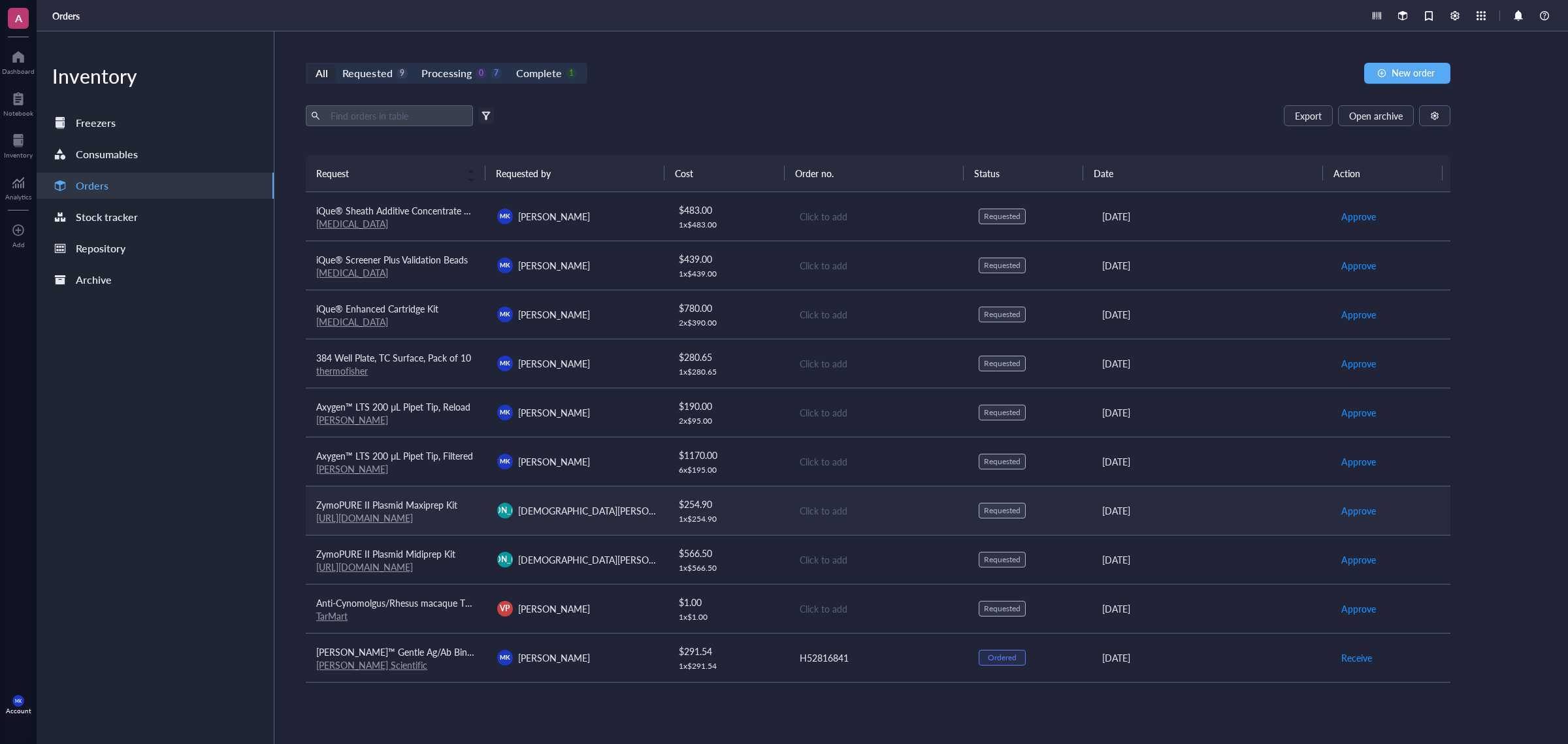
drag, startPoint x: 498, startPoint y: 513, endPoint x: 511, endPoint y: 514, distance: 13.0
click at [498, 513] on span "[PERSON_NAME]" at bounding box center [504, 510] width 63 height 12
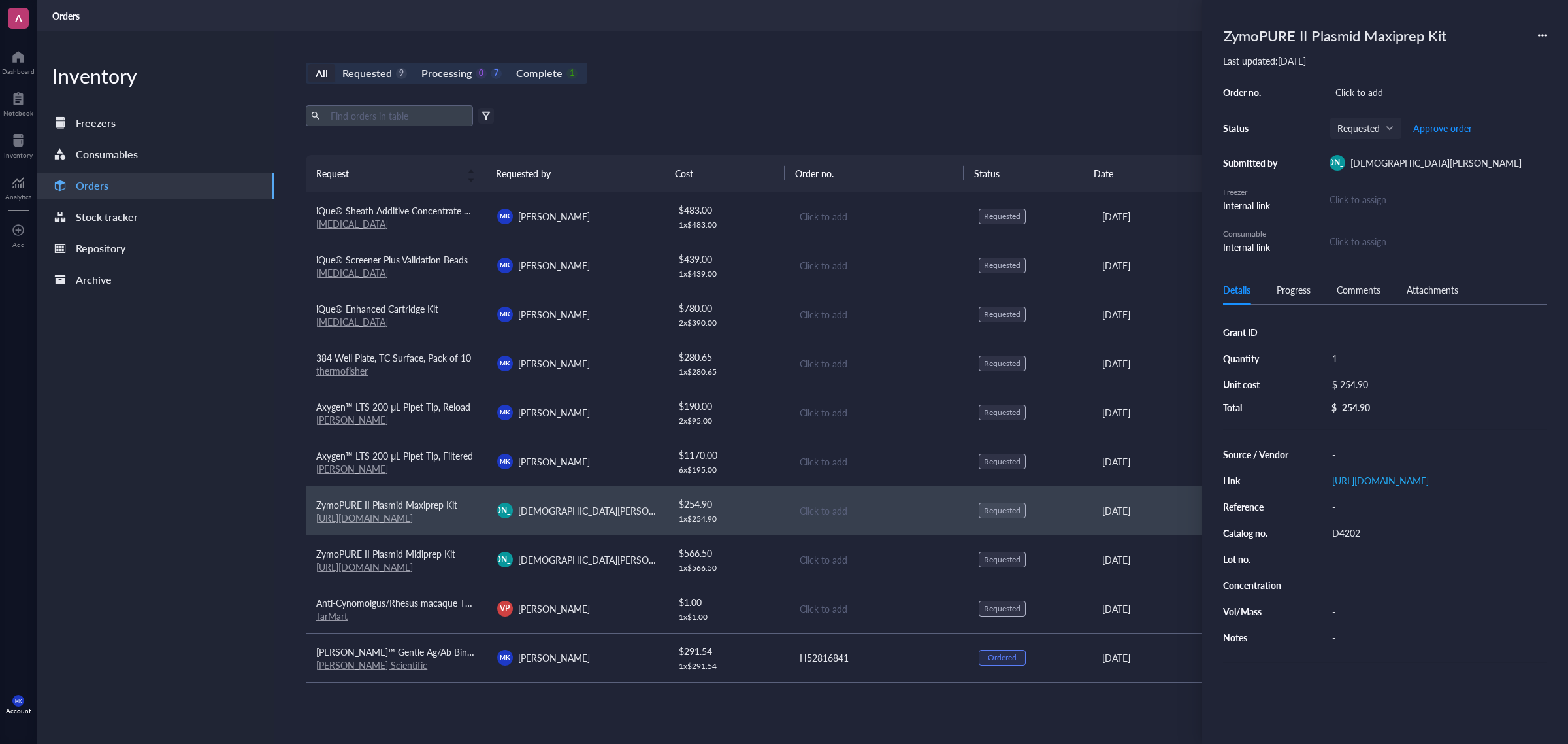
click at [1342, 515] on div "-" at bounding box center [1435, 506] width 220 height 18
type input "X"
click at [1337, 515] on input "Ztymo" at bounding box center [1346, 506] width 39 height 17
click at [1340, 515] on input "Ztymo" at bounding box center [1346, 506] width 39 height 17
click at [1341, 515] on input "Ztymo" at bounding box center [1346, 506] width 39 height 17
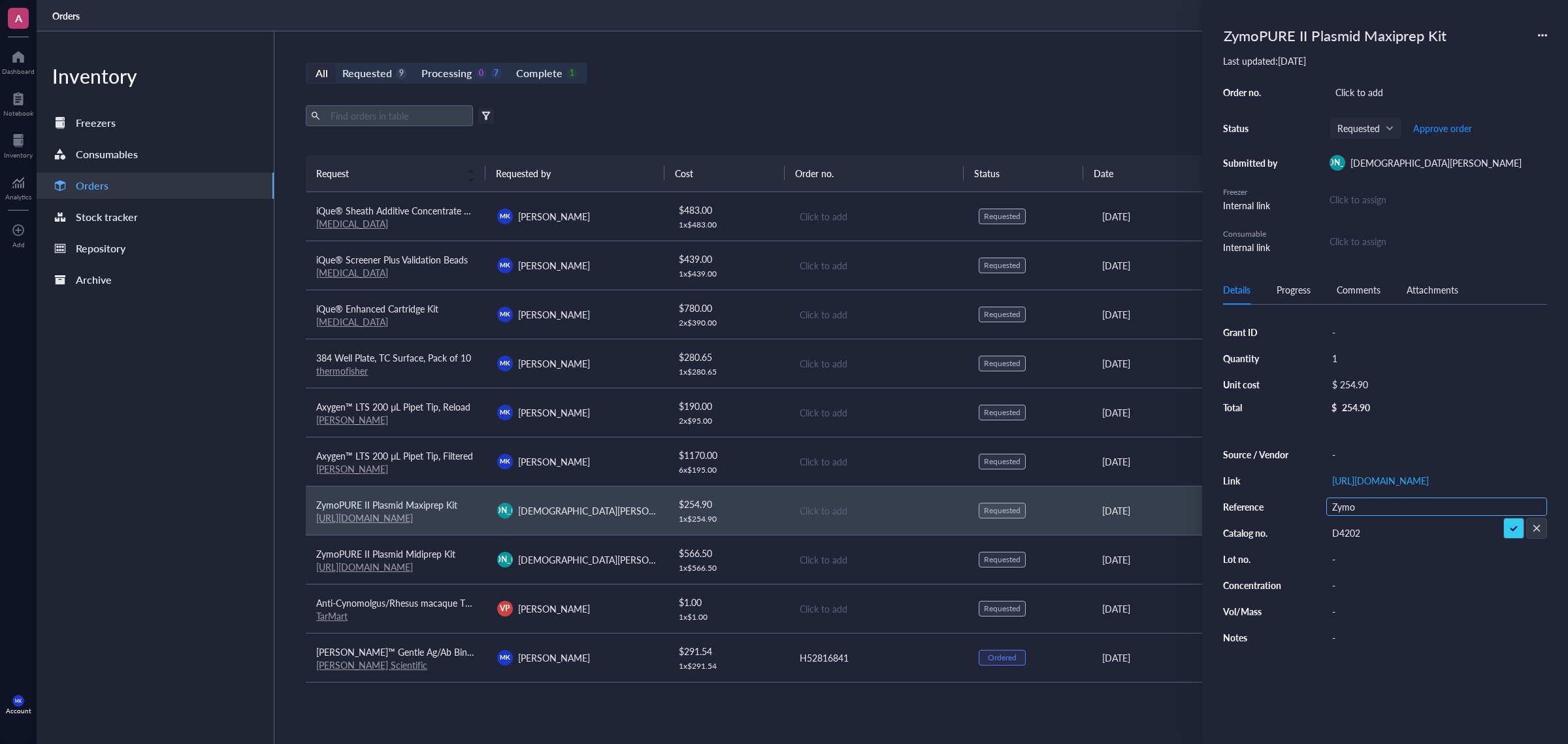
type input "Zymo"
drag, startPoint x: 1380, startPoint y: 514, endPoint x: 1363, endPoint y: 514, distance: 17.0
click at [1363, 514] on div "Zymo" at bounding box center [1435, 506] width 220 height 18
click at [1362, 515] on input "Zymo" at bounding box center [1346, 506] width 39 height 17
drag, startPoint x: 1362, startPoint y: 517, endPoint x: 1335, endPoint y: 503, distance: 30.4
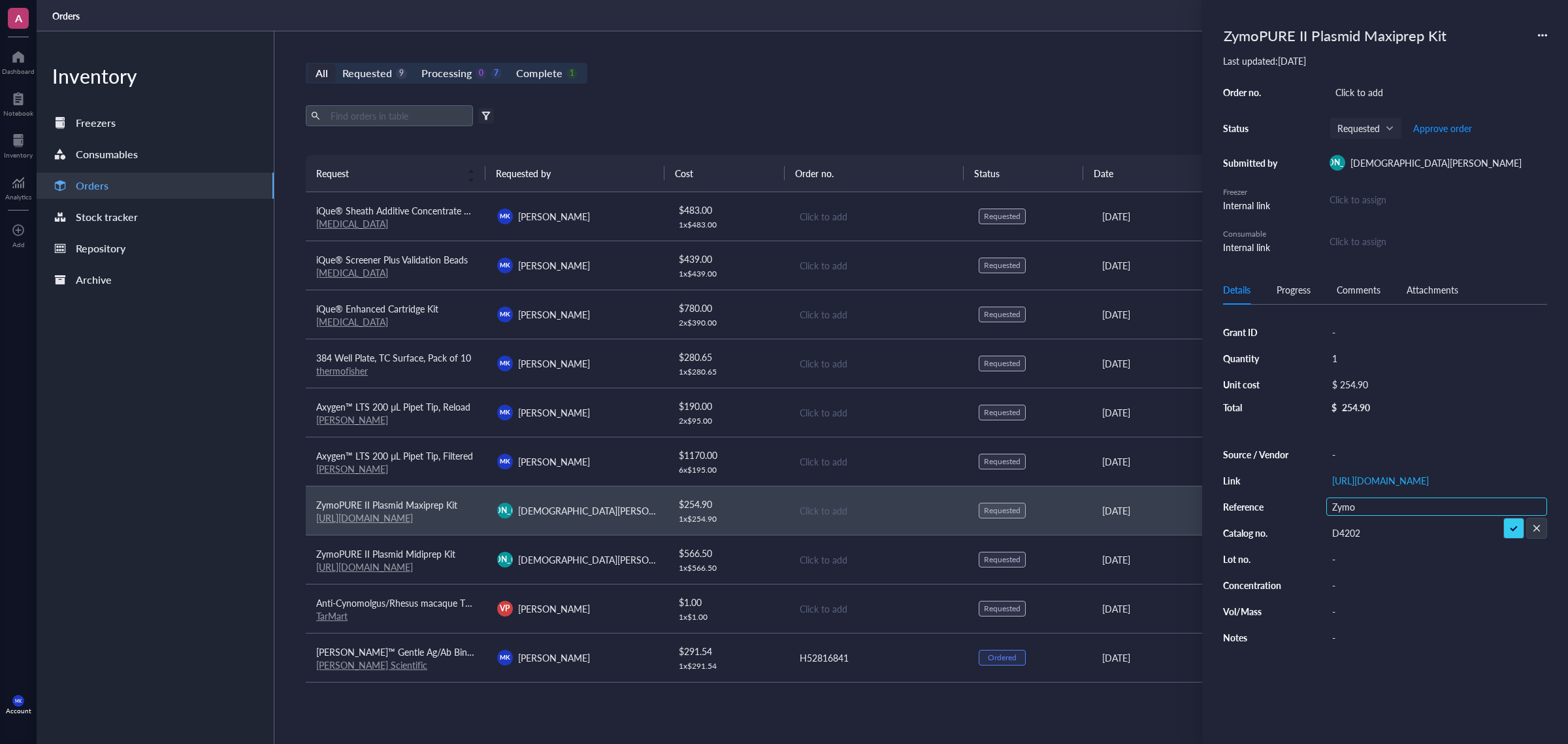
click at [1310, 524] on div "Source / Vendor - Link [URL][DOMAIN_NAME] Reference Zymo Catalog no. D4202 Lot …" at bounding box center [1385, 545] width 324 height 201
click at [1360, 449] on div "-" at bounding box center [1435, 454] width 220 height 18
type input "Zymo"
click at [1359, 449] on input "Zymo" at bounding box center [1346, 454] width 39 height 17
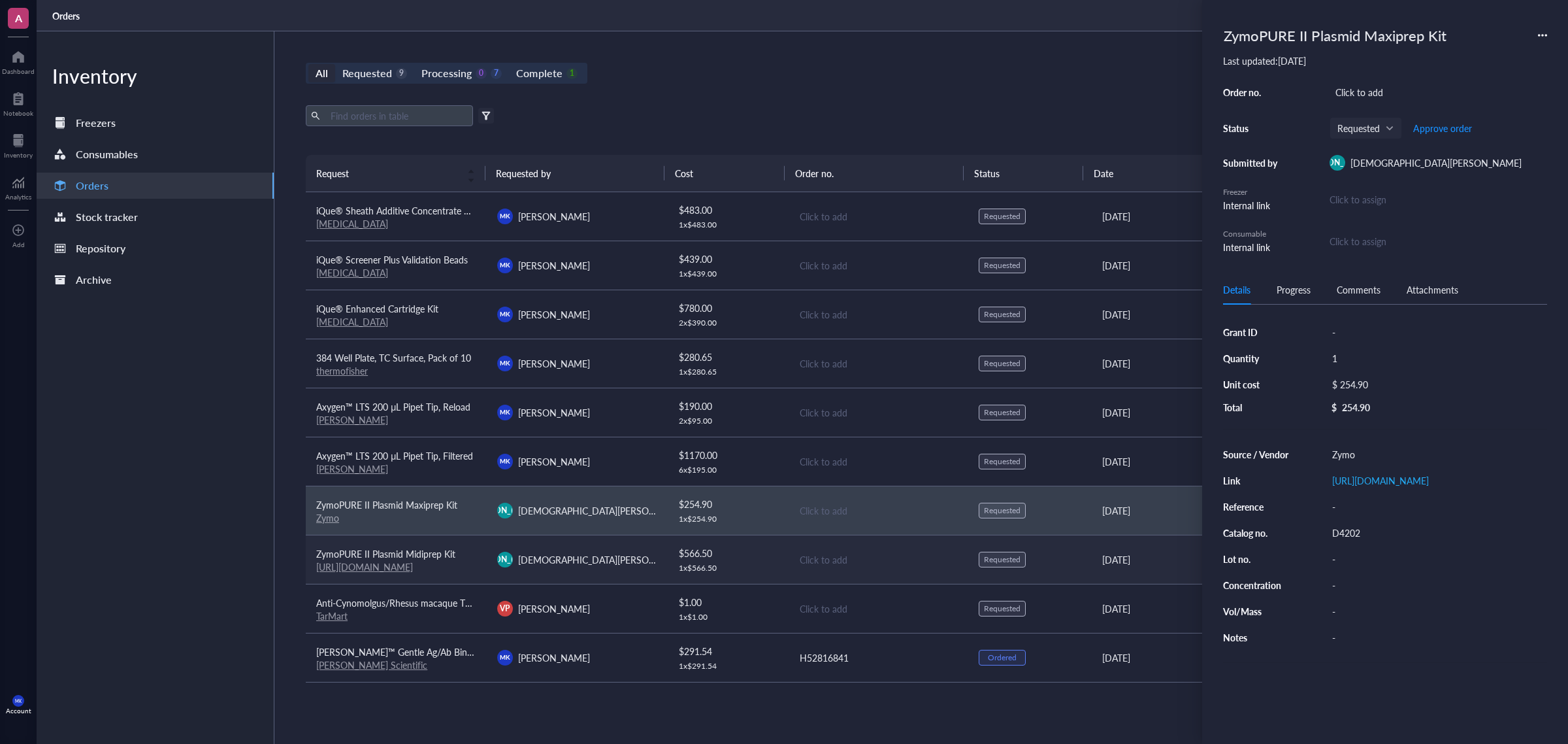
click at [637, 566] on div "[PERSON_NAME][DEMOGRAPHIC_DATA] [PERSON_NAME]" at bounding box center [576, 559] width 160 height 16
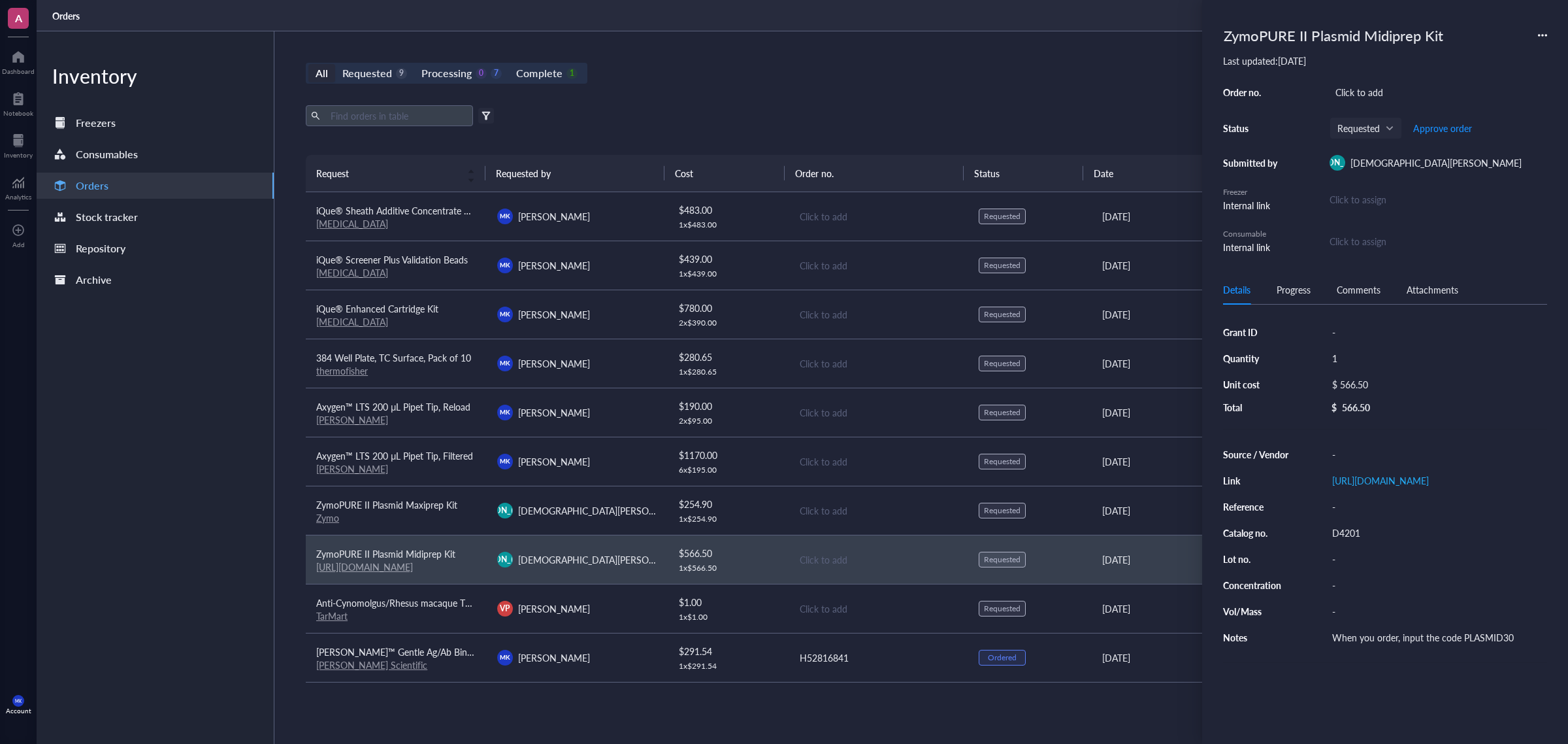
click at [1351, 515] on div "-" at bounding box center [1435, 506] width 220 height 18
type input "Zymo"
click at [1376, 515] on div "Zymo" at bounding box center [1435, 506] width 220 height 18
drag, startPoint x: 1370, startPoint y: 521, endPoint x: 1324, endPoint y: 517, distance: 46.2
click at [1337, 515] on div "Zymo" at bounding box center [1435, 506] width 220 height 18
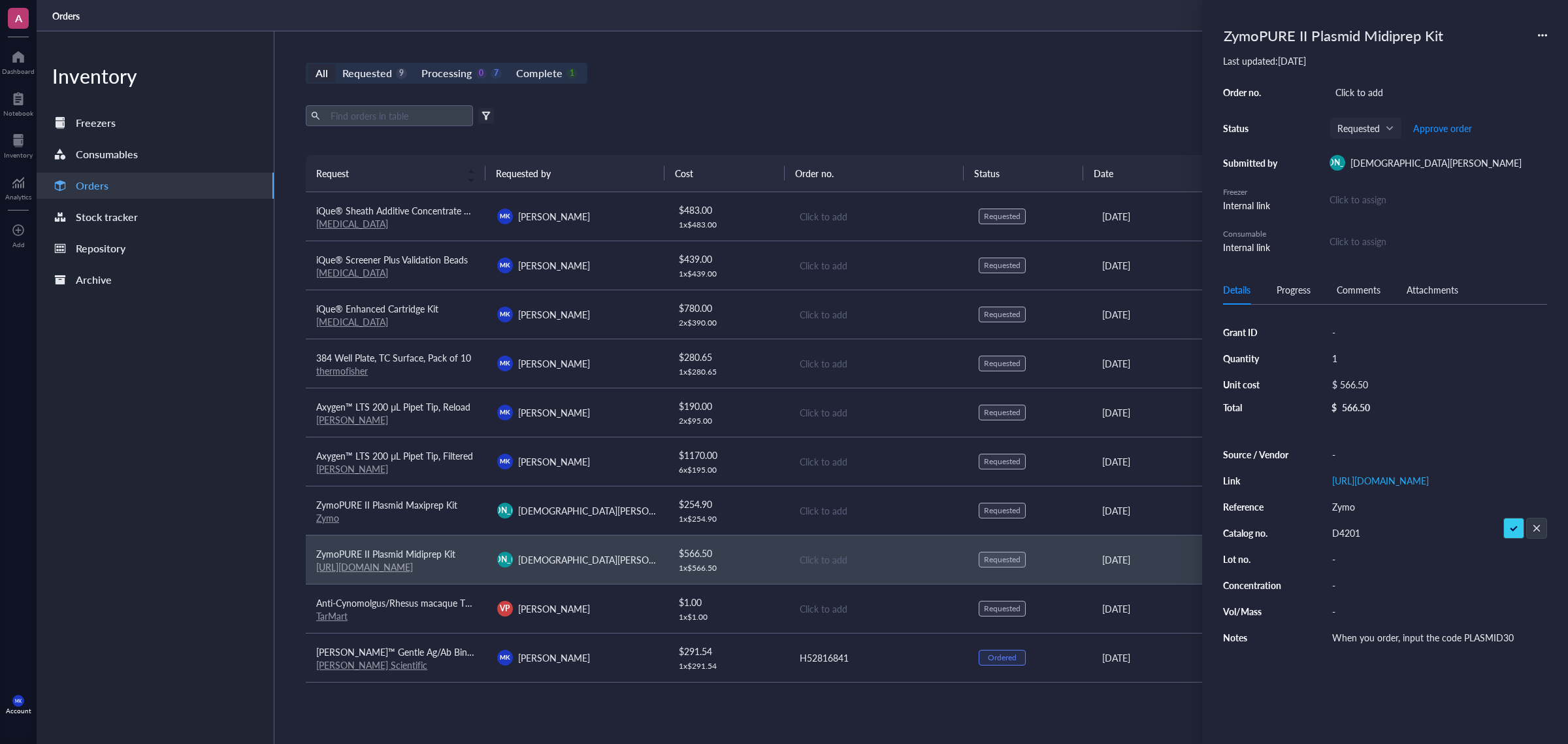
click at [1339, 515] on input "Zymo" at bounding box center [1346, 506] width 39 height 17
click at [1353, 458] on div "-" at bounding box center [1435, 454] width 220 height 18
click at [1353, 458] on input "text" at bounding box center [1346, 454] width 39 height 17
type input "Zymo"
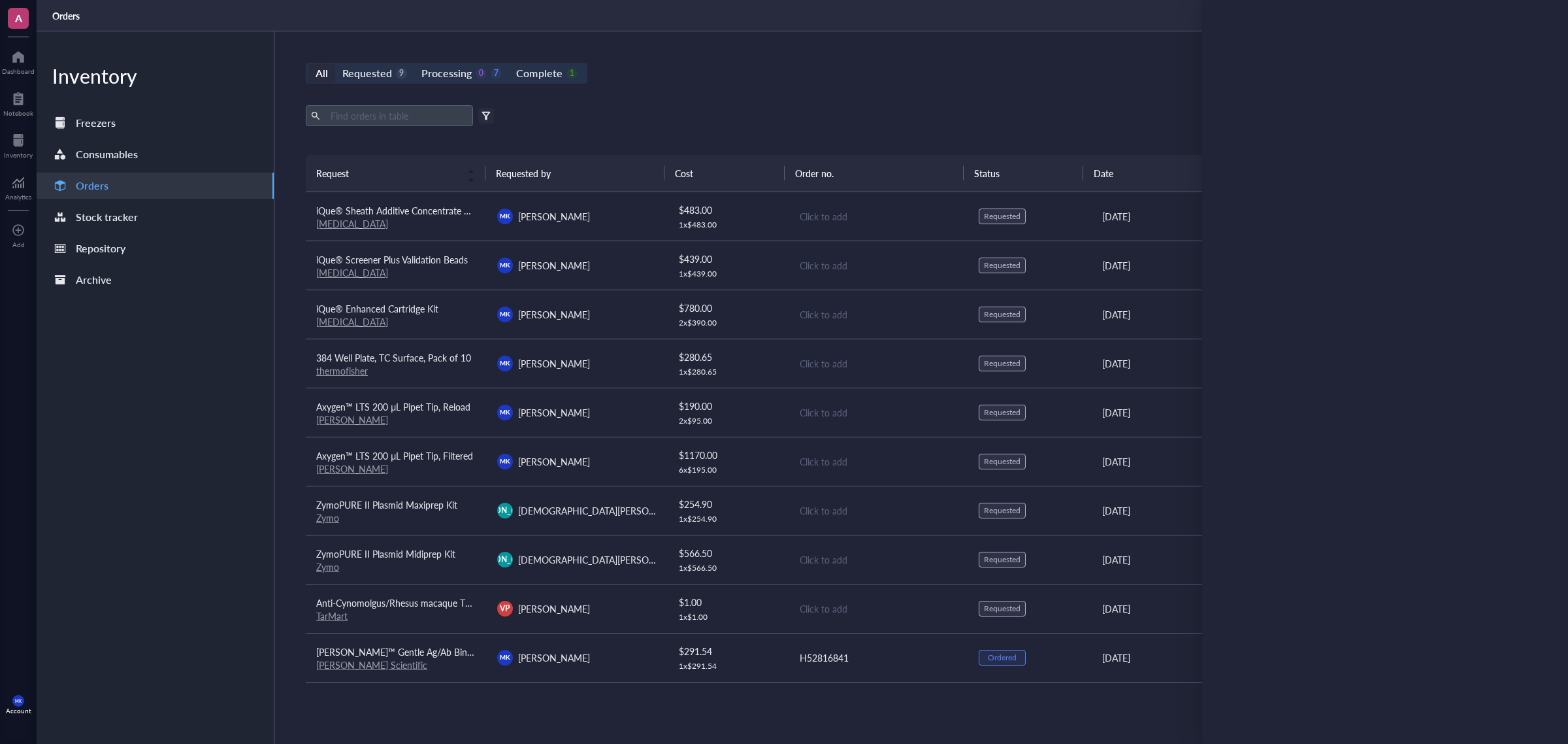
click at [293, 557] on div "All Requested 9 Processing 0 7 Complete 1 New order Export Open archive Filter …" at bounding box center [877, 387] width 1207 height 712
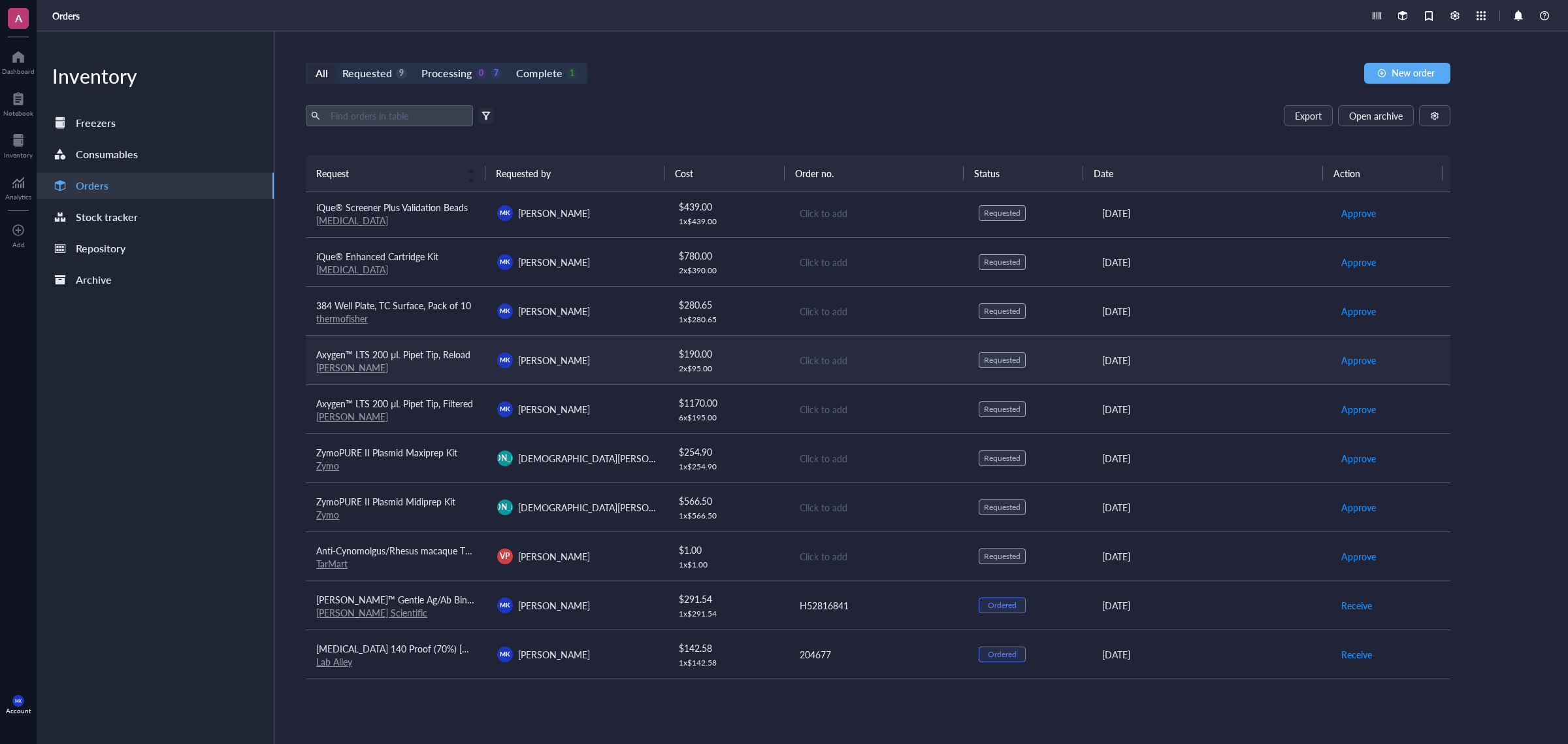
scroll to position [81, 0]
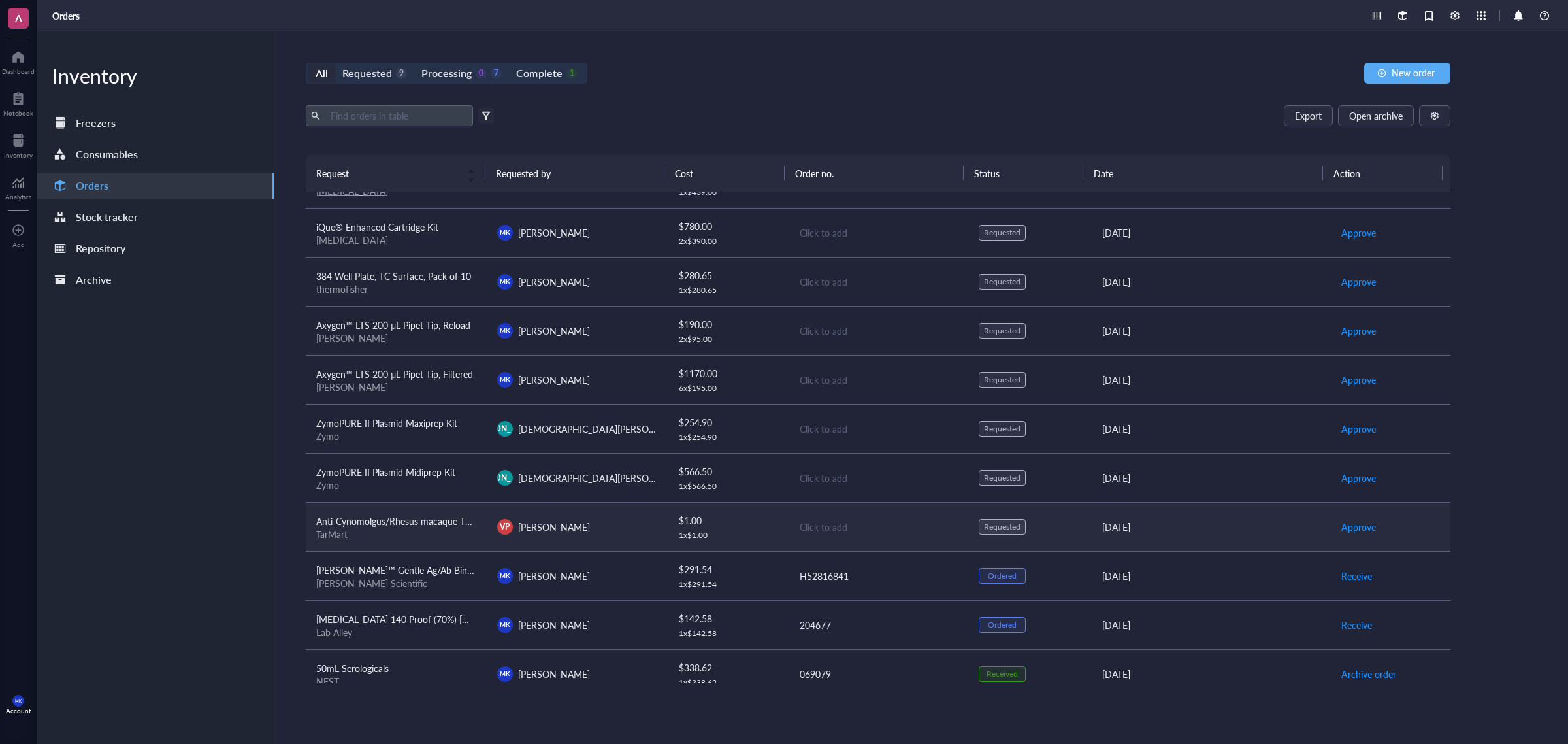
click at [649, 526] on div "VP [PERSON_NAME]" at bounding box center [576, 526] width 160 height 16
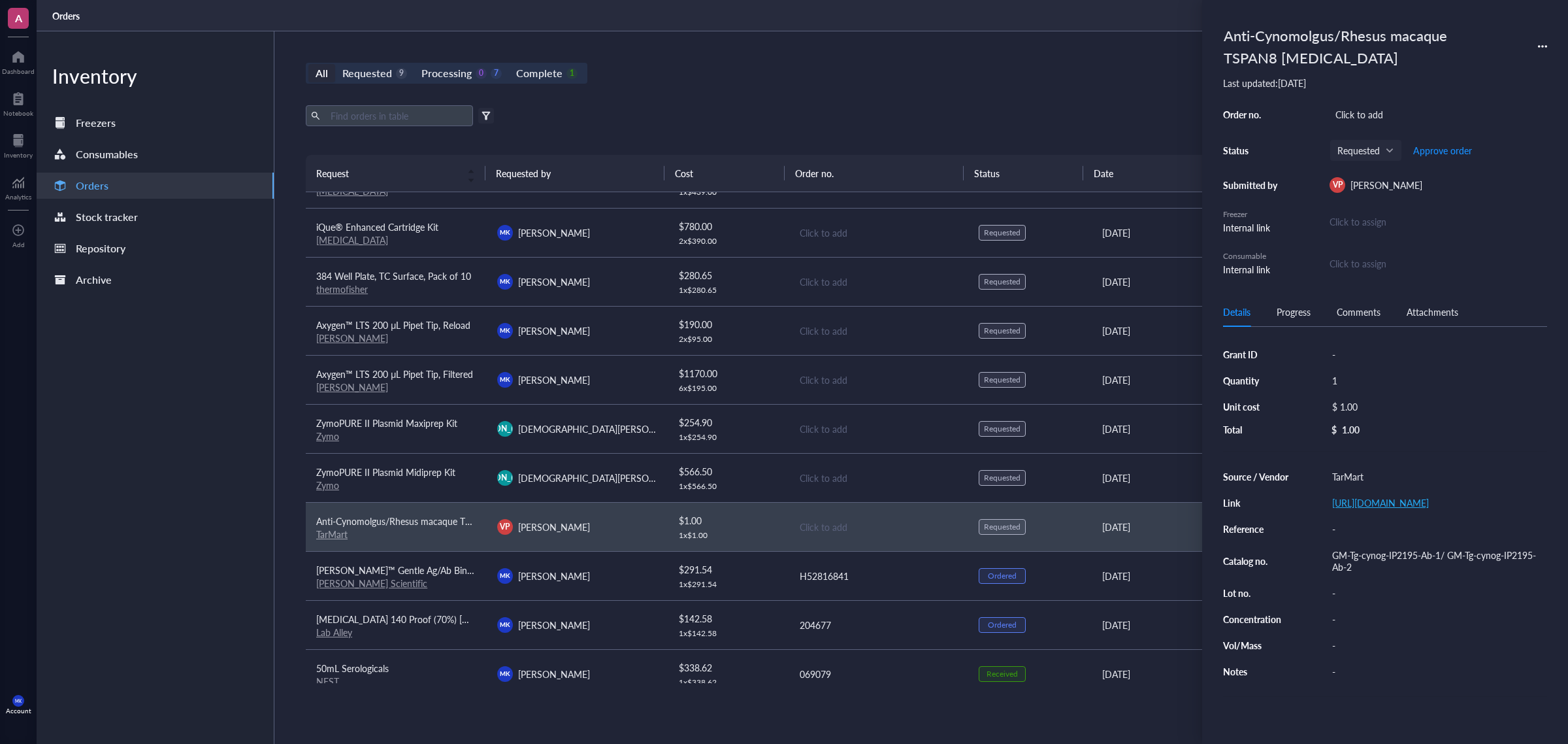
click at [1357, 509] on link "[URL][DOMAIN_NAME]" at bounding box center [1380, 502] width 97 height 13
click at [325, 487] on link "Zymo" at bounding box center [328, 485] width 23 height 13
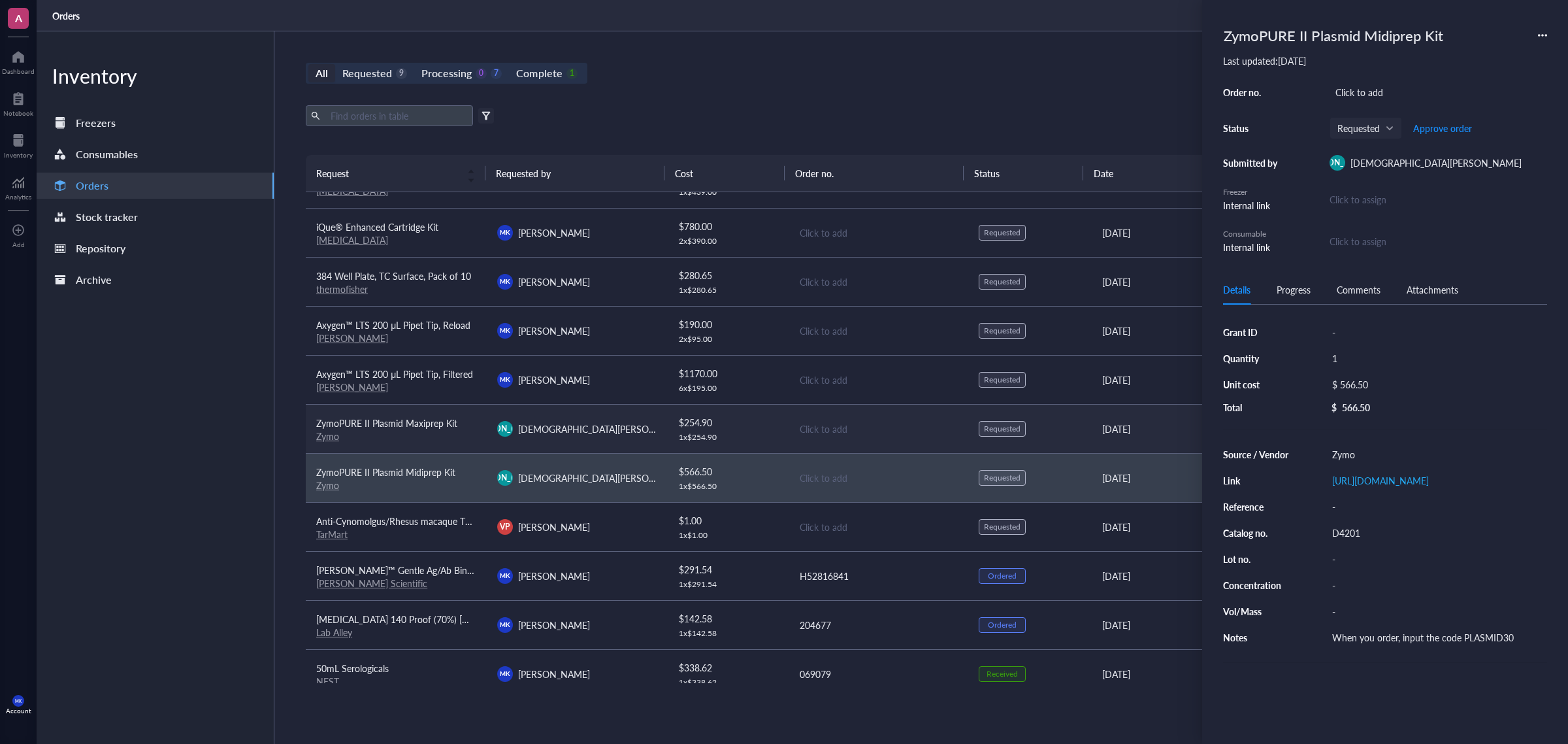
click at [652, 435] on div "[PERSON_NAME][DEMOGRAPHIC_DATA] [PERSON_NAME]" at bounding box center [576, 428] width 160 height 16
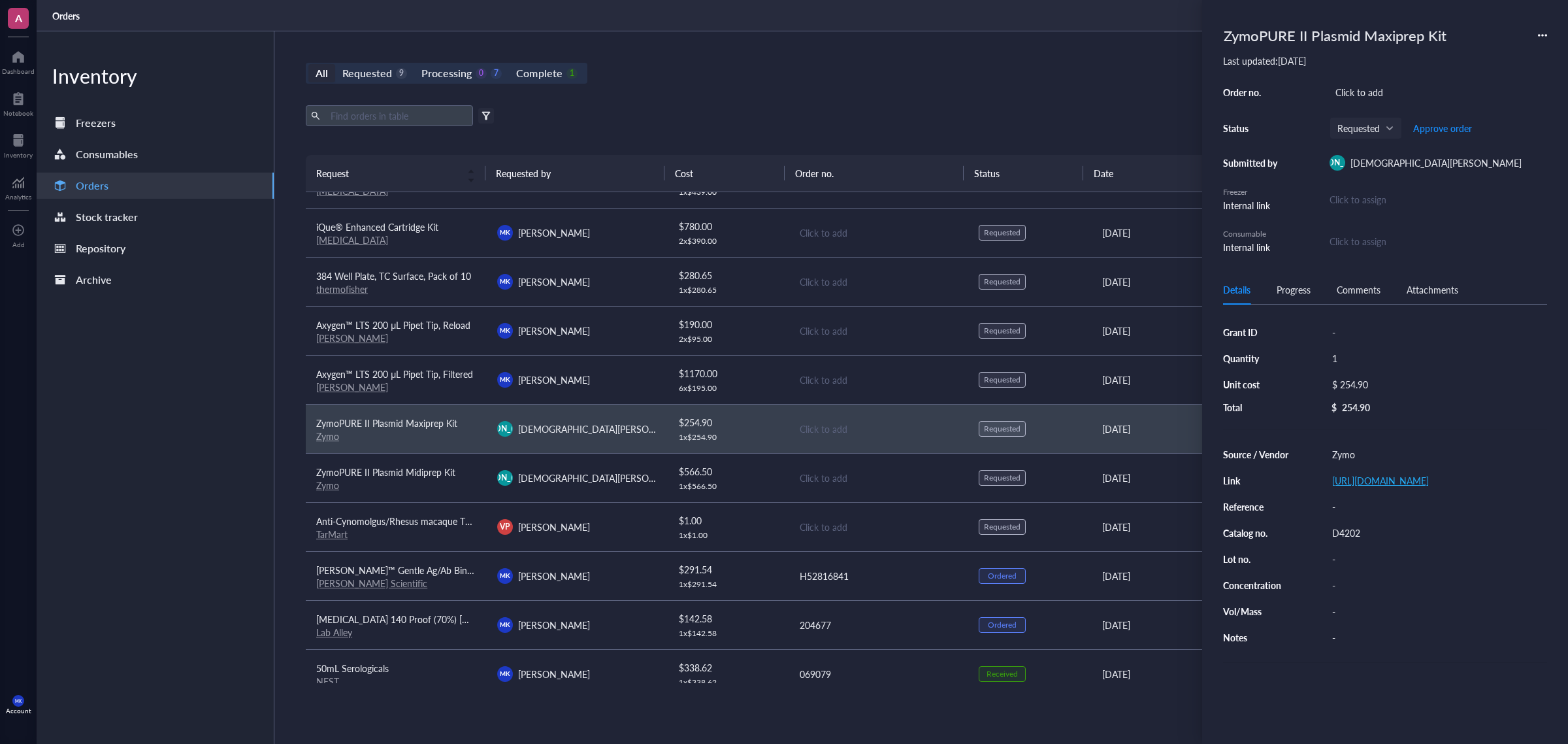
click at [1399, 487] on link "[URL][DOMAIN_NAME]" at bounding box center [1380, 480] width 97 height 13
click at [727, 484] on div "1 x $ 566.50" at bounding box center [727, 485] width 98 height 10
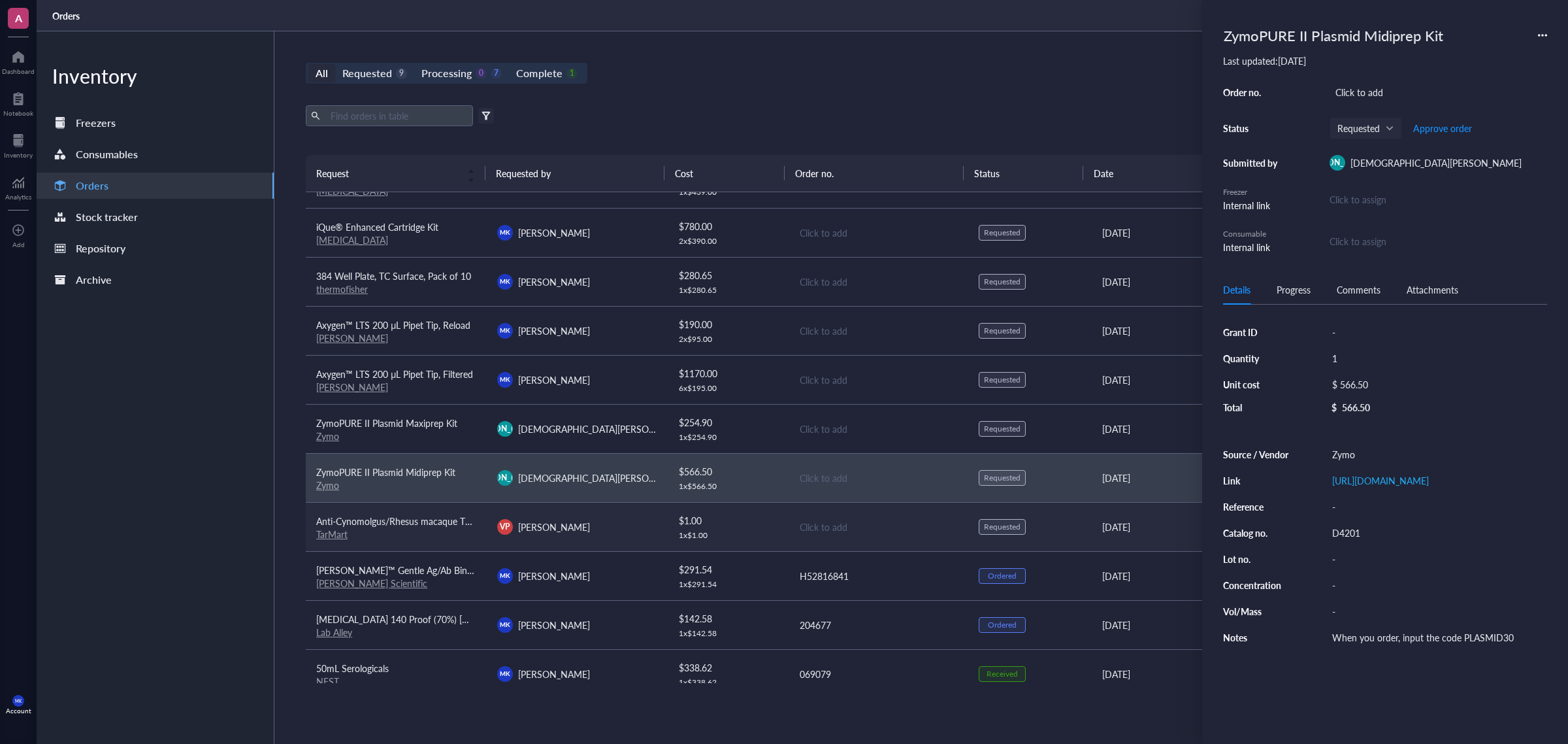
click at [711, 517] on div "$ 1.00" at bounding box center [727, 520] width 98 height 15
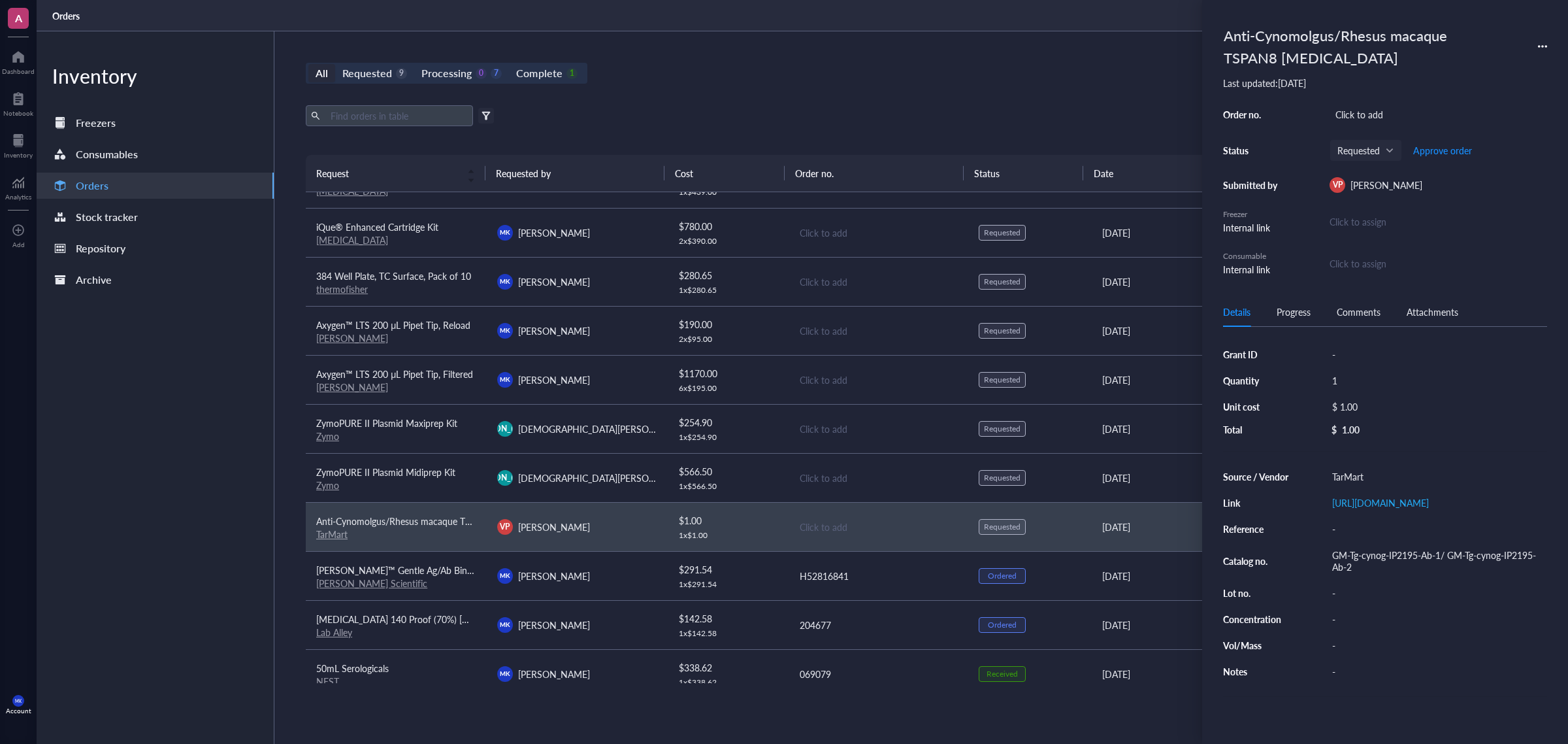
click at [1383, 573] on div "GM-Tg-cynog-IP2195-Ab-1/ GM-Tg-cynog-IP2195-Ab-2" at bounding box center [1435, 560] width 220 height 30
click at [903, 56] on div "All Requested 9 Processing 0 7 Complete 1 New order Export Open archive Filter …" at bounding box center [877, 387] width 1207 height 712
click at [1101, 56] on div "All Requested 9 Processing 0 7 Complete 1 New order Export Open archive Filter …" at bounding box center [877, 387] width 1207 height 712
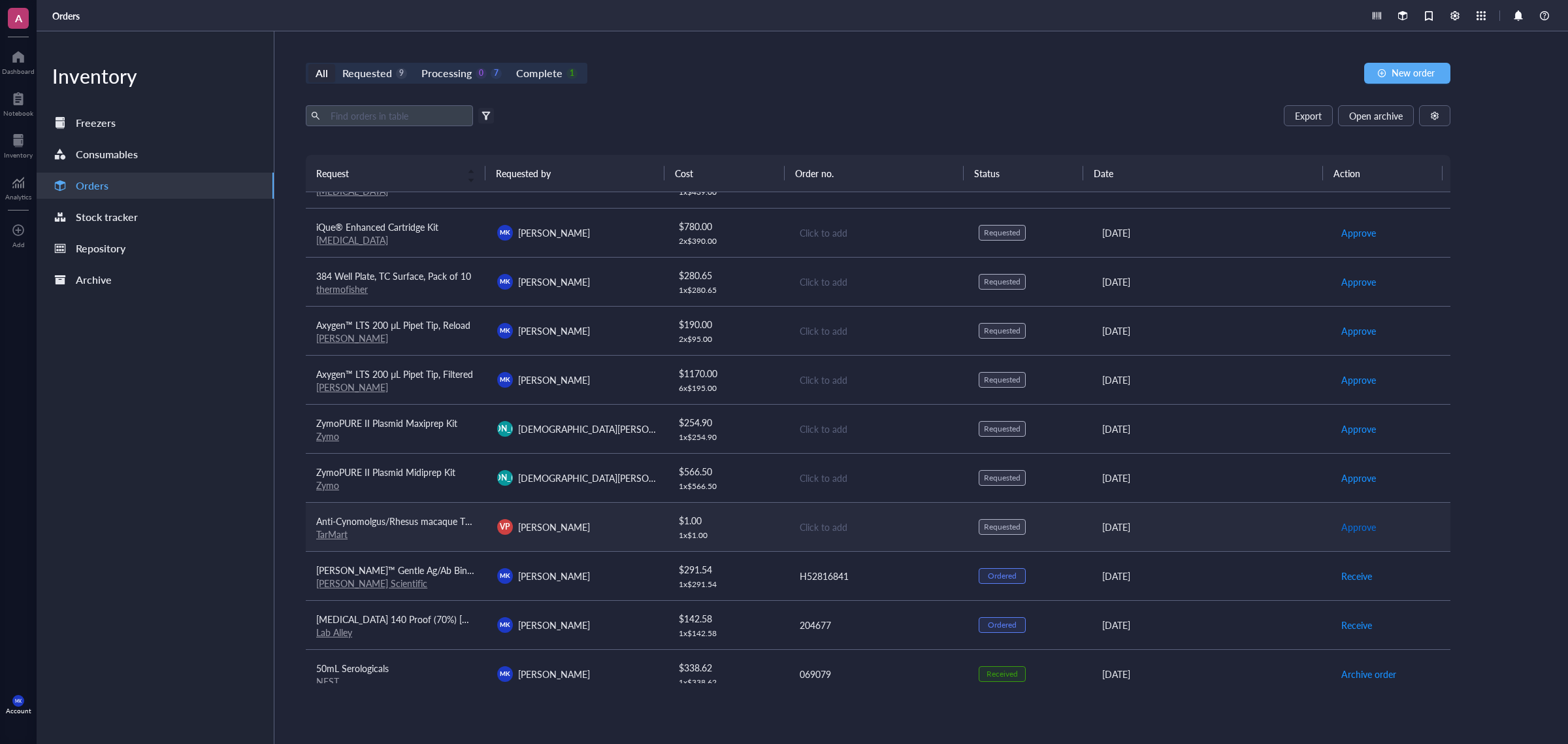
click at [1353, 524] on span "Approve" at bounding box center [1359, 527] width 35 height 15
click at [830, 514] on td "Click to add" at bounding box center [878, 526] width 181 height 49
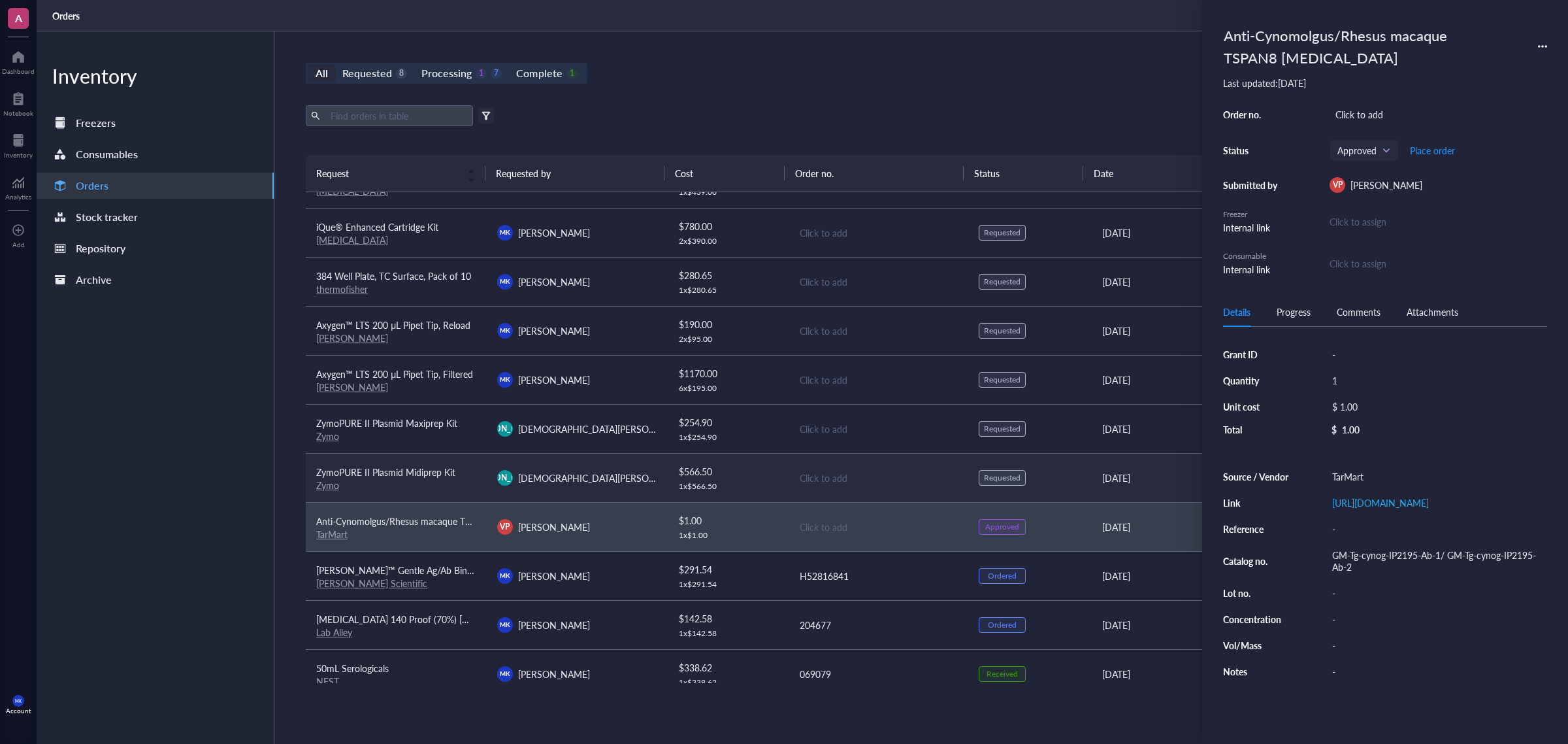
click at [826, 485] on div "Click to add" at bounding box center [878, 478] width 158 height 15
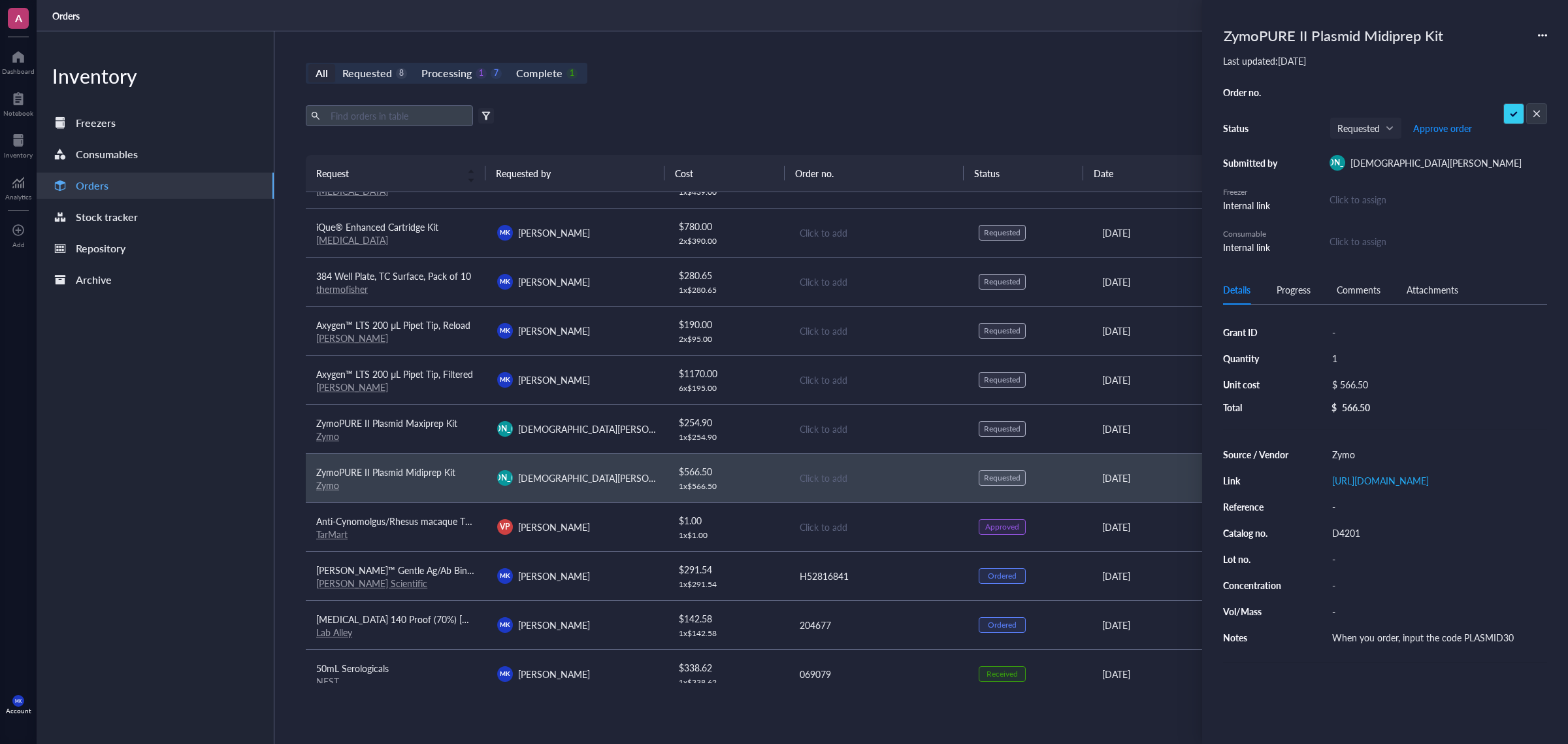
type input "6U0LMEU6F"
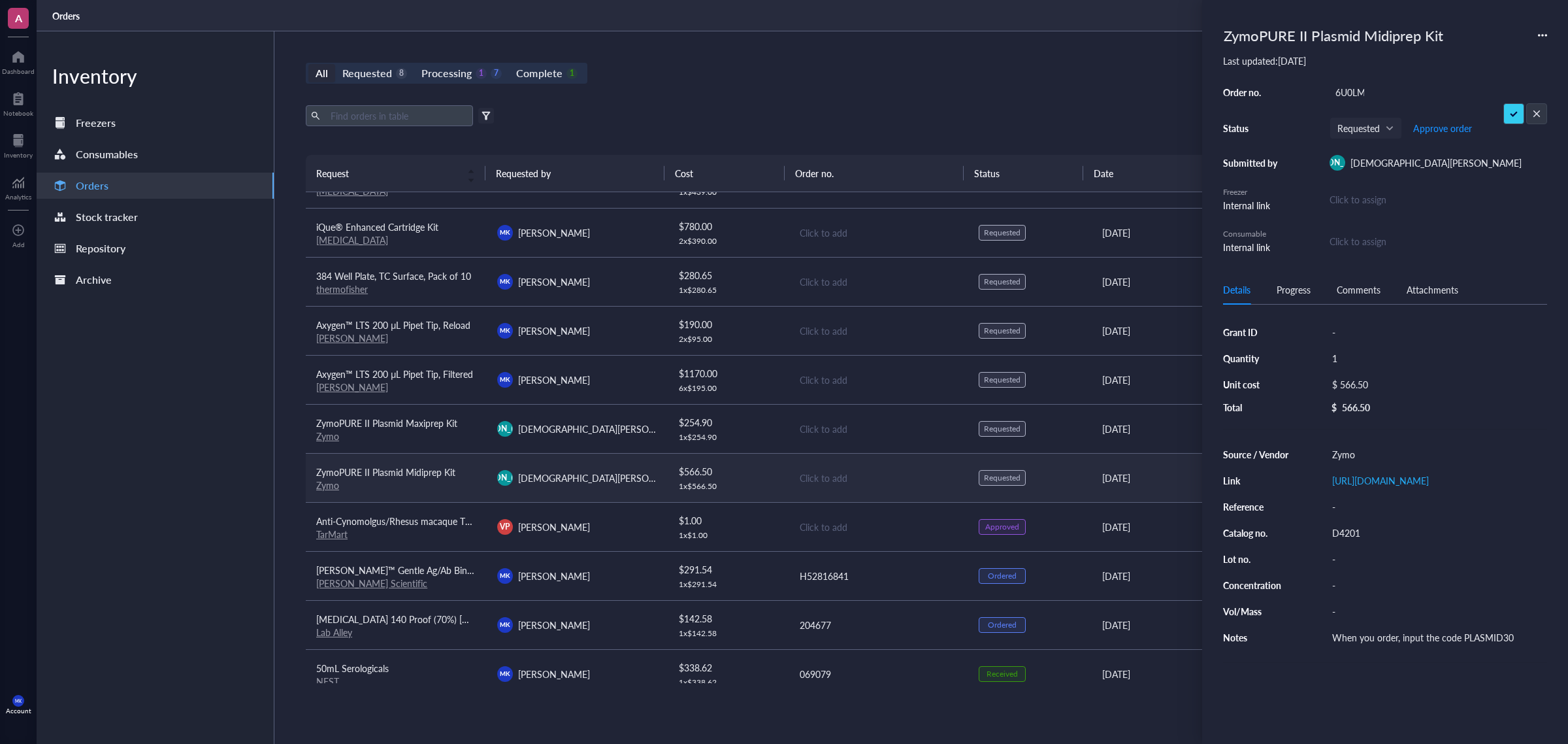
scroll to position [0, 5]
click at [811, 480] on div "Click to add" at bounding box center [878, 478] width 158 height 15
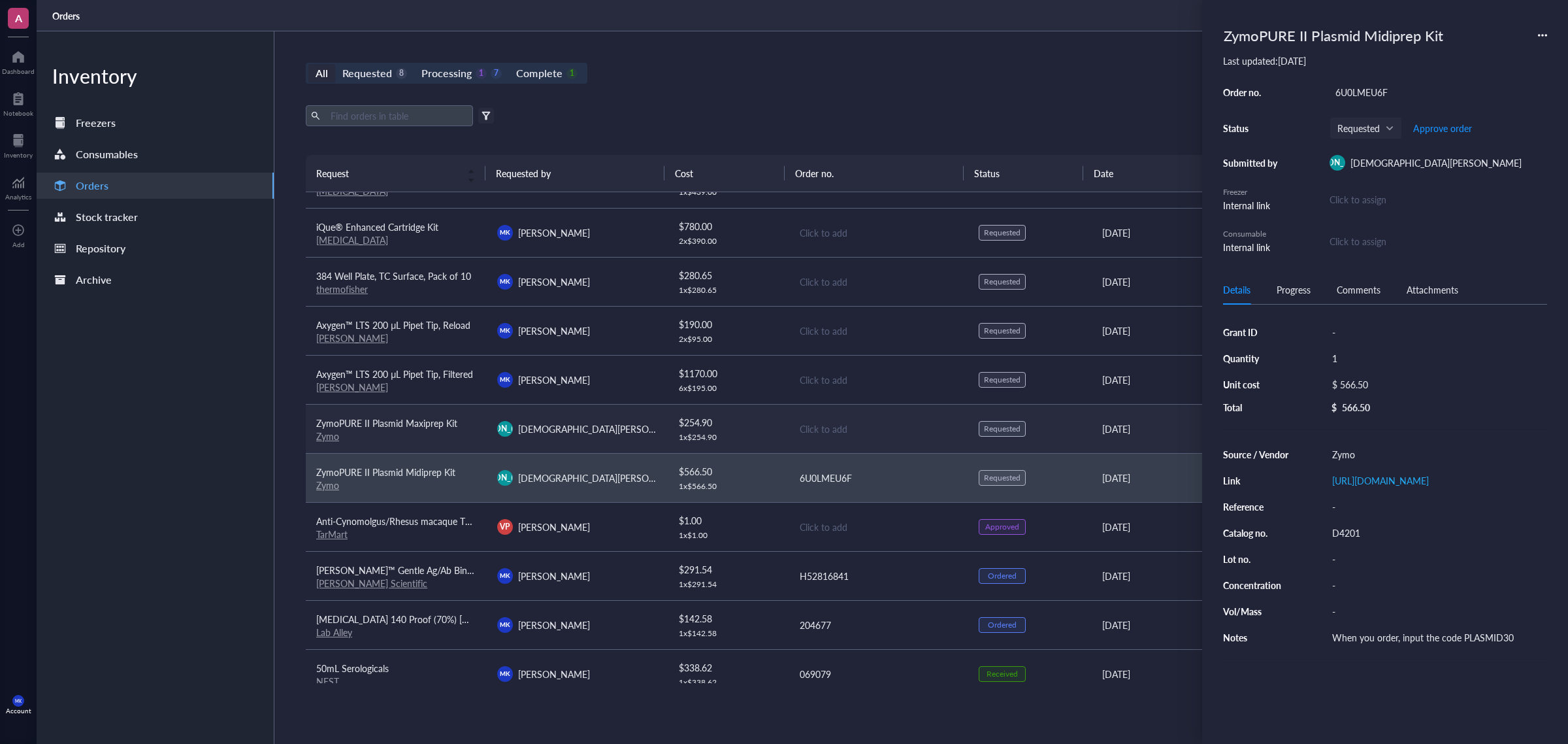
click at [811, 433] on div "Click to add" at bounding box center [878, 429] width 158 height 15
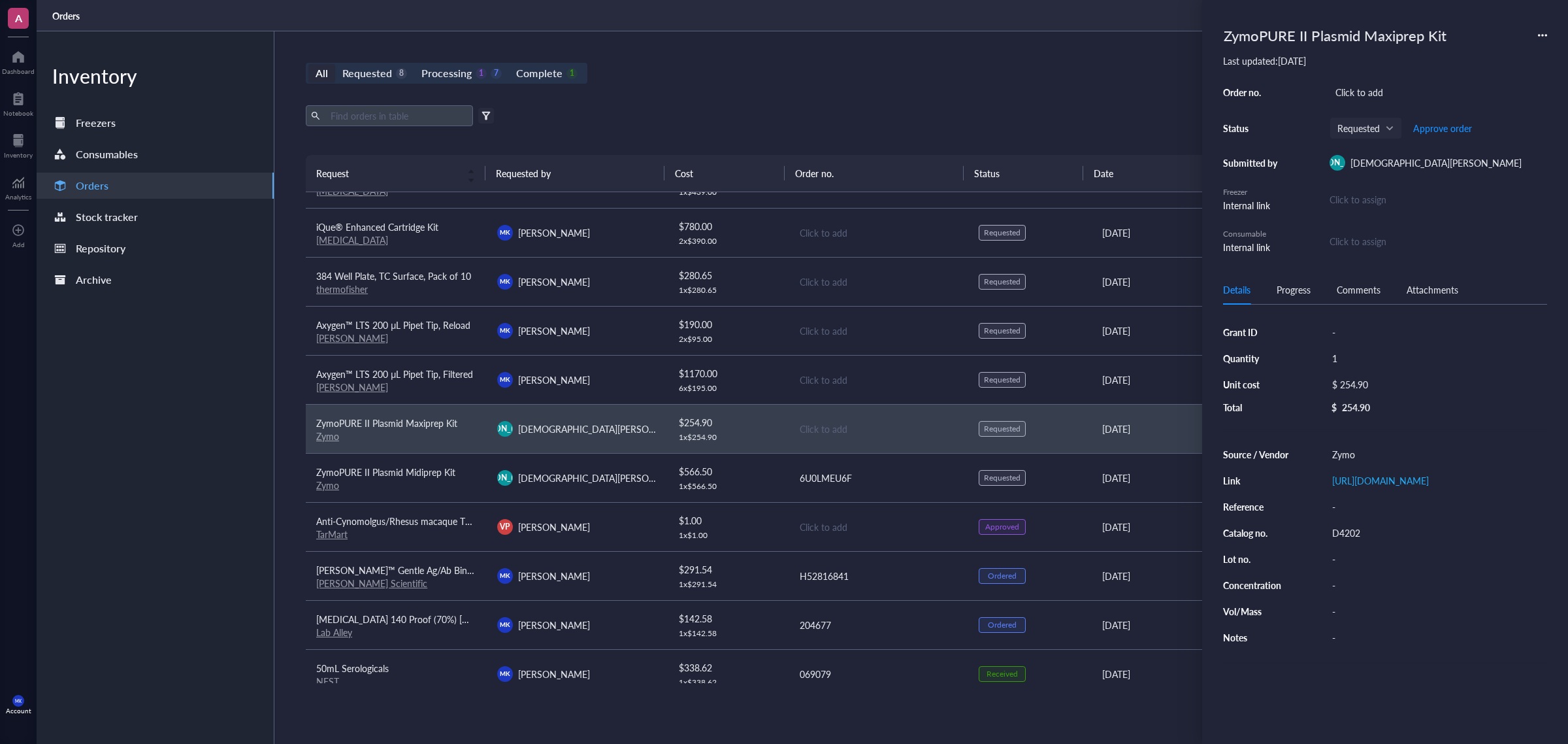
click at [1376, 86] on div "Click to add" at bounding box center [1438, 92] width 218 height 18
type input "6U0LMEU6F"
click at [1092, 83] on div "All Requested 8 Processing 1 7 Complete 1 New order Export Open archive Filter …" at bounding box center [877, 387] width 1207 height 712
drag, startPoint x: 926, startPoint y: 111, endPoint x: 922, endPoint y: 119, distance: 8.9
click at [925, 112] on div "Export Open archive" at bounding box center [877, 115] width 1144 height 21
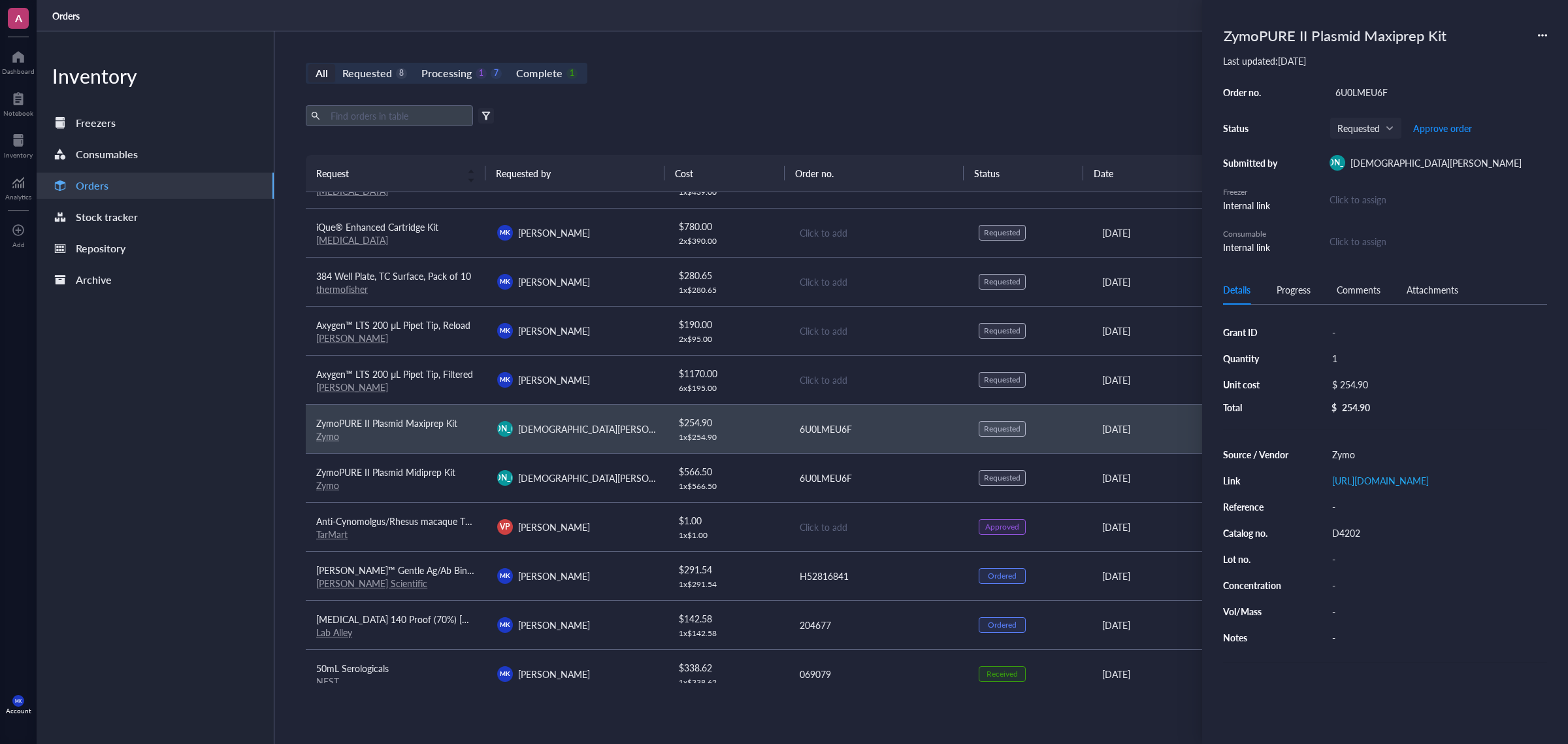
click at [867, 89] on div "All Requested 8 Processing 1 7 Complete 1 New order Export Open archive Filter …" at bounding box center [877, 387] width 1207 height 712
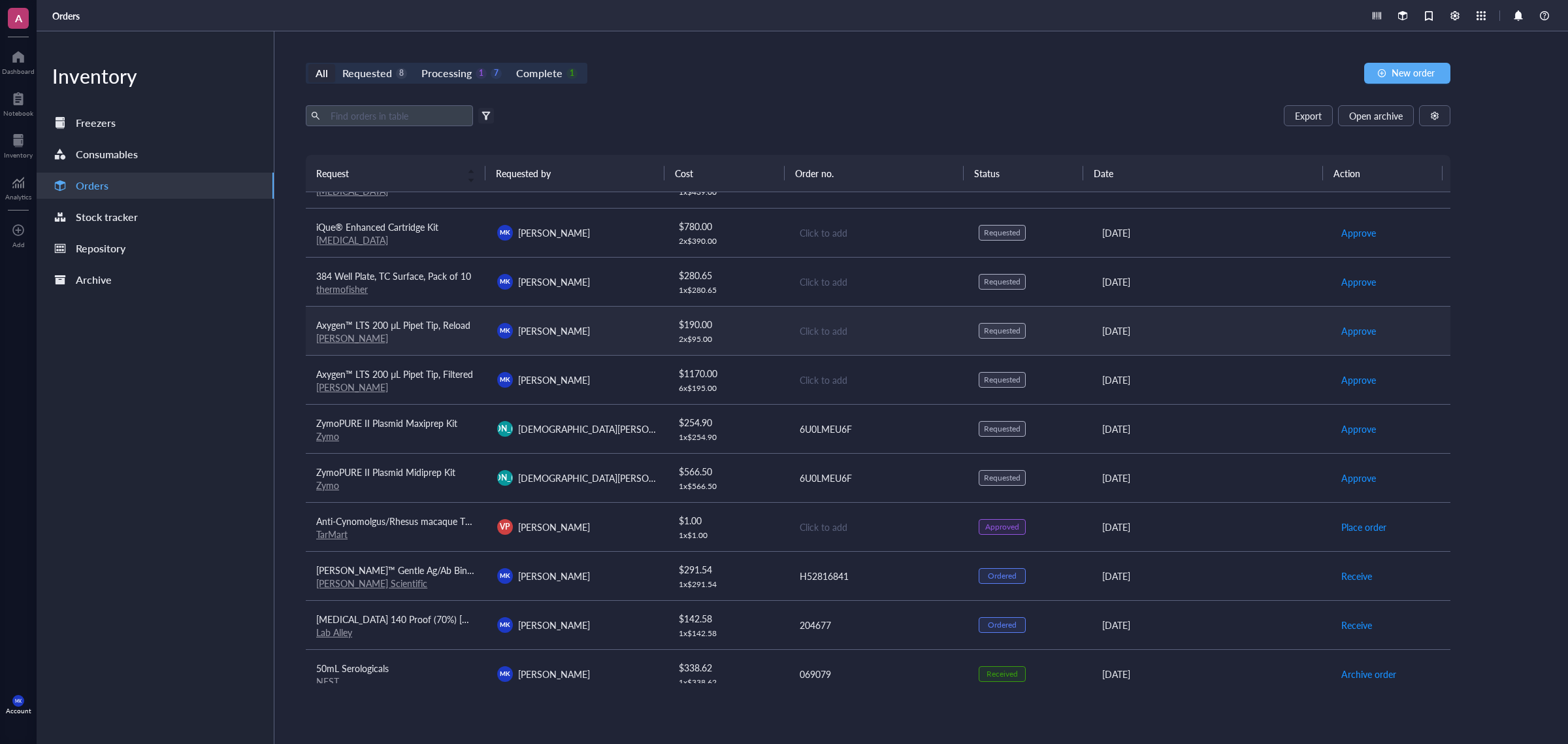
scroll to position [0, 0]
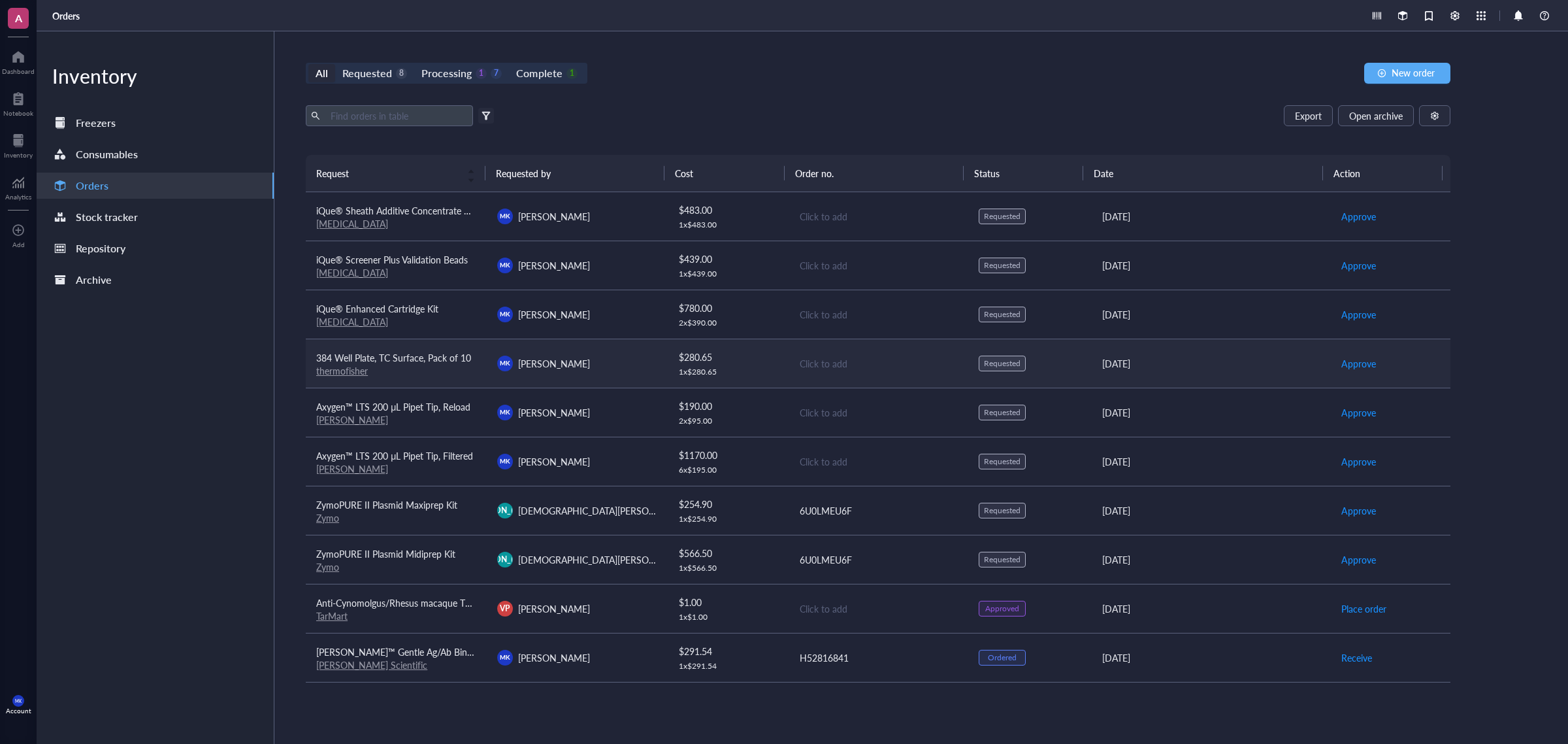
click at [828, 362] on div "Click to add" at bounding box center [878, 363] width 158 height 15
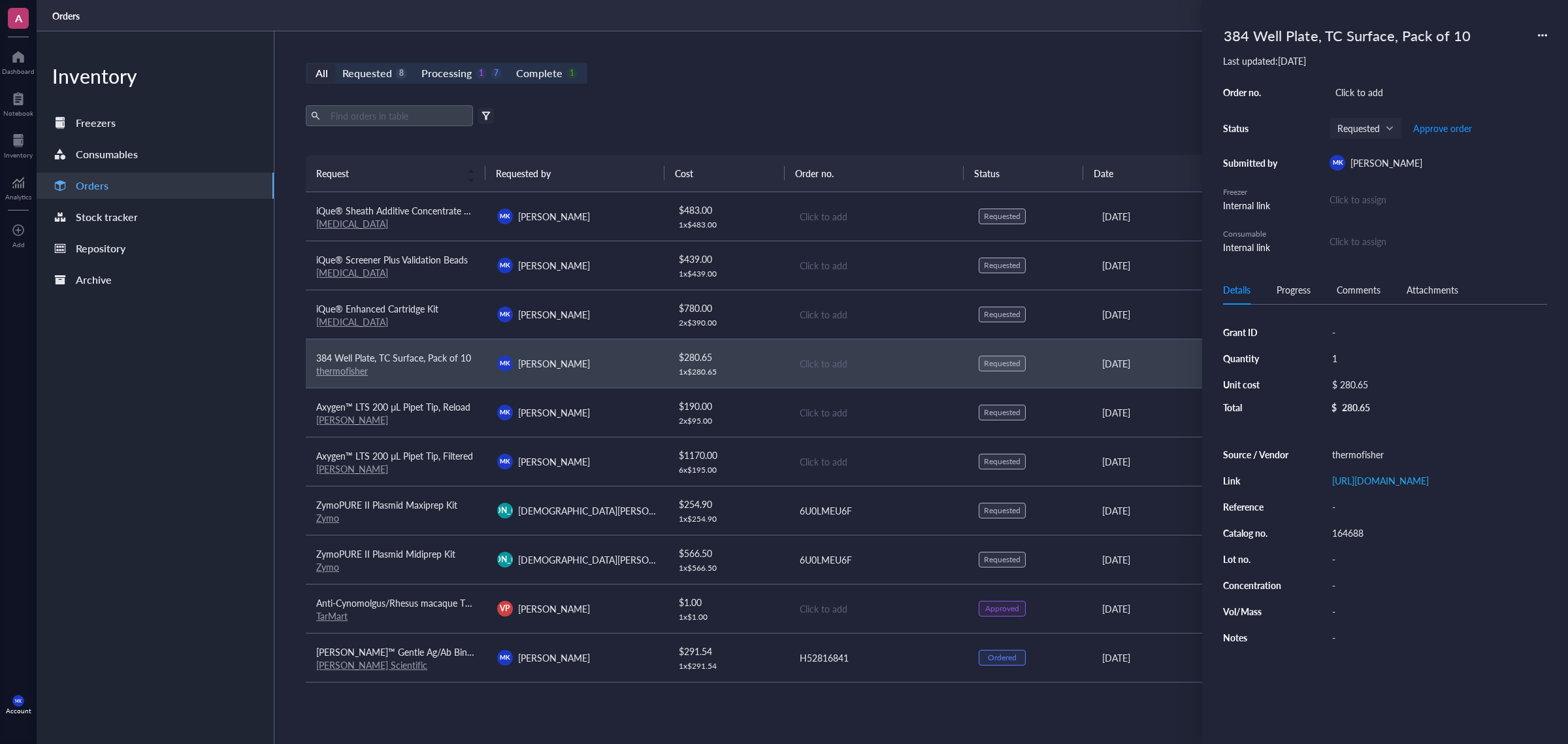
click at [1385, 103] on div "Order no. Click to add Status Requested Approve order Submitted by [PERSON_NAME…" at bounding box center [1385, 168] width 324 height 171
click at [1391, 92] on div "Click to add" at bounding box center [1438, 92] width 218 height 18
click at [1462, 132] on span "Approve order" at bounding box center [1442, 127] width 59 height 10
click at [1439, 131] on span "Place order" at bounding box center [1432, 127] width 45 height 10
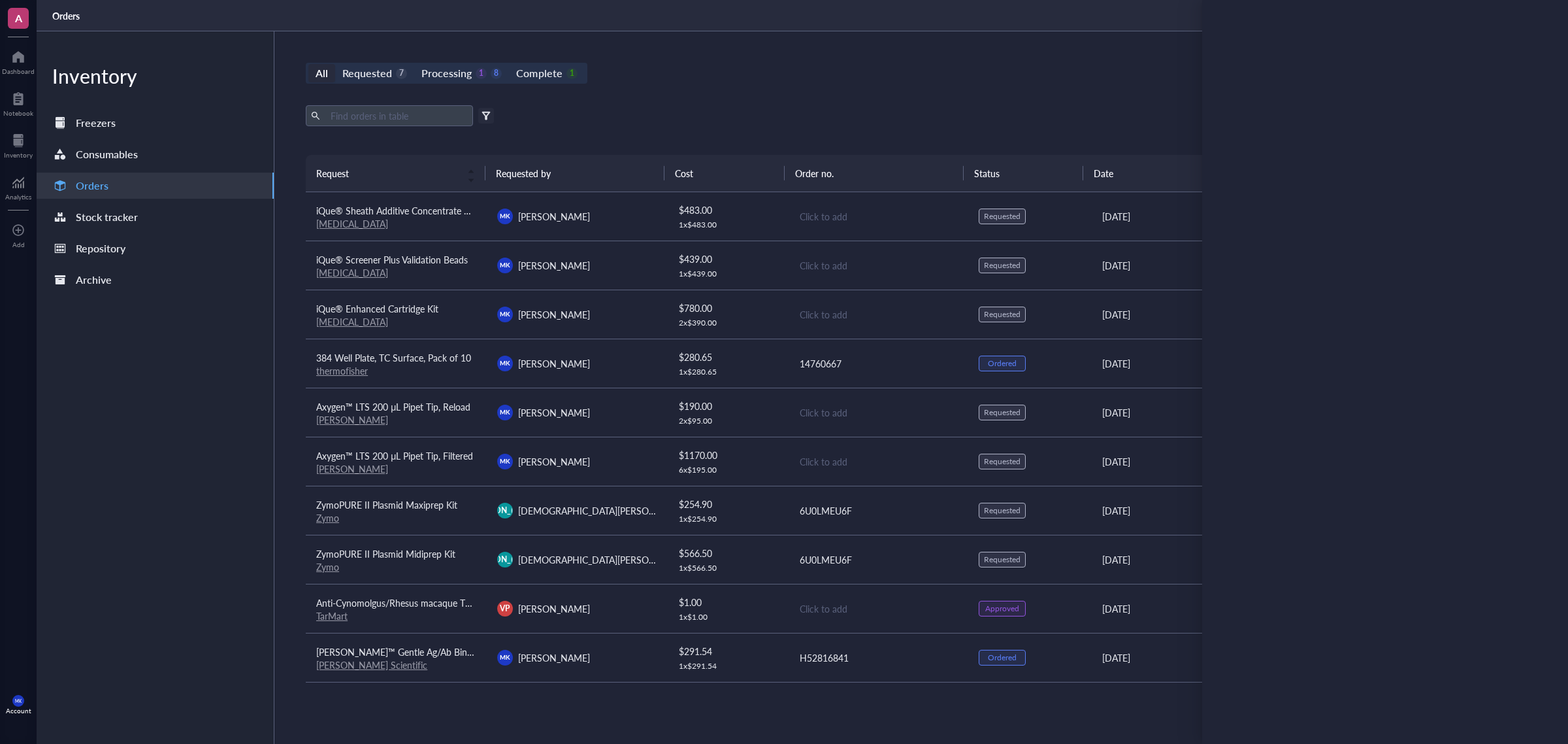
click at [1079, 54] on div "All Requested 7 Processing 1 8 Complete 1 New order Export Open archive Filter …" at bounding box center [877, 387] width 1207 height 712
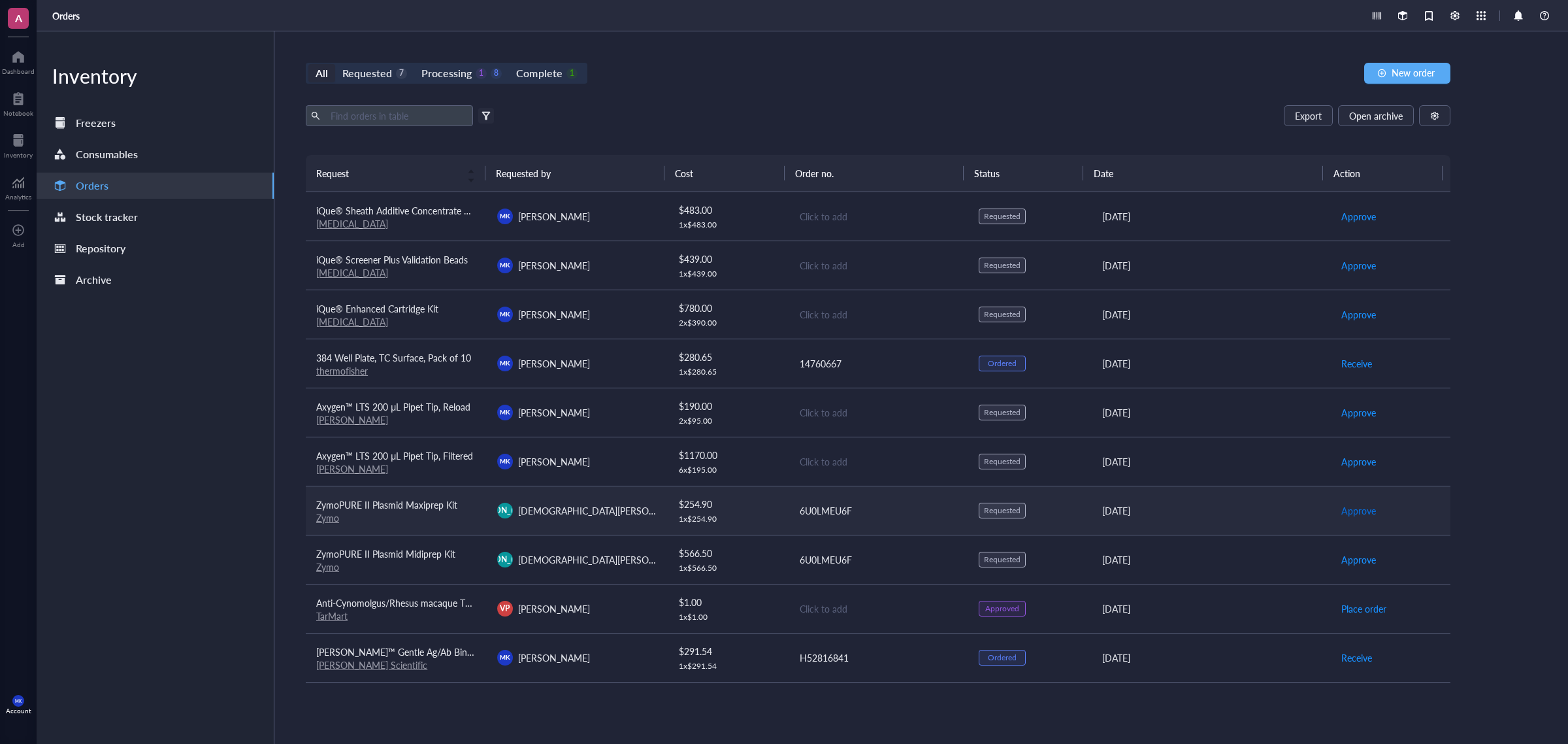
click at [1353, 514] on span "Approve" at bounding box center [1359, 511] width 35 height 15
click at [1349, 554] on span "Approve" at bounding box center [1359, 559] width 35 height 15
click at [1349, 515] on span "Place order" at bounding box center [1363, 511] width 45 height 15
click at [1341, 553] on span "Place order" at bounding box center [1363, 559] width 45 height 15
drag, startPoint x: 821, startPoint y: 415, endPoint x: 853, endPoint y: 423, distance: 33.0
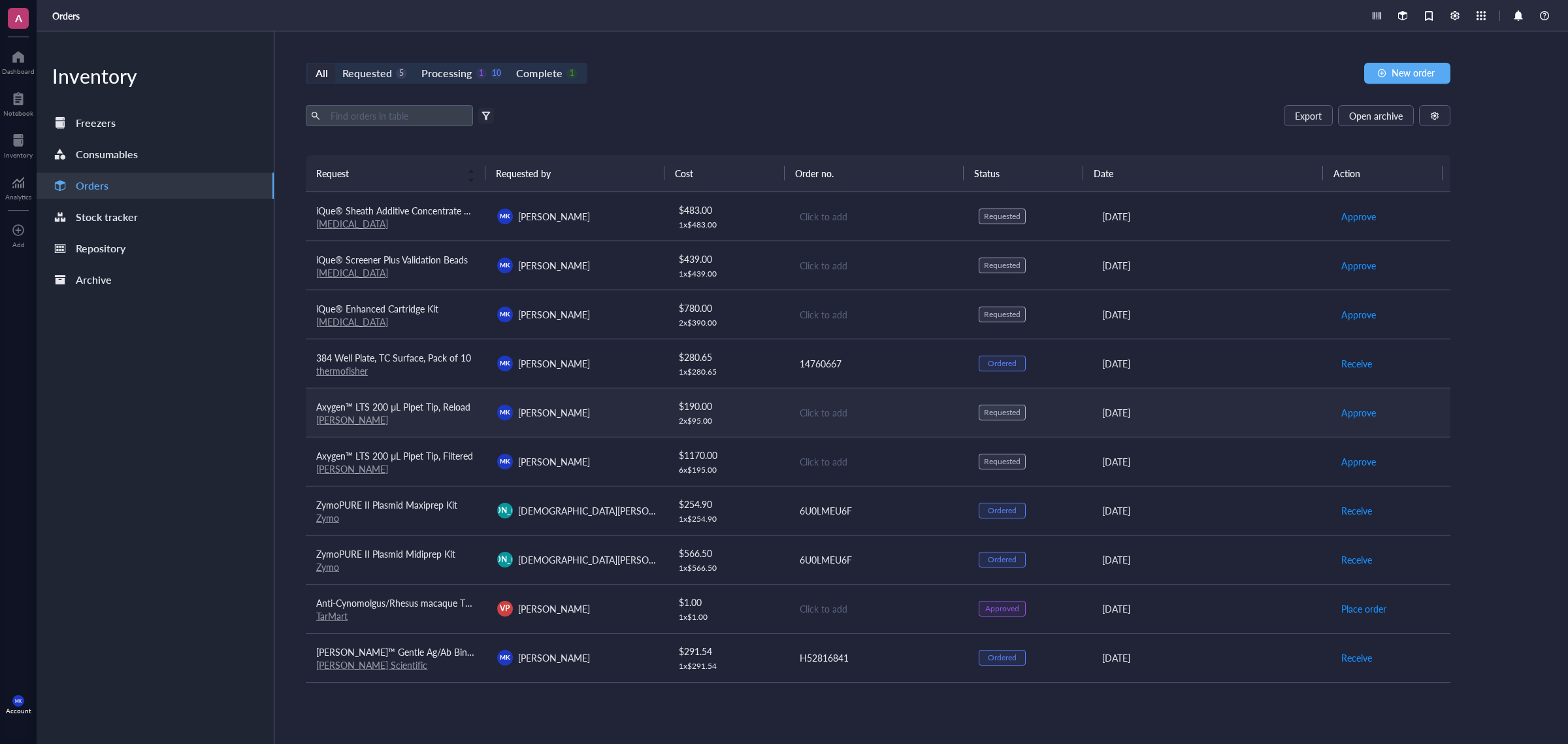
click at [821, 415] on div "Click to add" at bounding box center [878, 413] width 158 height 15
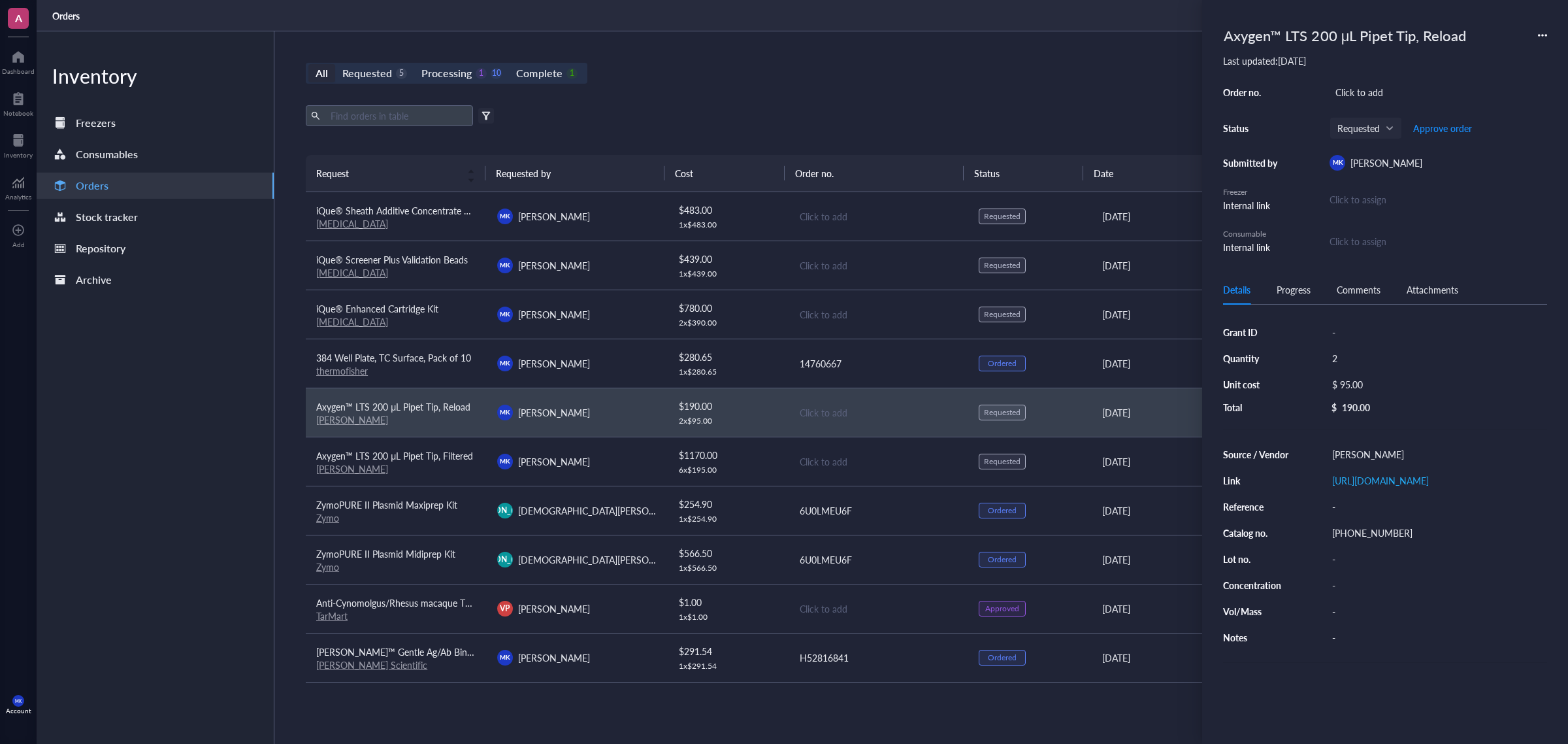
click at [1369, 88] on div "Click to add" at bounding box center [1438, 92] width 218 height 18
click at [831, 460] on div "Click to add" at bounding box center [878, 461] width 158 height 15
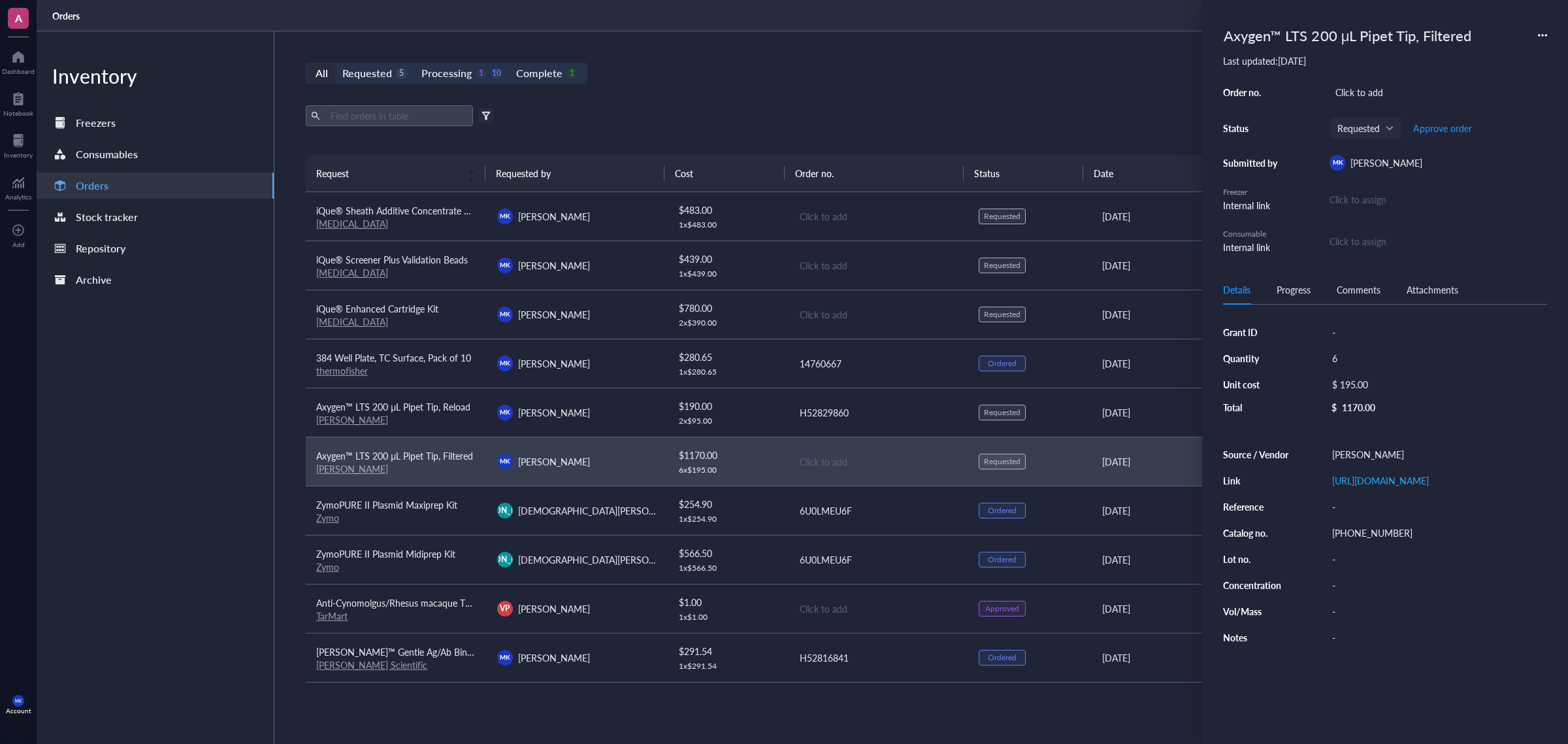
click at [1393, 73] on div "Axygen™ LTS 200 μL Pipet Tip, Filtered Last updated: [DATE] Order no. Click to …" at bounding box center [1385, 137] width 324 height 233
click at [1389, 86] on div "Click to add" at bounding box center [1438, 92] width 218 height 18
click at [1500, 114] on div "Order no. H52829860 Status Requested Approve order Submitted by [PERSON_NAME] […" at bounding box center [1385, 168] width 324 height 171
click at [921, 91] on div "All Requested 5 Processing 1 10 Complete 1 New order Export Open archive Filter…" at bounding box center [877, 387] width 1207 height 712
click at [971, 96] on div "All Requested 5 Processing 1 10 Complete 1 New order Export Open archive Filter…" at bounding box center [877, 387] width 1207 height 712
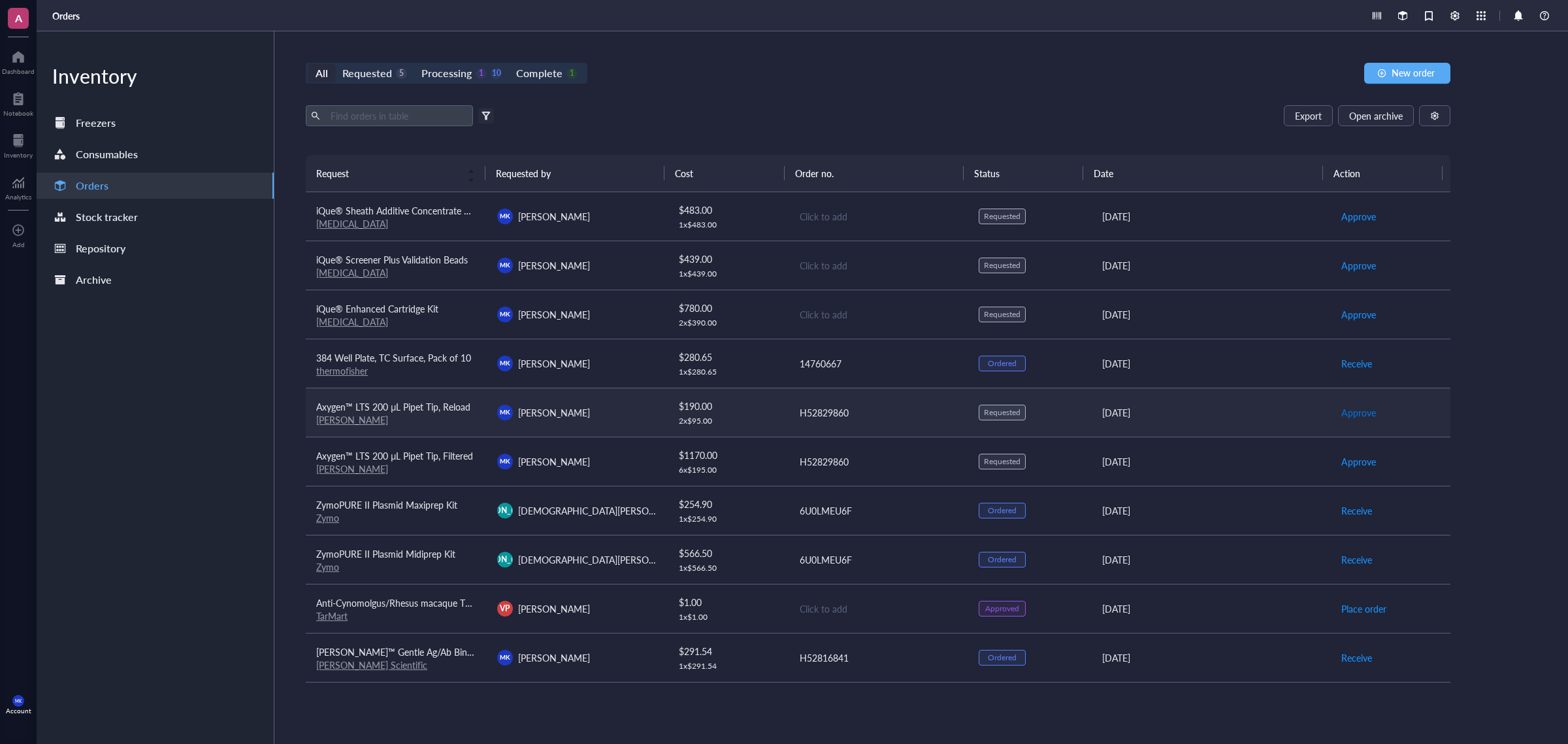
click at [1351, 410] on span "Approve" at bounding box center [1359, 413] width 35 height 15
click at [1350, 453] on button "Approve" at bounding box center [1358, 461] width 36 height 21
click at [1357, 415] on span "Place order" at bounding box center [1363, 413] width 45 height 15
click at [1351, 462] on span "Place order" at bounding box center [1363, 461] width 45 height 15
click at [802, 413] on div "H52829860" at bounding box center [878, 413] width 158 height 15
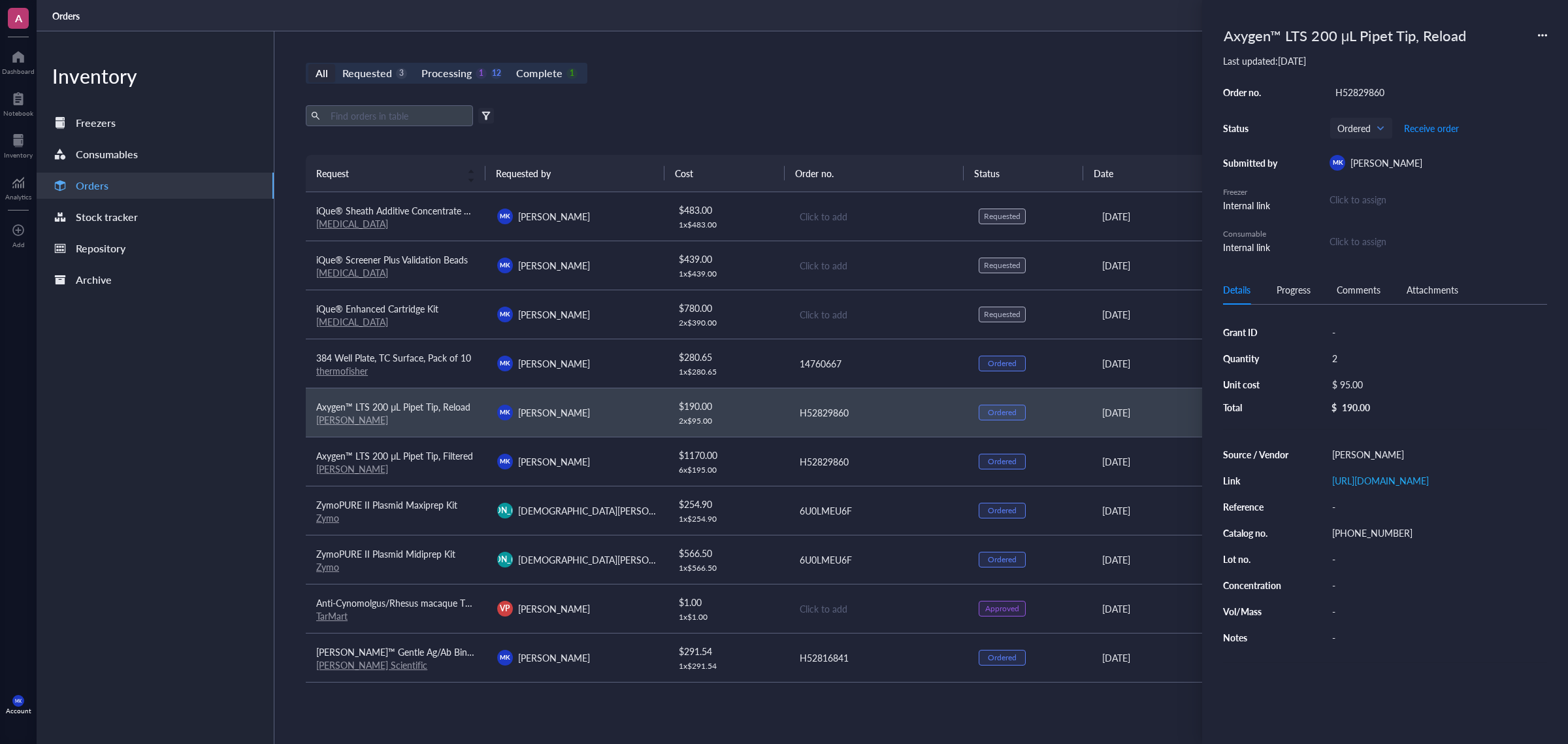
click at [1359, 103] on div "Order no. H52829860 Status Ordered Receive order Submitted by [PERSON_NAME] [PE…" at bounding box center [1385, 168] width 324 height 171
click at [1359, 102] on div "Order no. H52829860 Status Ordered Receive order Submitted by [PERSON_NAME] [PE…" at bounding box center [1385, 168] width 324 height 171
copy div "H52829860"
click at [875, 65] on div "All Requested 3 Processing 1 12 Complete 1 New order" at bounding box center [877, 73] width 1144 height 21
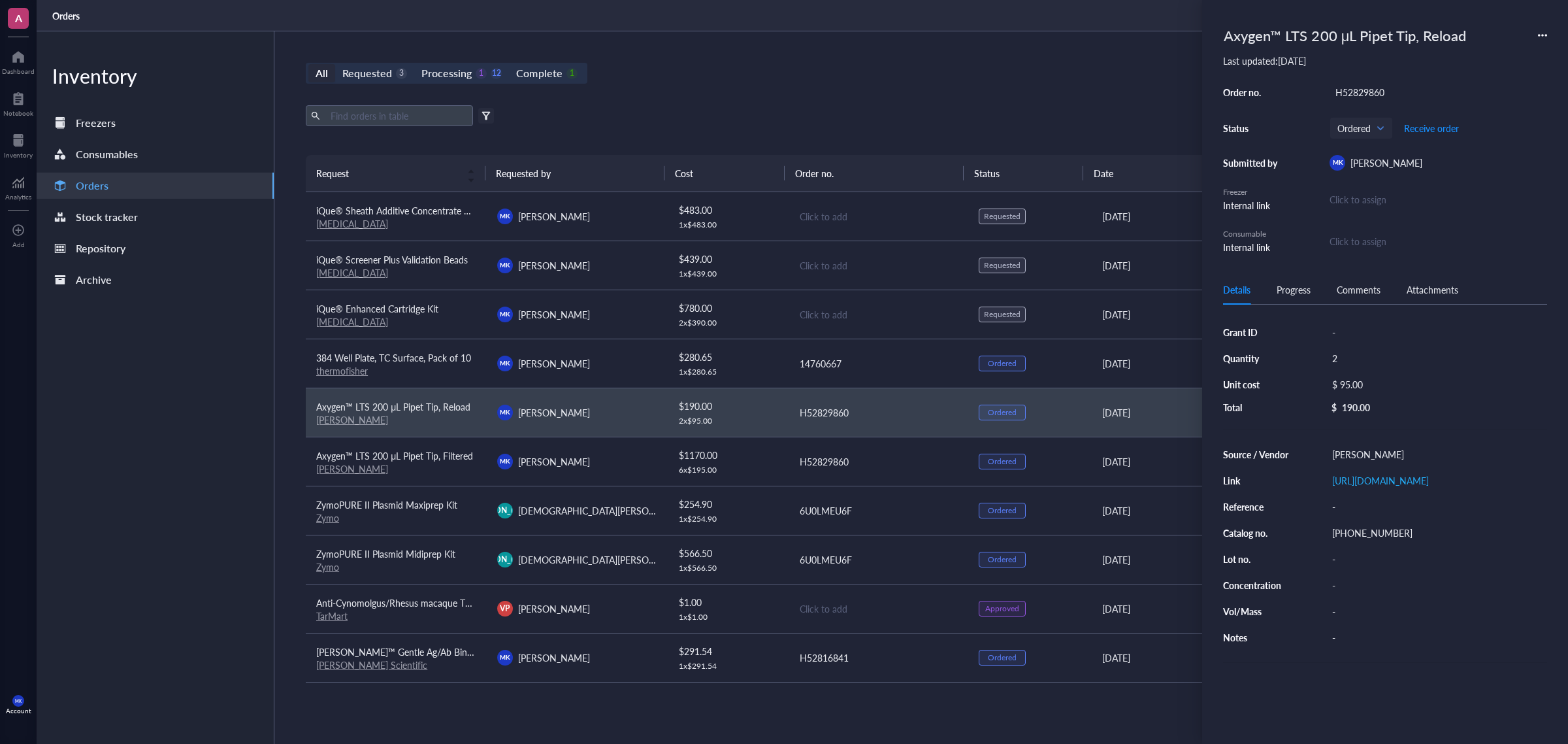
click at [796, 38] on div "All Requested 3 Processing 1 12 Complete 1 New order Export Open archive Filter…" at bounding box center [877, 387] width 1207 height 712
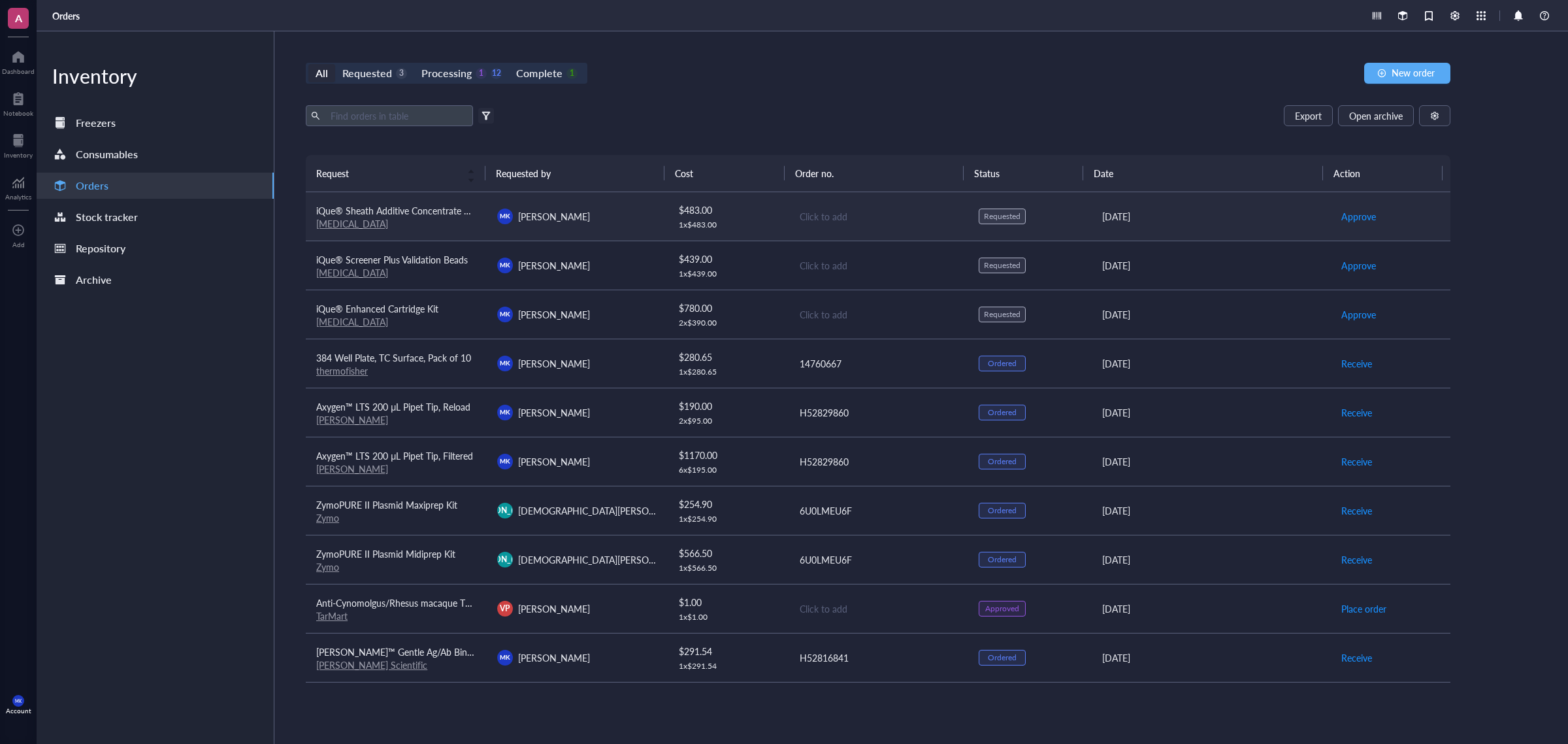
click at [798, 207] on td "Click to add" at bounding box center [878, 217] width 181 height 49
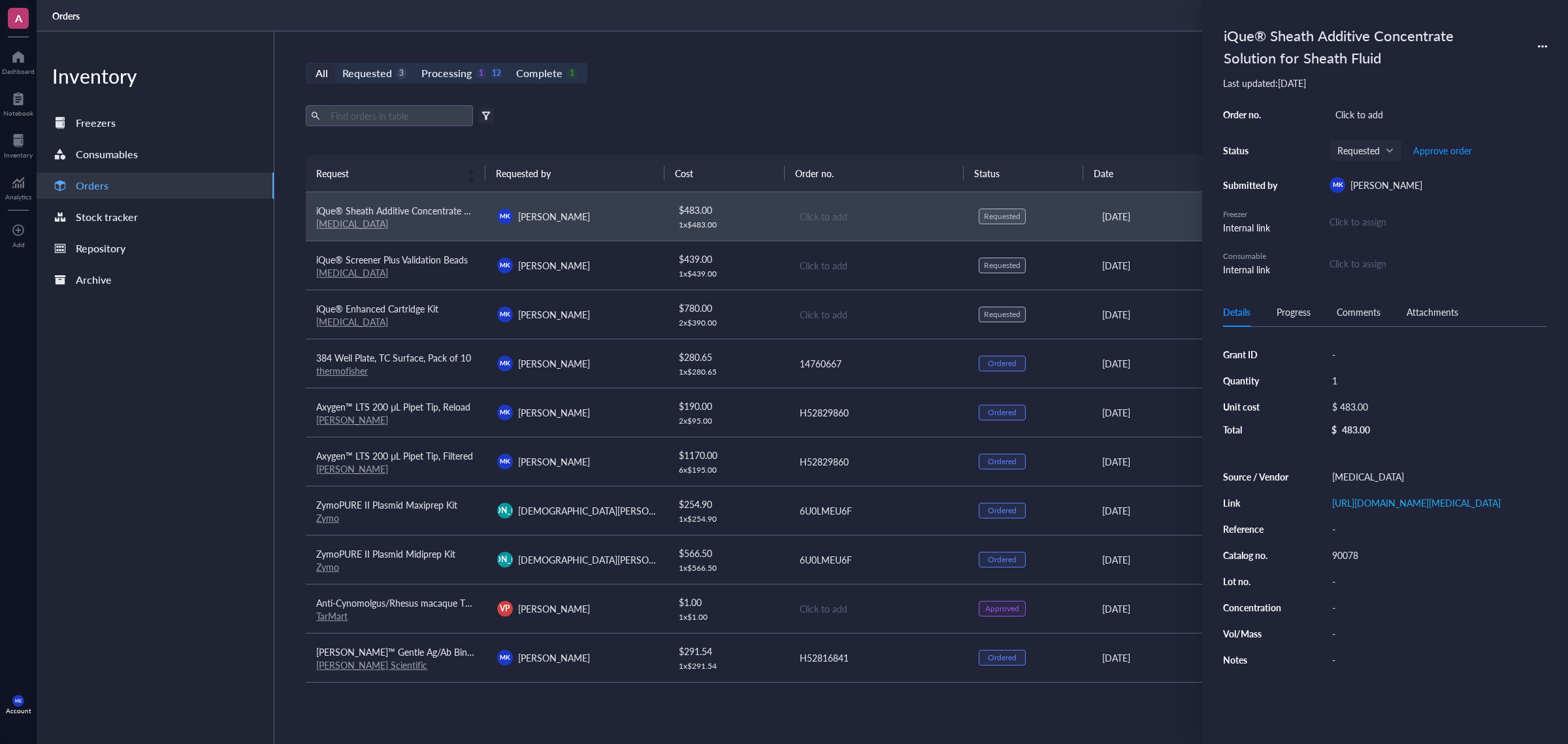
click at [1367, 122] on div "Click to add" at bounding box center [1438, 114] width 218 height 18
type input "1013002340"
click at [800, 254] on td "Click to add" at bounding box center [878, 265] width 181 height 49
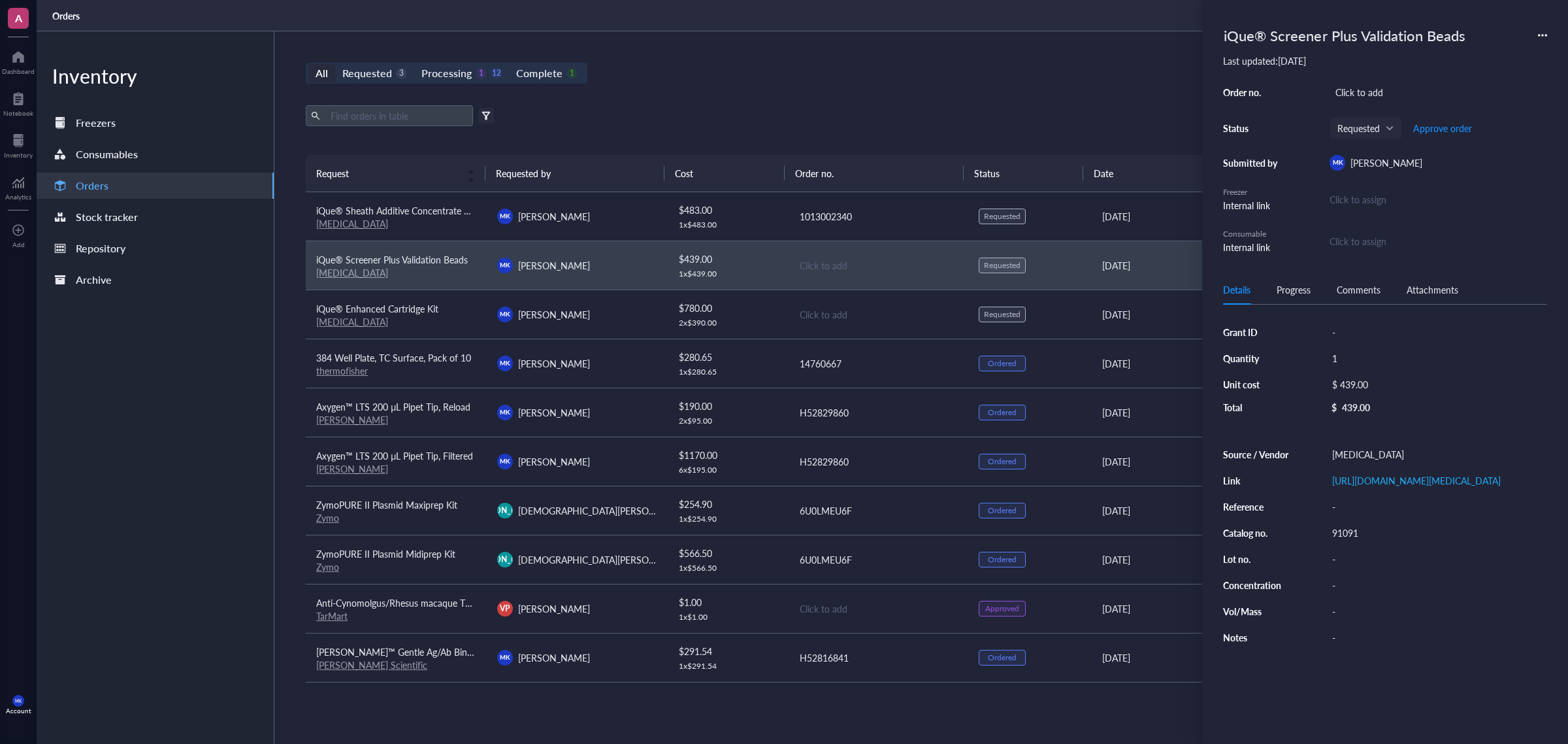
click at [1372, 97] on div "Click to add" at bounding box center [1438, 92] width 218 height 18
type input "1013002340"
click at [803, 314] on div "Click to add" at bounding box center [878, 315] width 158 height 15
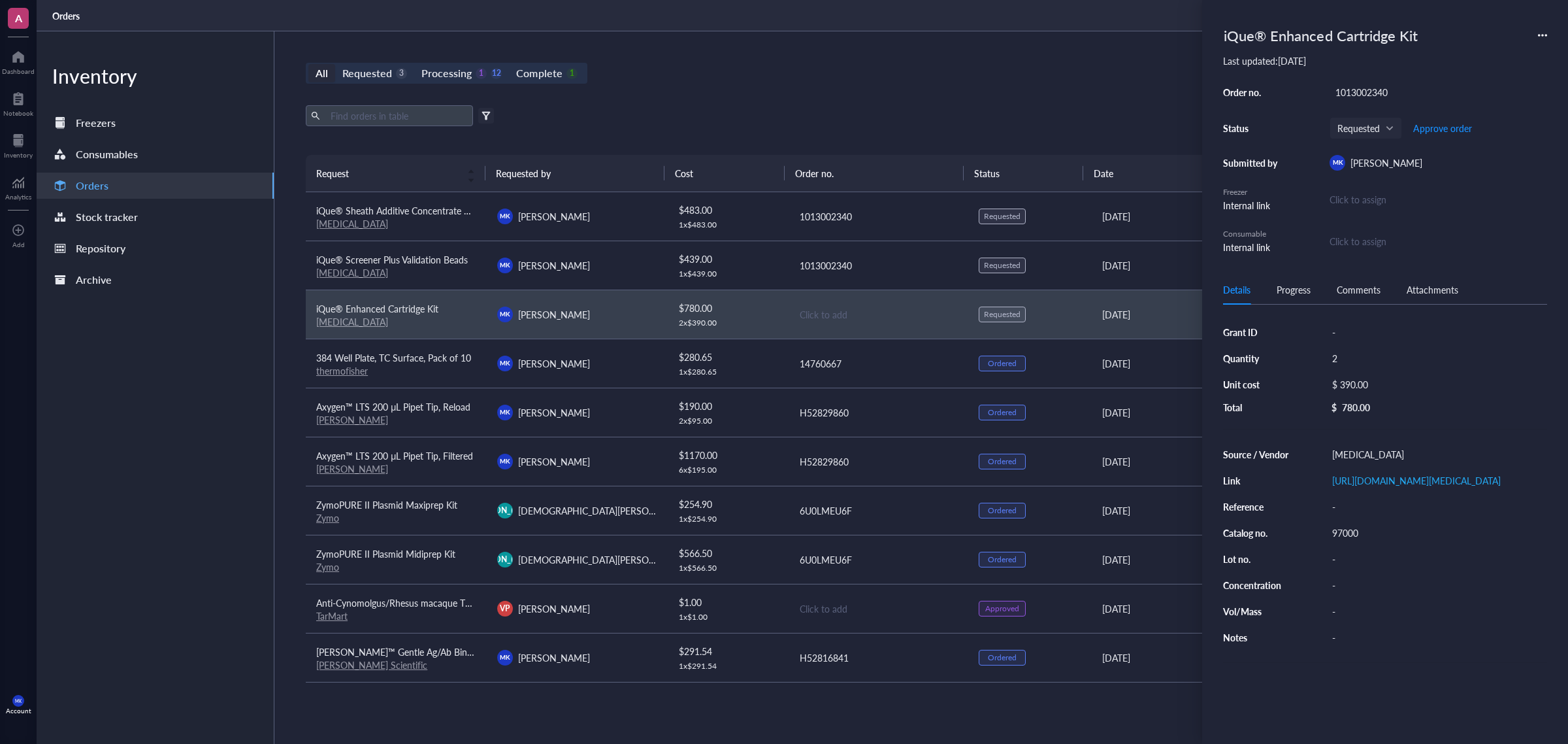
click at [963, 97] on div "All Requested 3 Processing 1 12 Complete 1 New order Export Open archive Filter…" at bounding box center [877, 387] width 1207 height 712
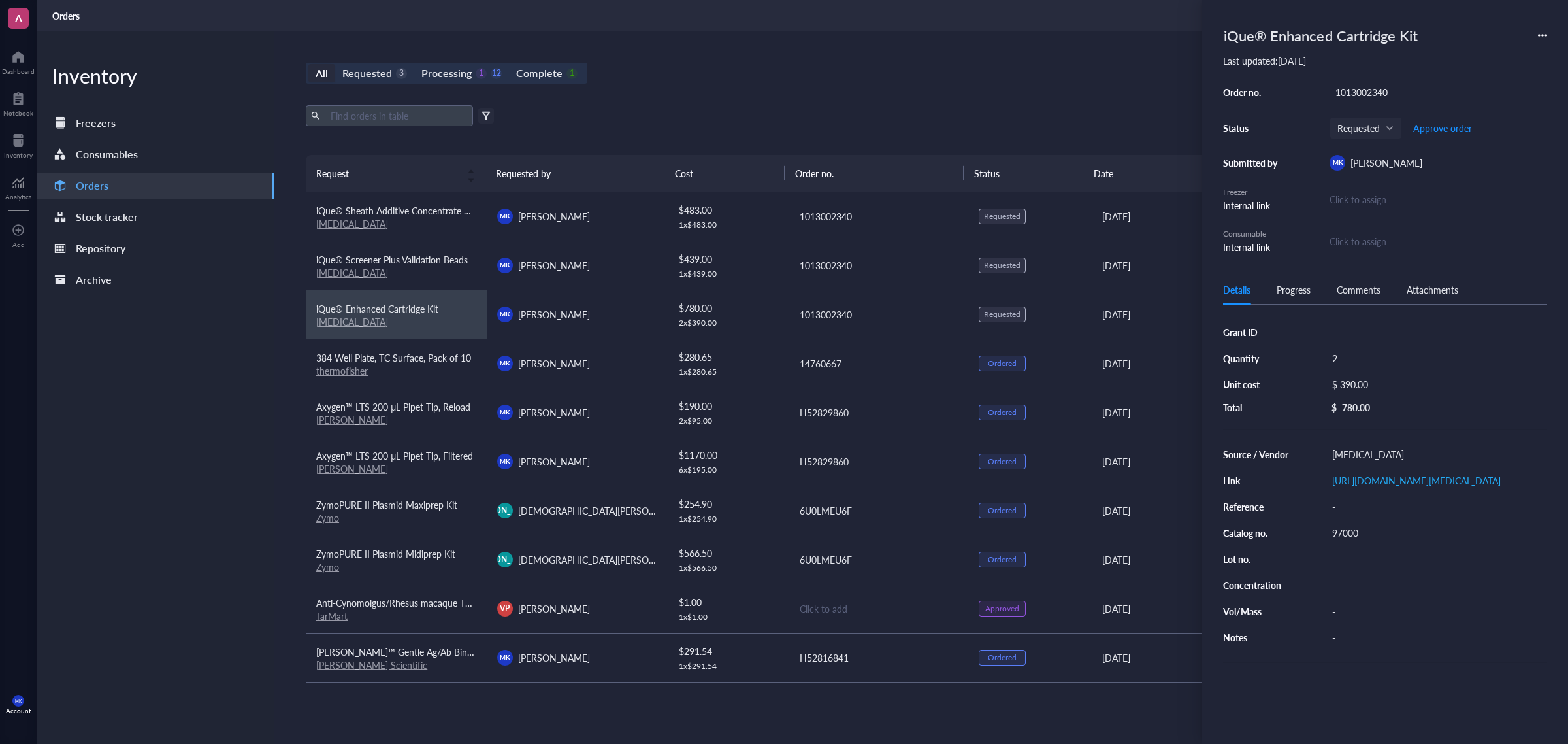
click at [912, 103] on div "All Requested 3 Processing 1 12 Complete 1 New order Export Open archive Filter…" at bounding box center [877, 387] width 1207 height 712
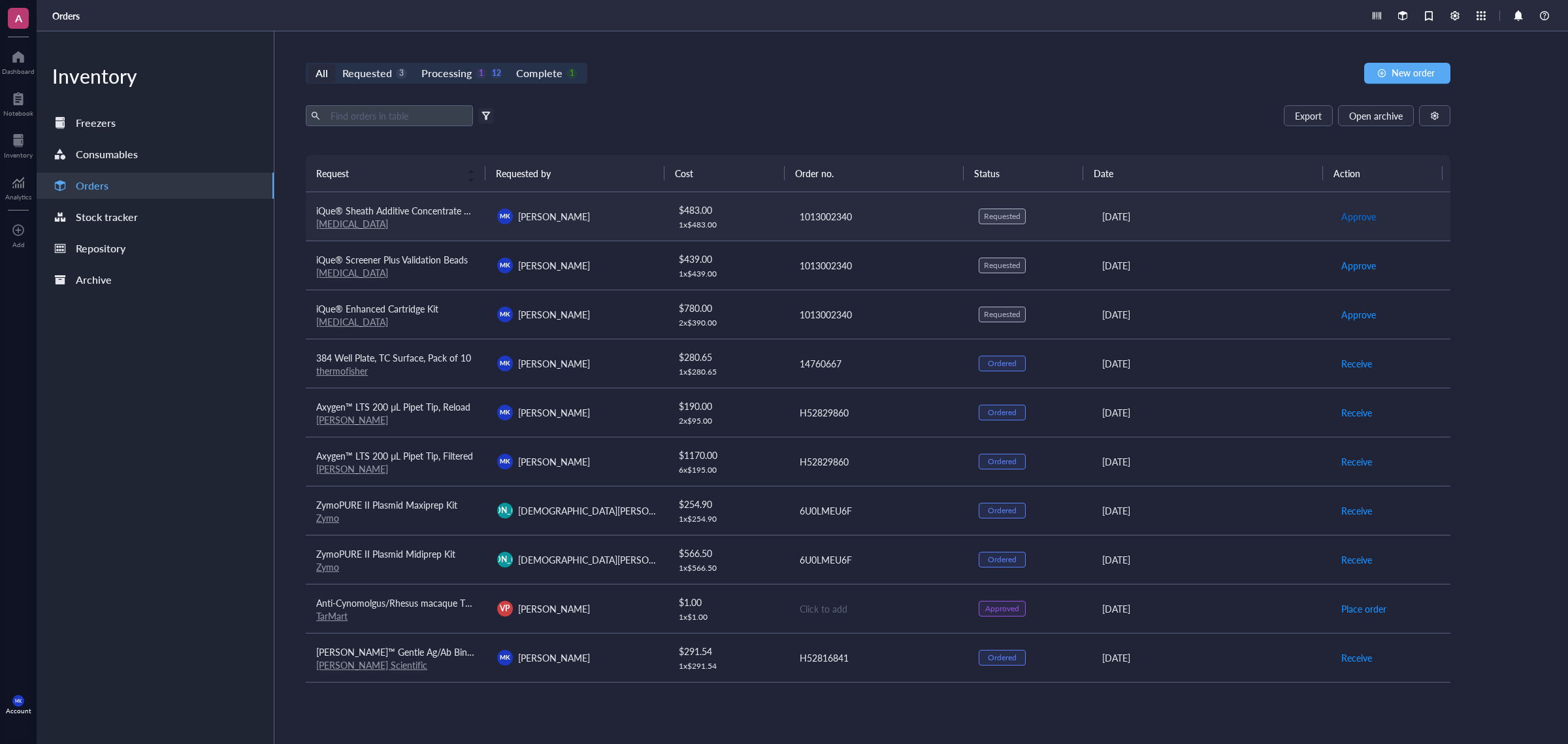
click at [1351, 216] on span "Approve" at bounding box center [1359, 216] width 35 height 15
click at [1344, 258] on span "Approve" at bounding box center [1359, 265] width 35 height 15
click at [1341, 307] on span "Approve" at bounding box center [1359, 315] width 35 height 15
drag, startPoint x: 1347, startPoint y: 222, endPoint x: 1337, endPoint y: 249, distance: 28.8
click at [1347, 221] on span "Place order" at bounding box center [1363, 216] width 45 height 15
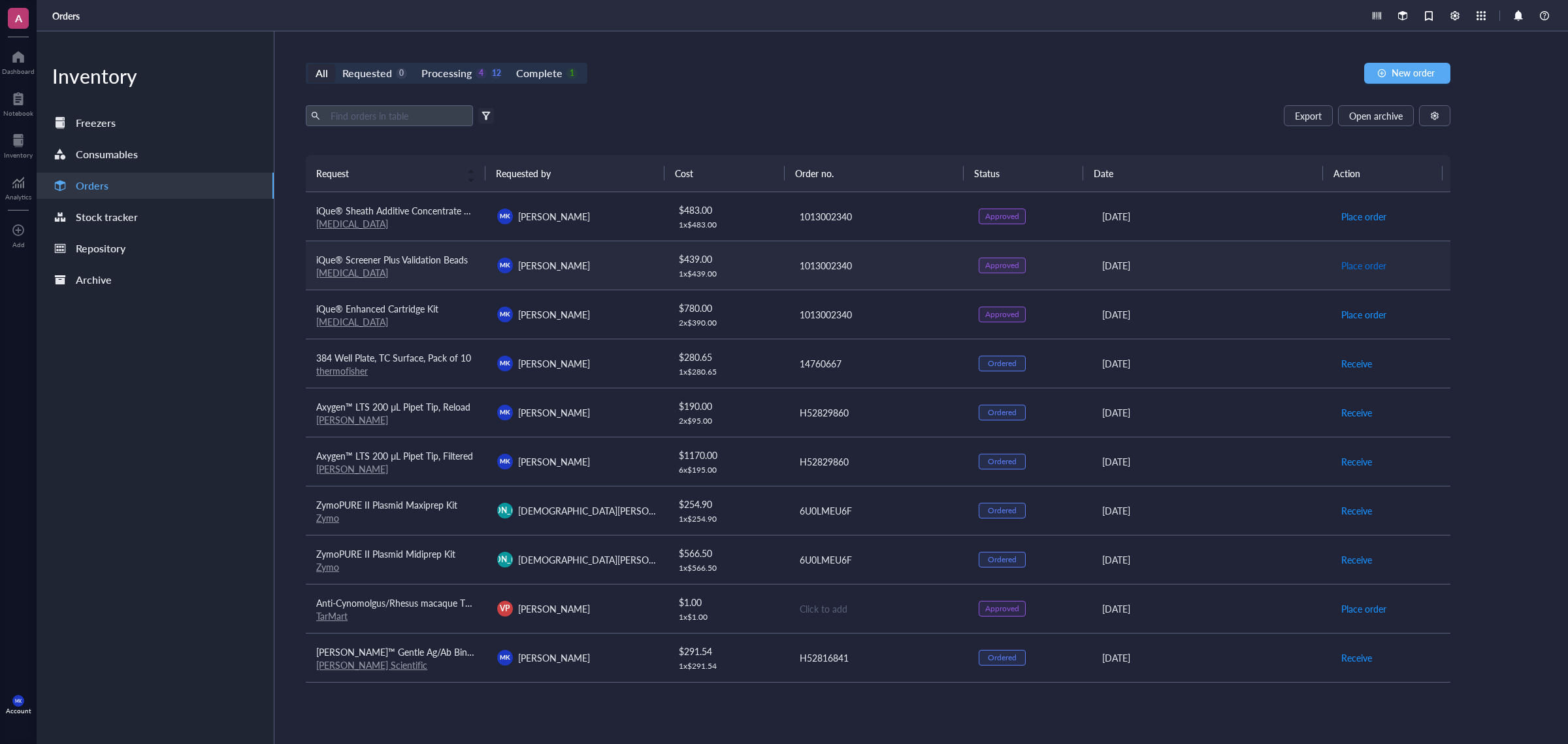
click at [1340, 257] on button "Place order" at bounding box center [1363, 264] width 47 height 21
click at [1346, 305] on button "Place order" at bounding box center [1363, 314] width 47 height 21
click at [1147, 52] on div "All Requested 0 Processing 1 15 Complete 1 New order Export Open archive Filter…" at bounding box center [877, 387] width 1207 height 712
